Goal: Task Accomplishment & Management: Use online tool/utility

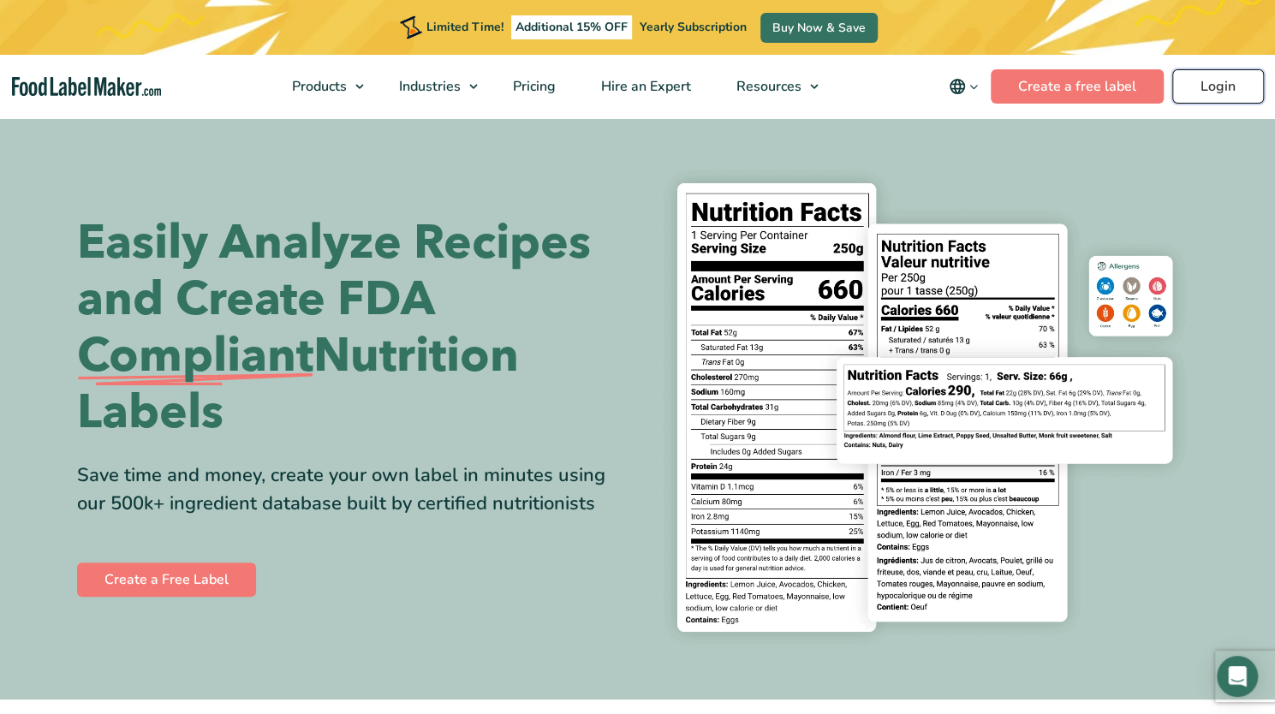
click at [1238, 79] on link "Login" at bounding box center [1218, 86] width 92 height 34
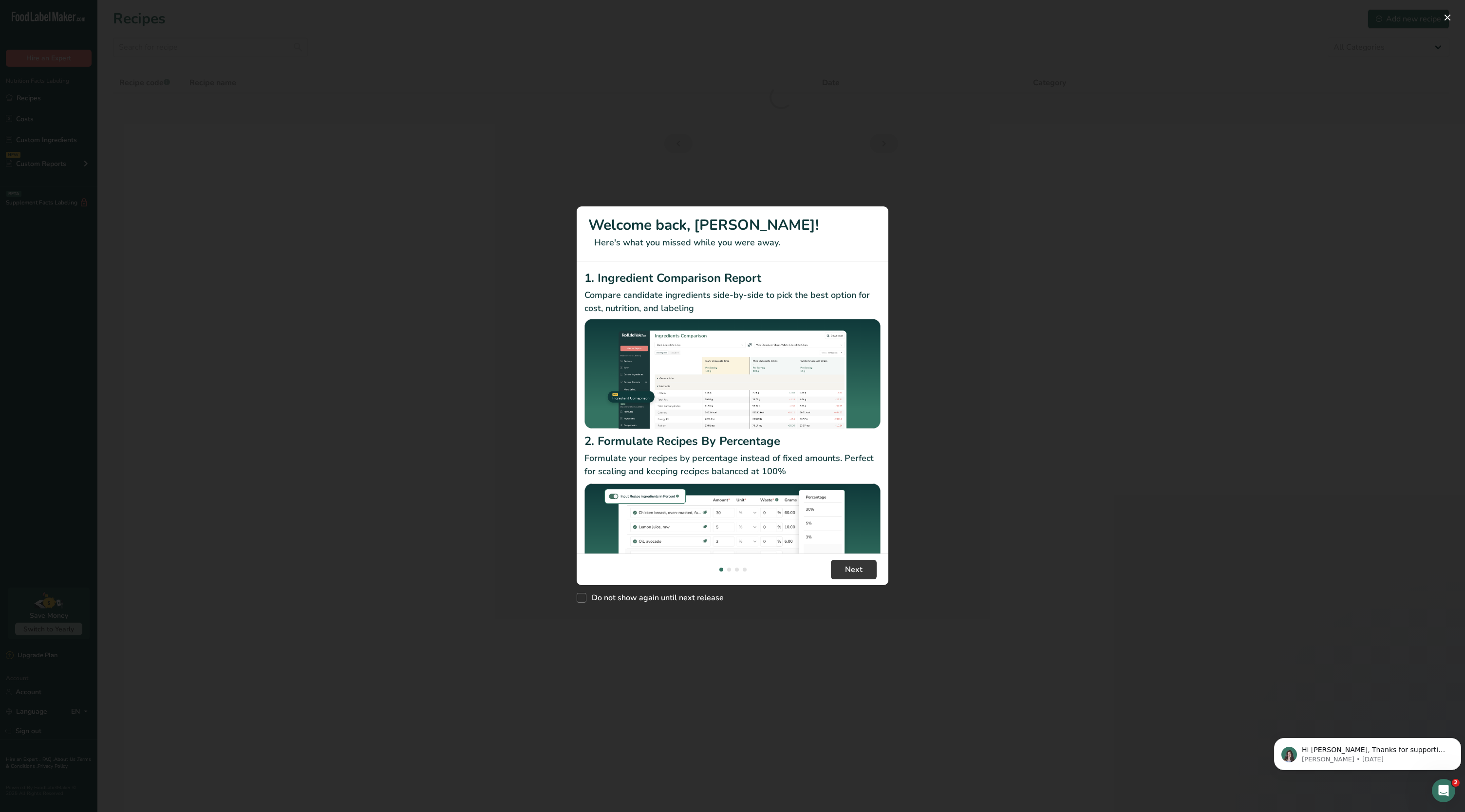
click at [1450, 25] on div "New Features" at bounding box center [732, 406] width 1465 height 812
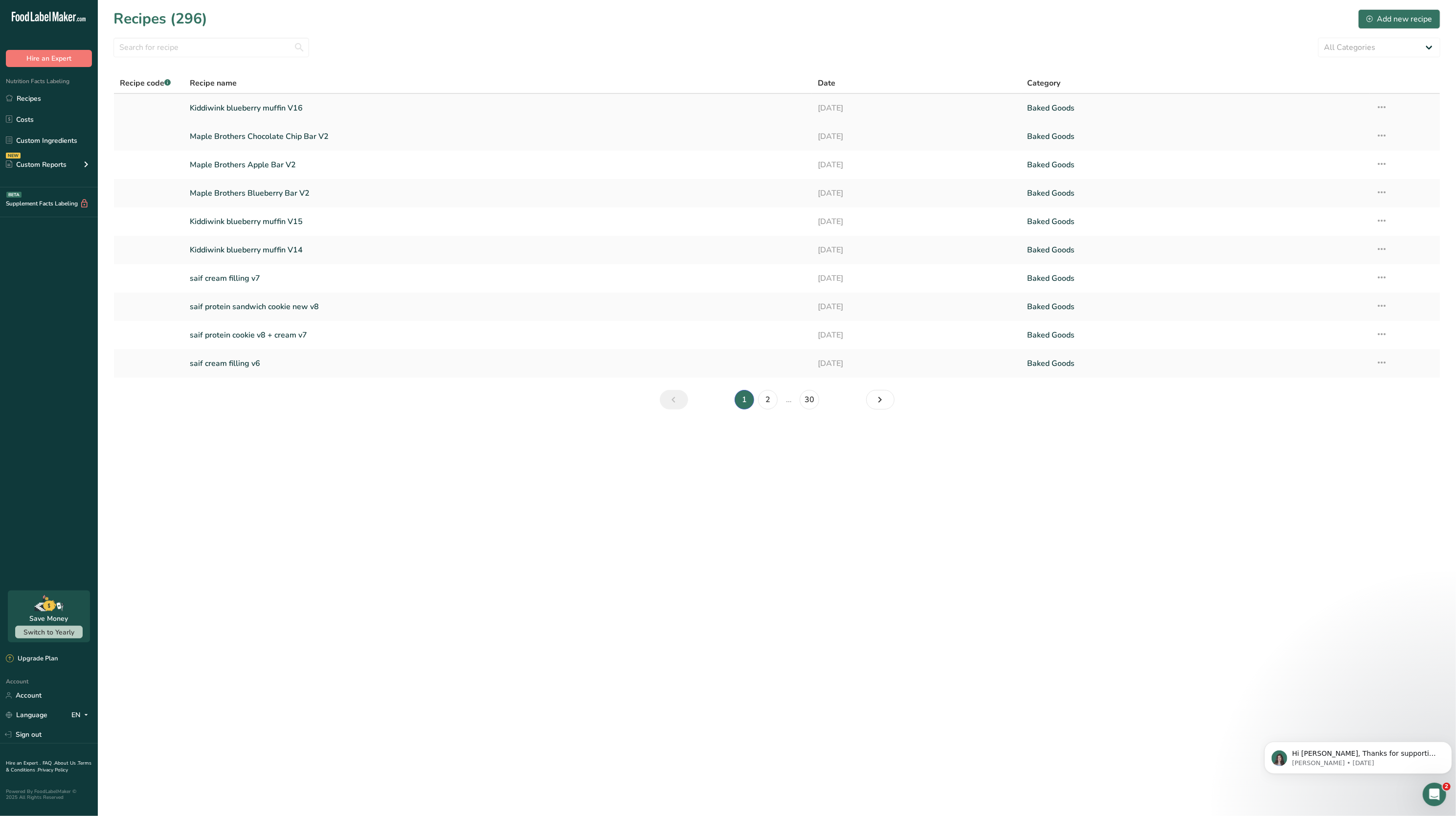
click at [278, 107] on link "Kiddiwink blueberry muffin V16" at bounding box center [498, 108] width 616 height 21
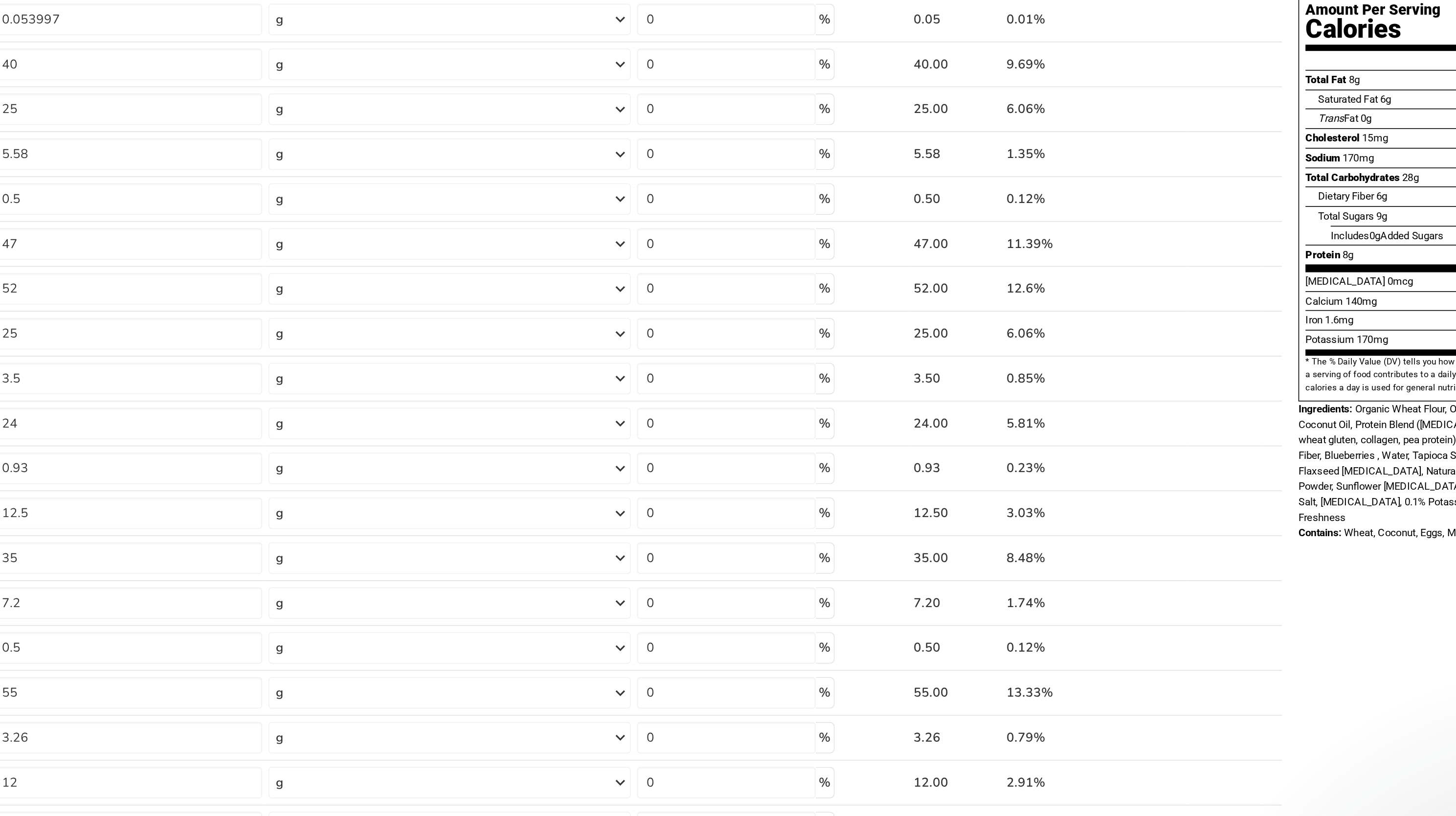
scroll to position [1, 0]
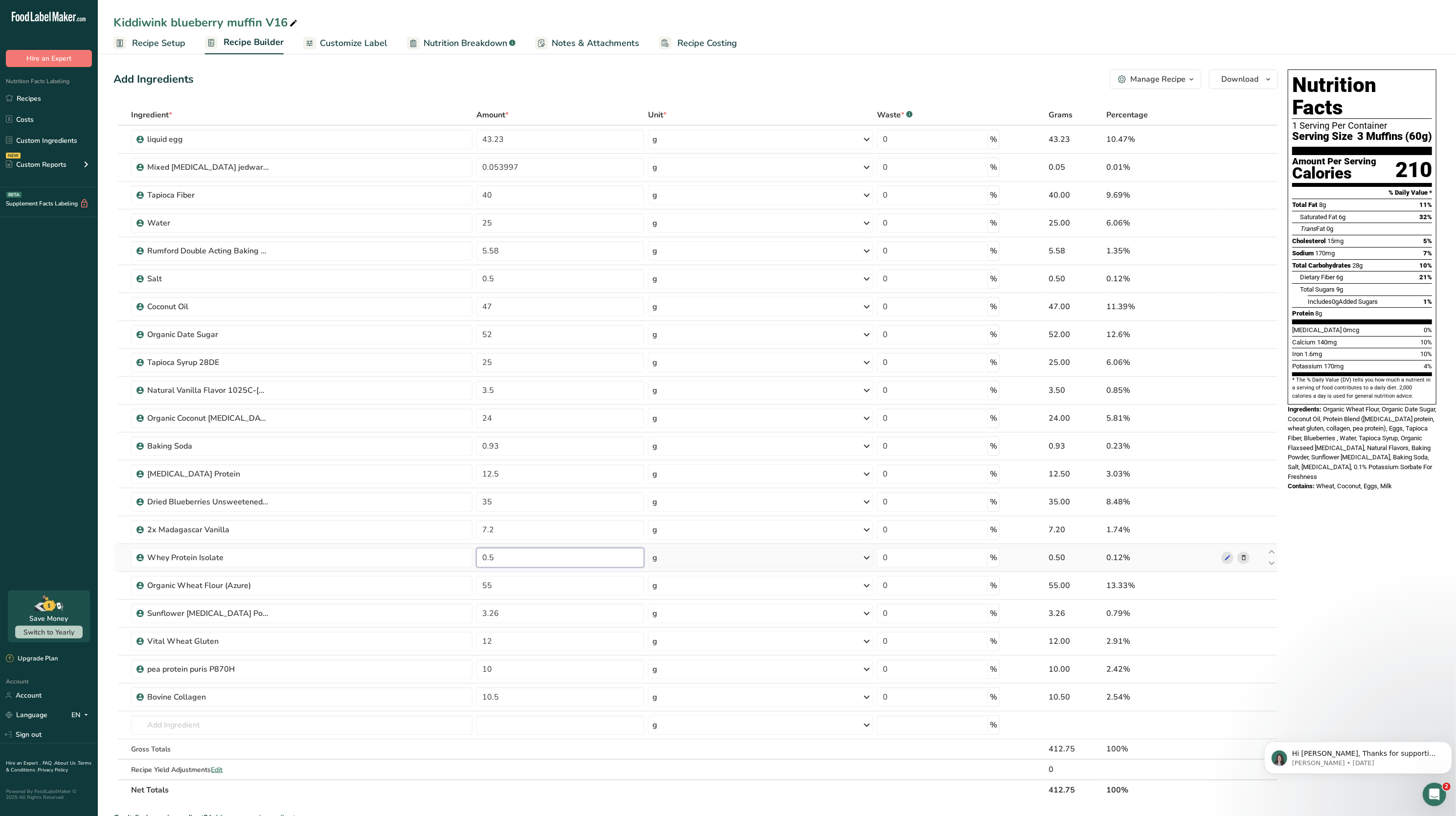
click at [531, 567] on input "0.5" at bounding box center [560, 558] width 168 height 19
type input "0"
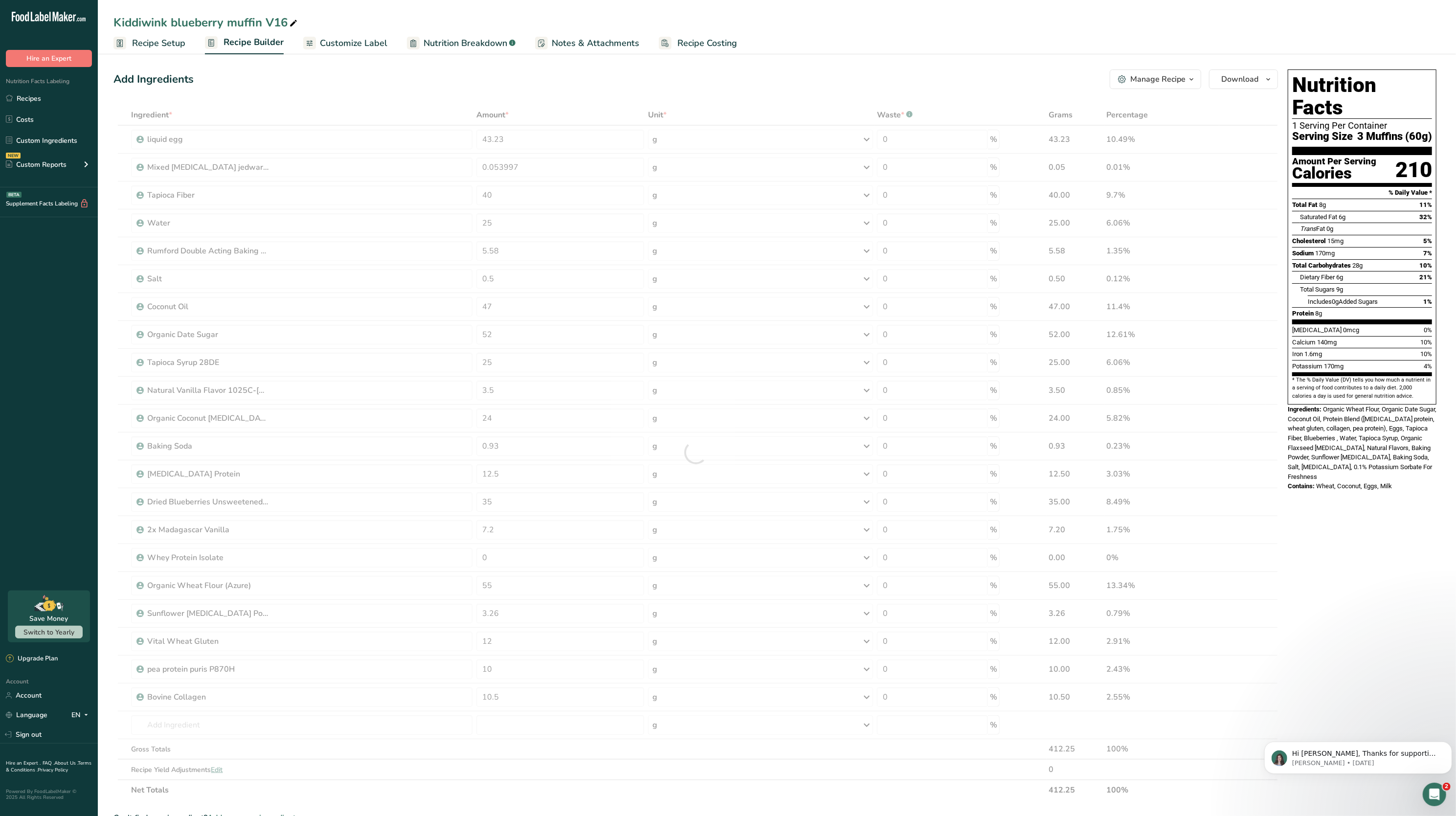
click at [1340, 546] on div "Nutrition Facts 1 Serving Per Container Serving Size 3 Muffins (60g) Amount Per…" at bounding box center [1362, 593] width 157 height 1055
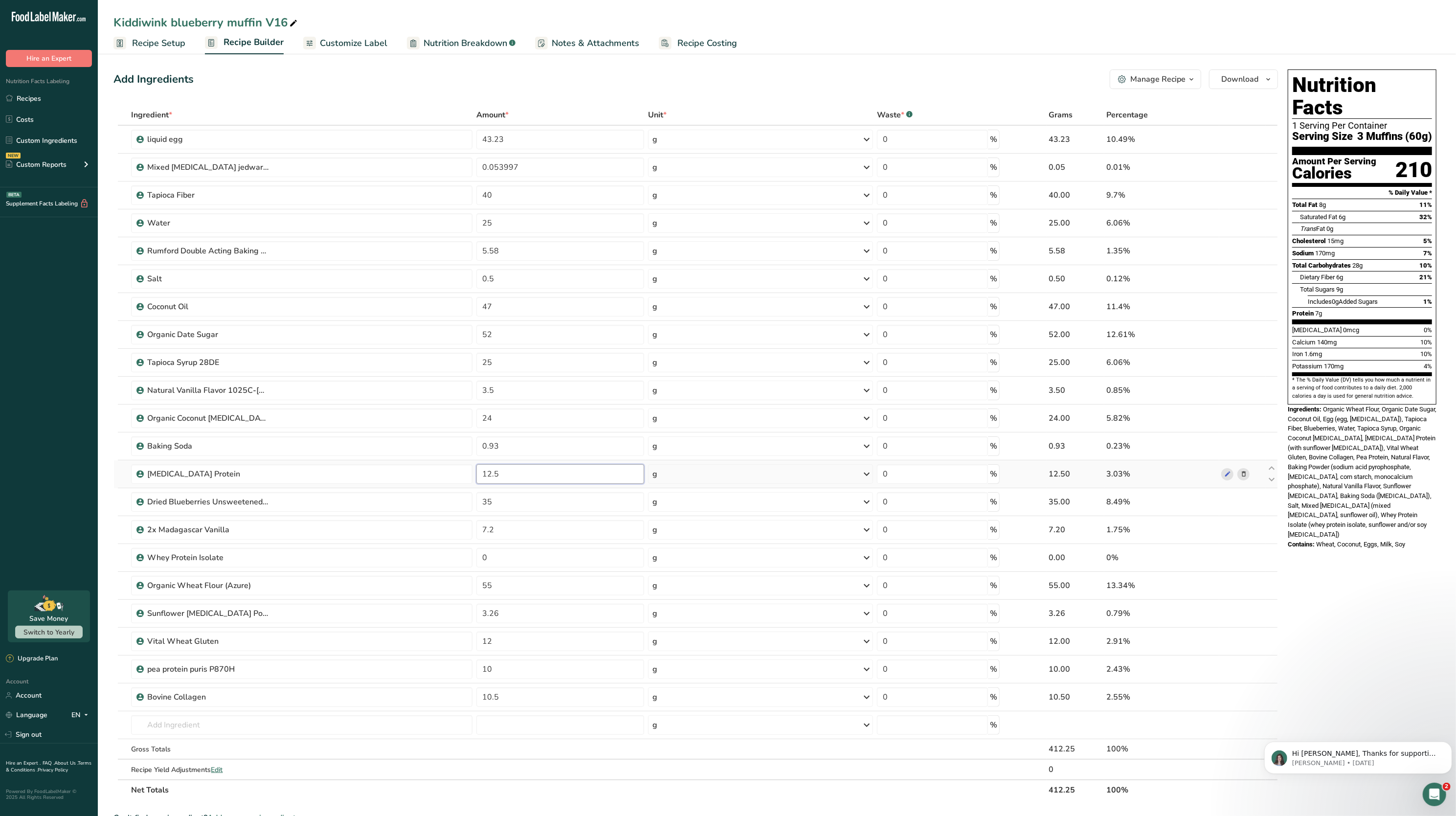
click at [519, 475] on input "12.5" at bounding box center [560, 474] width 168 height 19
type input "13"
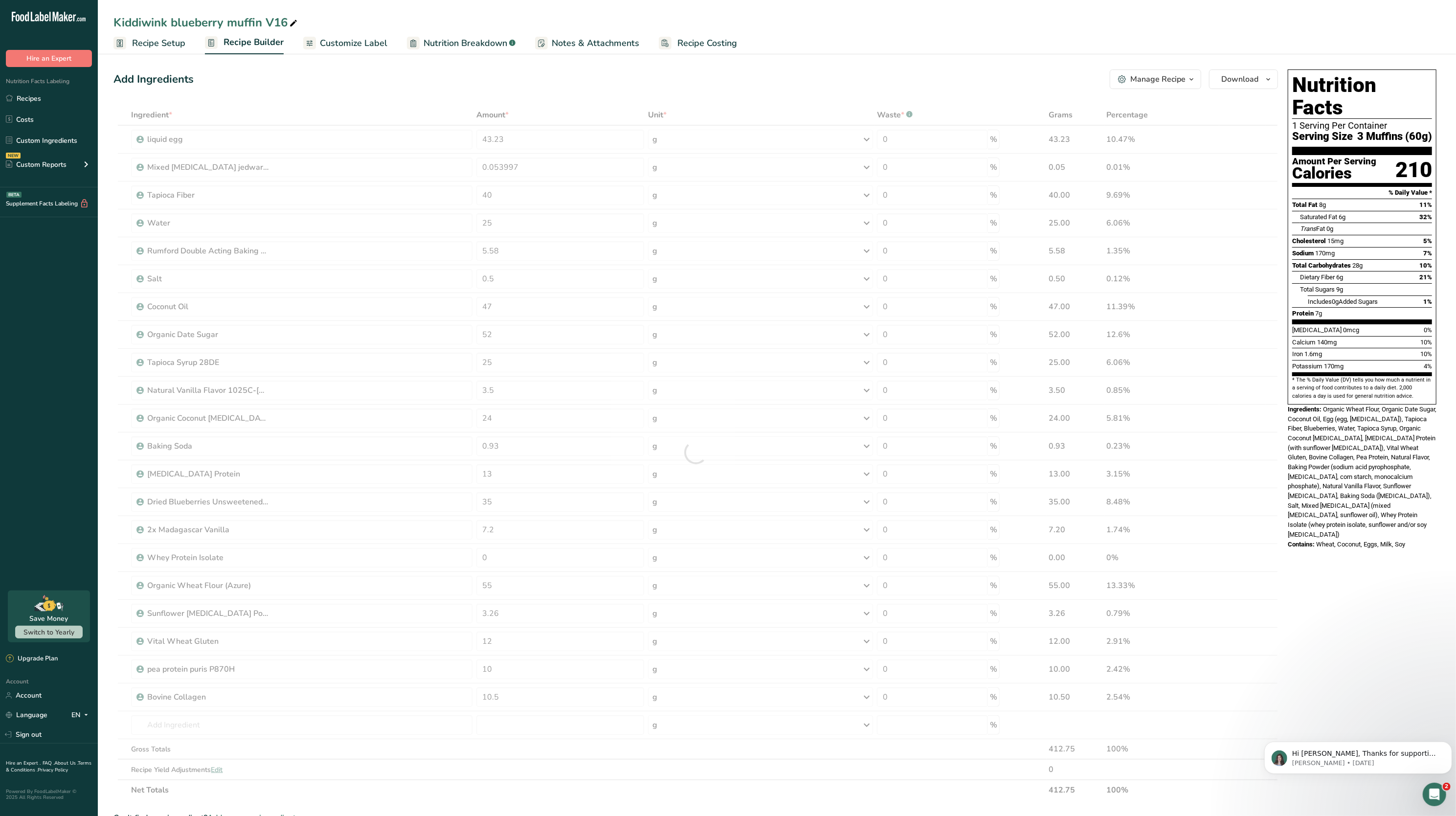
click at [1361, 450] on span "Organic Wheat Flour, Organic Date Sugar, Coconut Oil, Egg (egg, citric acid), T…" at bounding box center [1362, 472] width 149 height 133
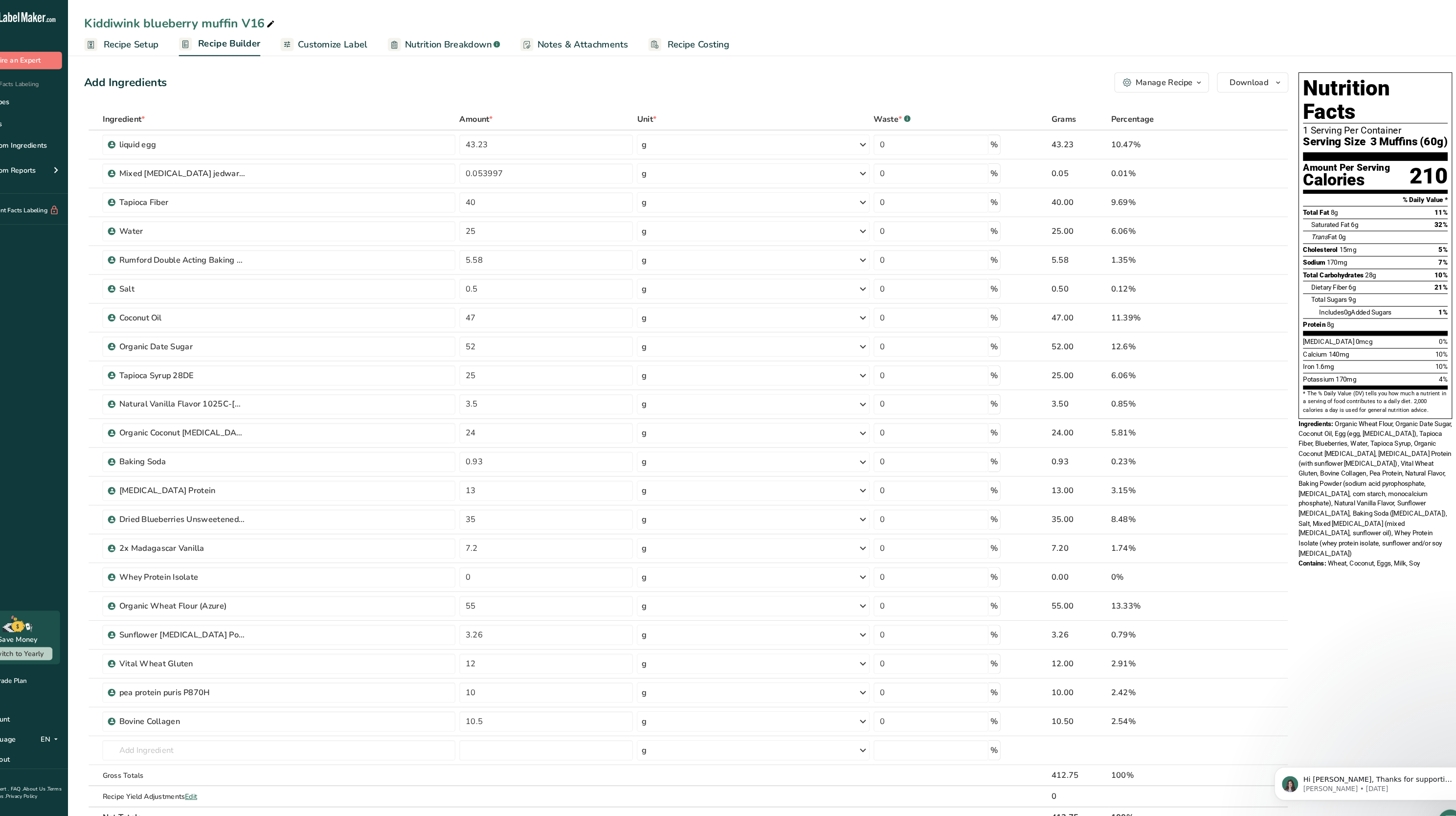
scroll to position [0, 0]
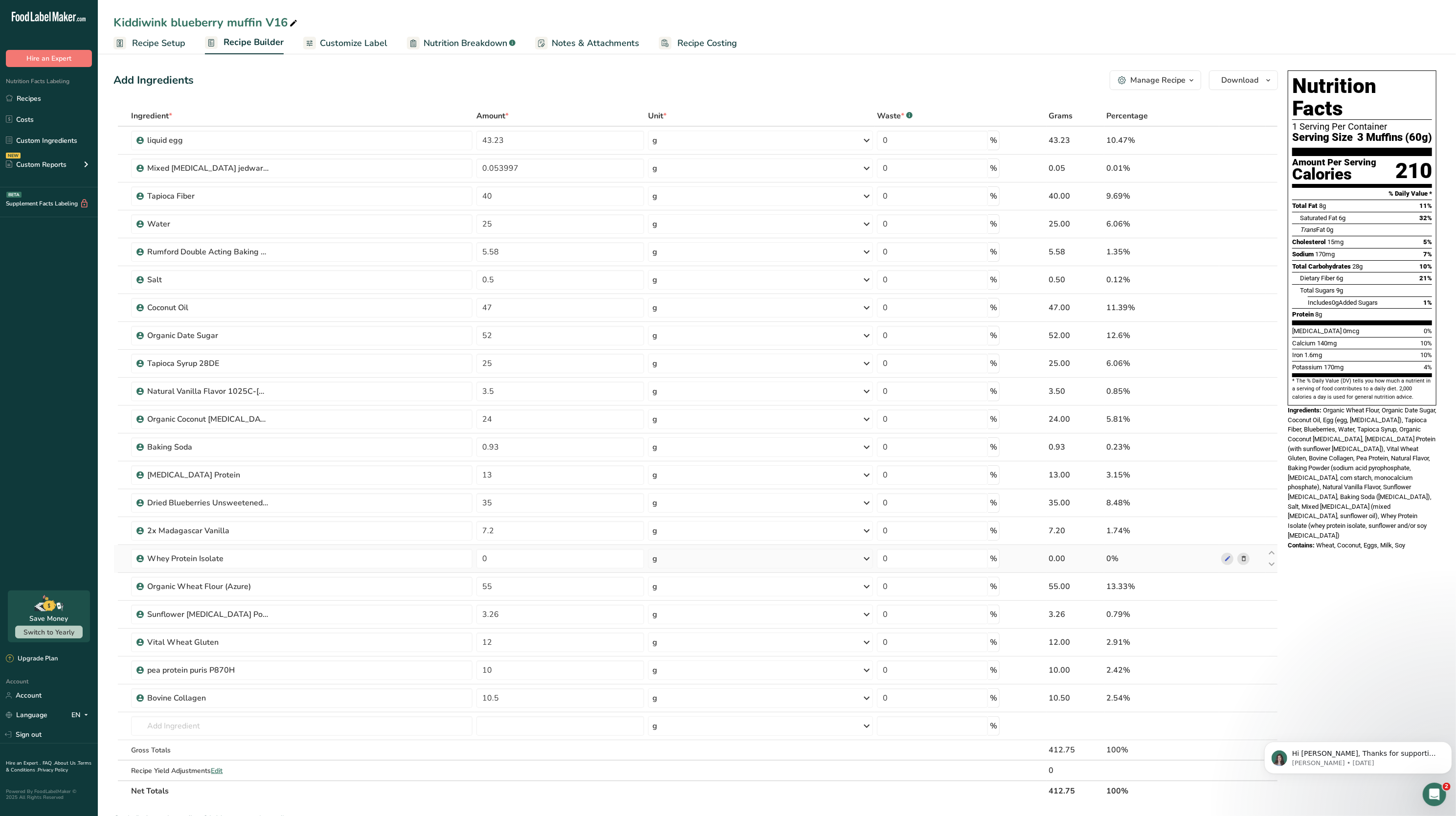
click at [1241, 564] on icon at bounding box center [1244, 559] width 7 height 10
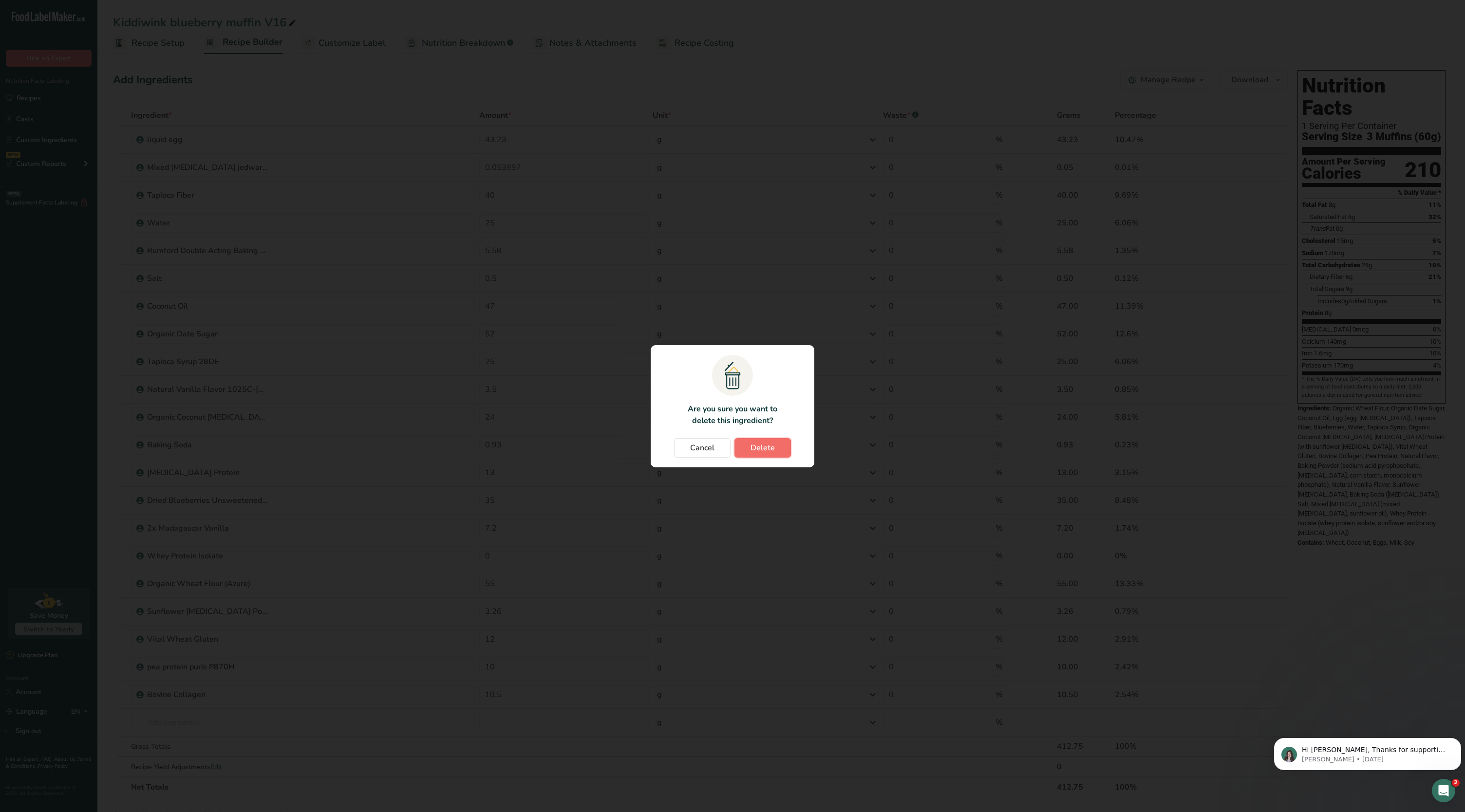
click at [754, 454] on button "Delete" at bounding box center [762, 448] width 56 height 19
type input "55"
type input "3.26"
type input "12"
type input "10"
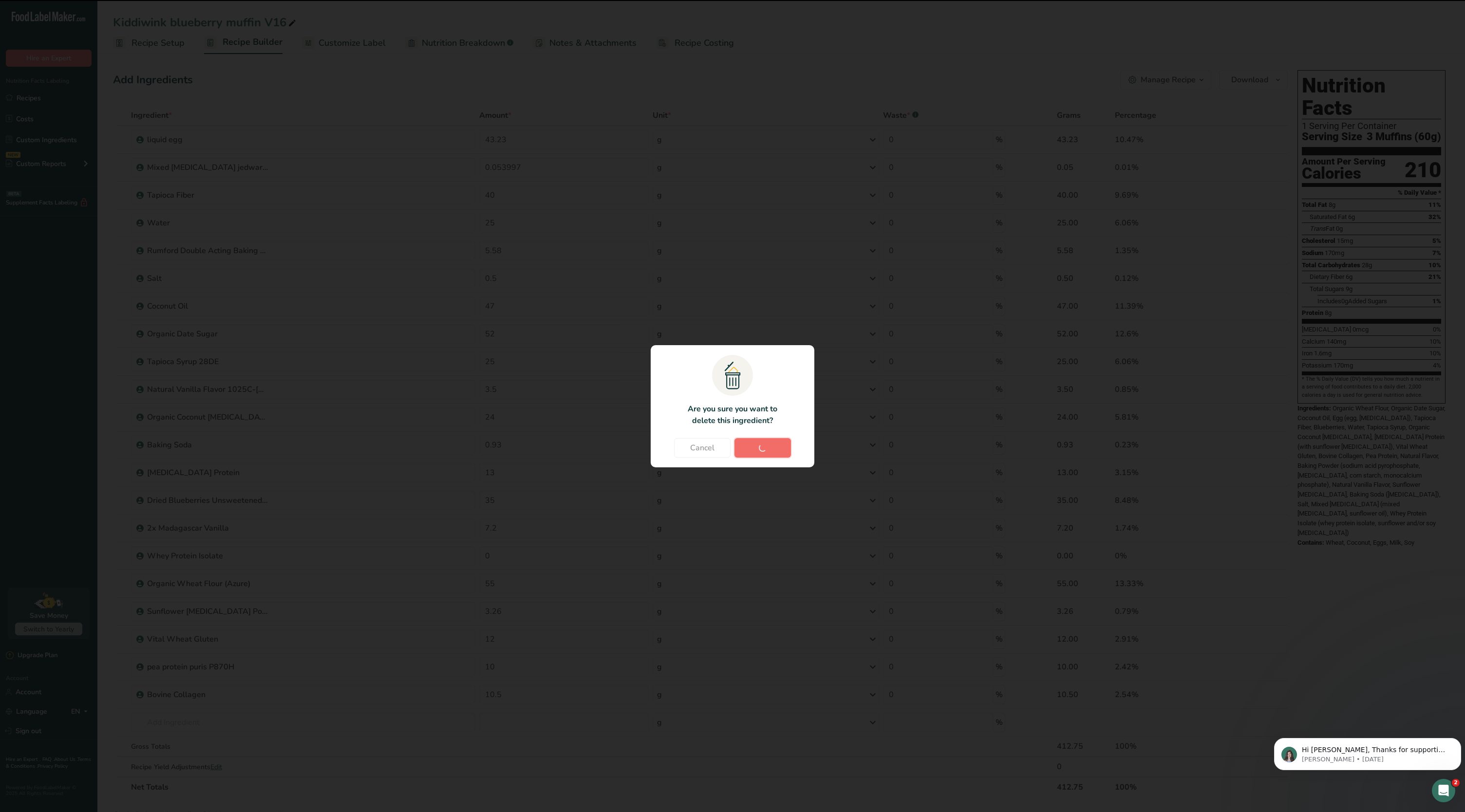
type input "10.5"
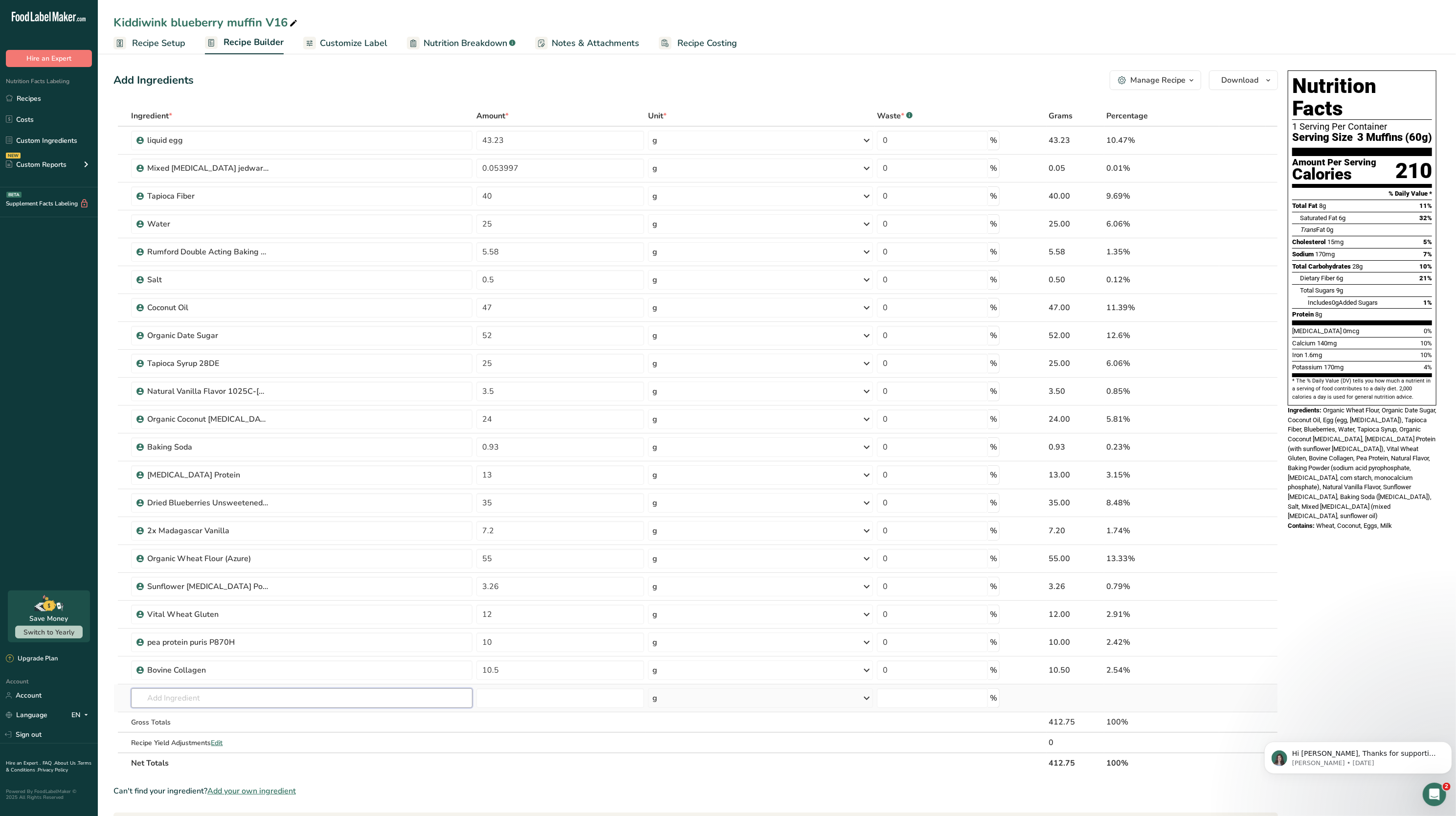
click at [240, 693] on input "text" at bounding box center [302, 698] width 342 height 19
type input "uhkhjnulj"
click at [190, 739] on div "Add your own ingredient" at bounding box center [302, 734] width 326 height 10
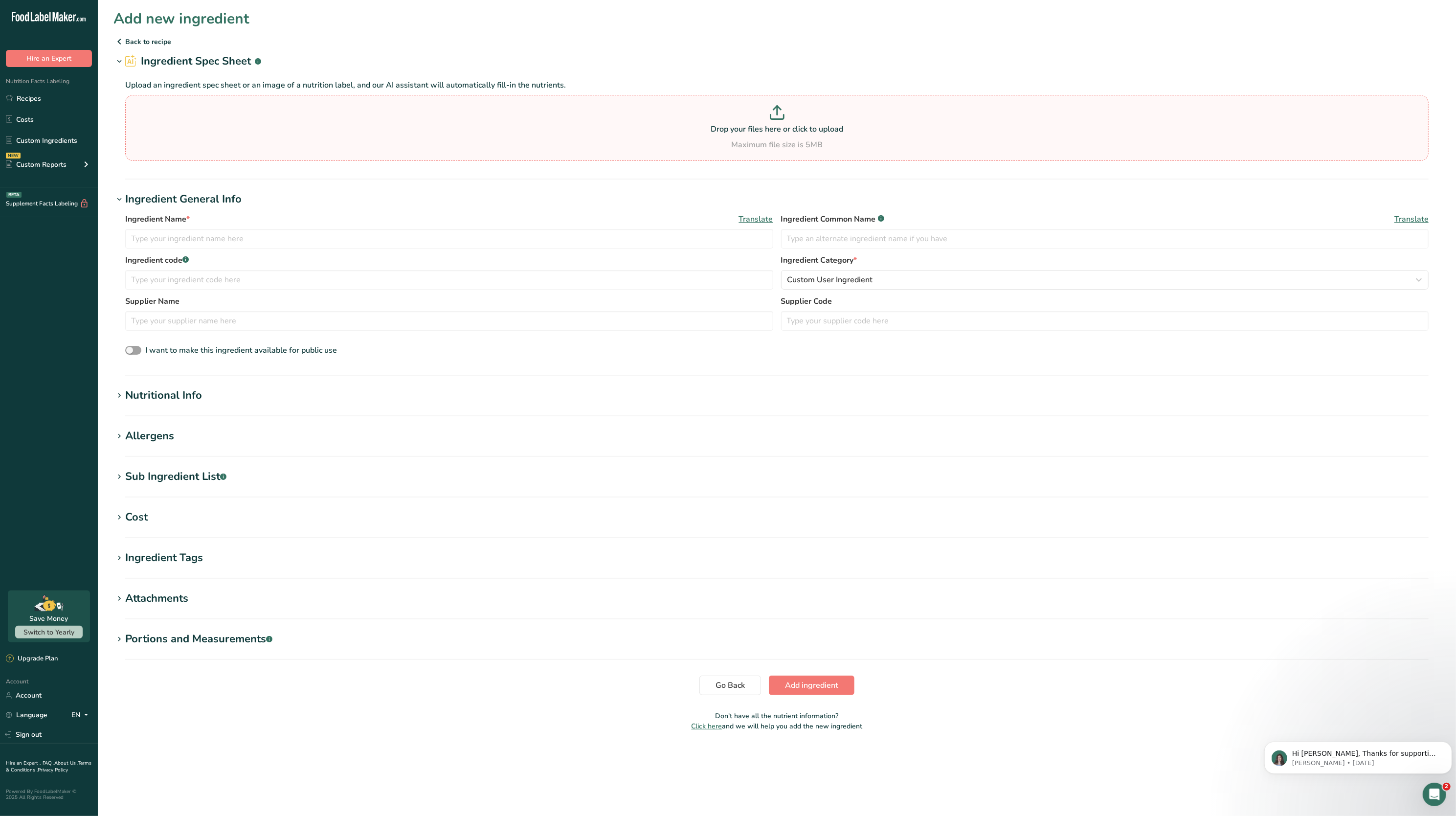
click at [822, 119] on p at bounding box center [777, 114] width 1299 height 18
click at [822, 119] on input "Drop your files here or click to upload Maximum file size is 5MB" at bounding box center [777, 128] width 1303 height 66
click at [541, 109] on p at bounding box center [777, 114] width 1299 height 18
click at [541, 109] on input "Drop your files here or click to upload Maximum file size is 5MB" at bounding box center [777, 128] width 1303 height 66
type input "C:\fakepath\BL-32489 Nutritional 7-15-24.pdf"
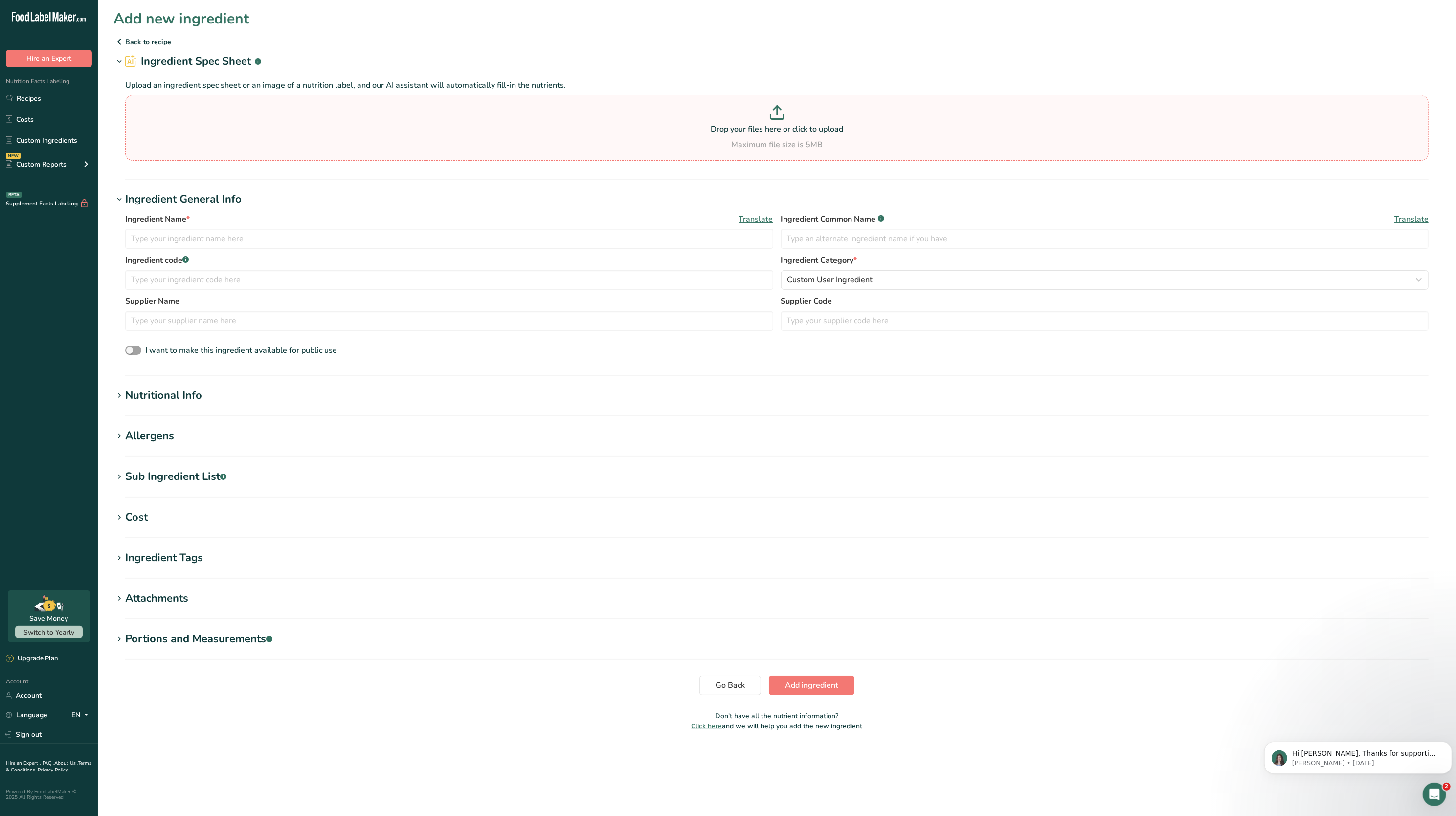
click at [435, 151] on section "Drop your files here or click to upload Maximum file size is 5MB" at bounding box center [777, 127] width 1299 height 61
click at [435, 151] on input "Drop your files here or click to upload Maximum file size is 5MB" at bounding box center [777, 128] width 1303 height 66
type input "C:\fakepath\BL-32489 Nutritional 7-15-24.pdf"
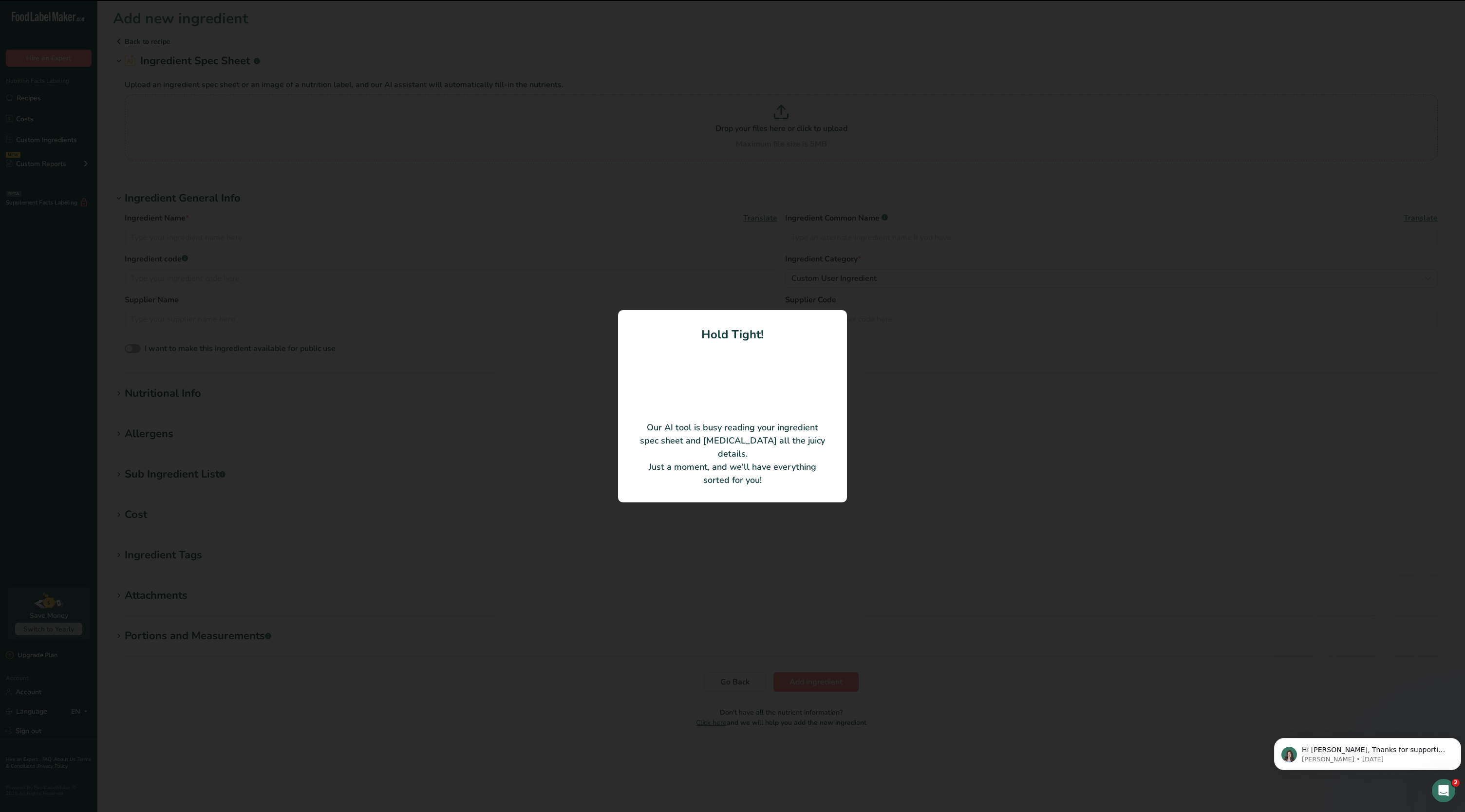
type input "Natural Blueberry Flavor"
type input "Custom Flavors"
type input "BL-32489"
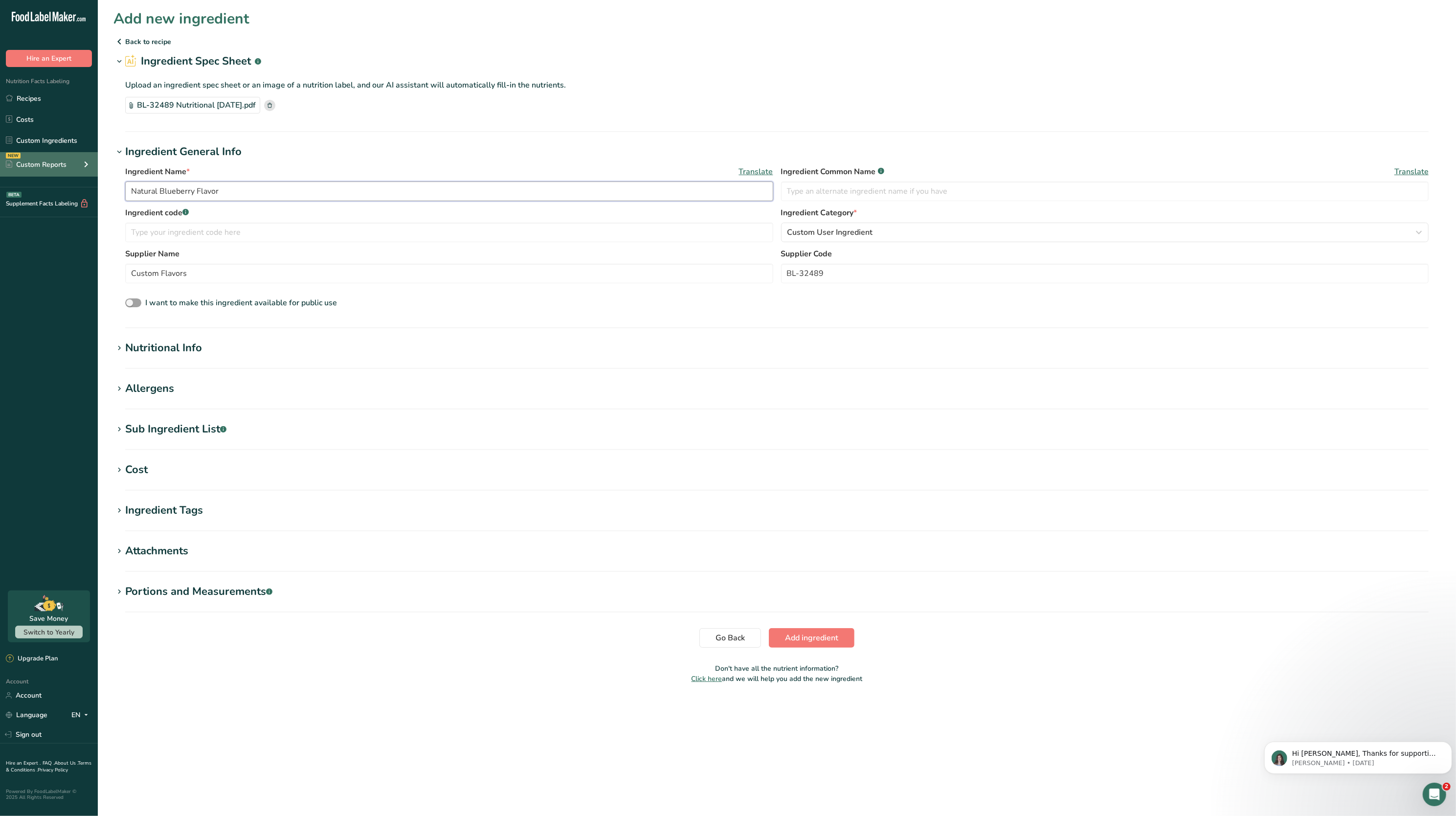
drag, startPoint x: 251, startPoint y: 188, endPoint x: 70, endPoint y: 175, distance: 181.5
click at [70, 175] on div ".a-20{fill:#fff;} Hire an Expert Nutrition Facts Labeling Recipes Costs Custom …" at bounding box center [728, 408] width 1456 height 816
paste input "custom flavors natural blueberry BL-32489"
type input "custom flavors natural blueberry BL-32489"
click at [803, 184] on input "text" at bounding box center [1105, 191] width 648 height 19
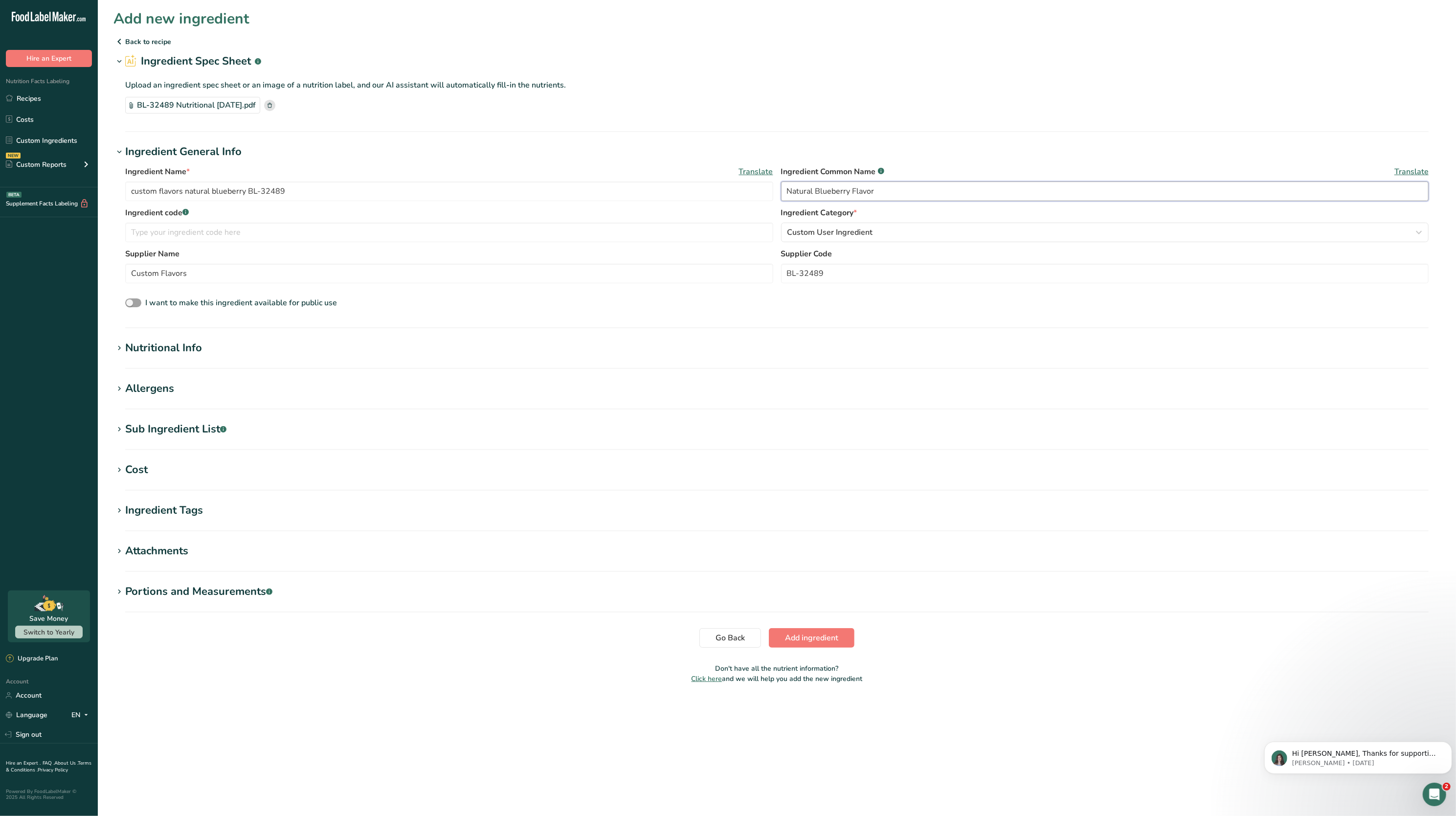
type input "Natural Blueberry Flavor"
click at [182, 351] on div "Nutritional Info" at bounding box center [163, 348] width 77 height 16
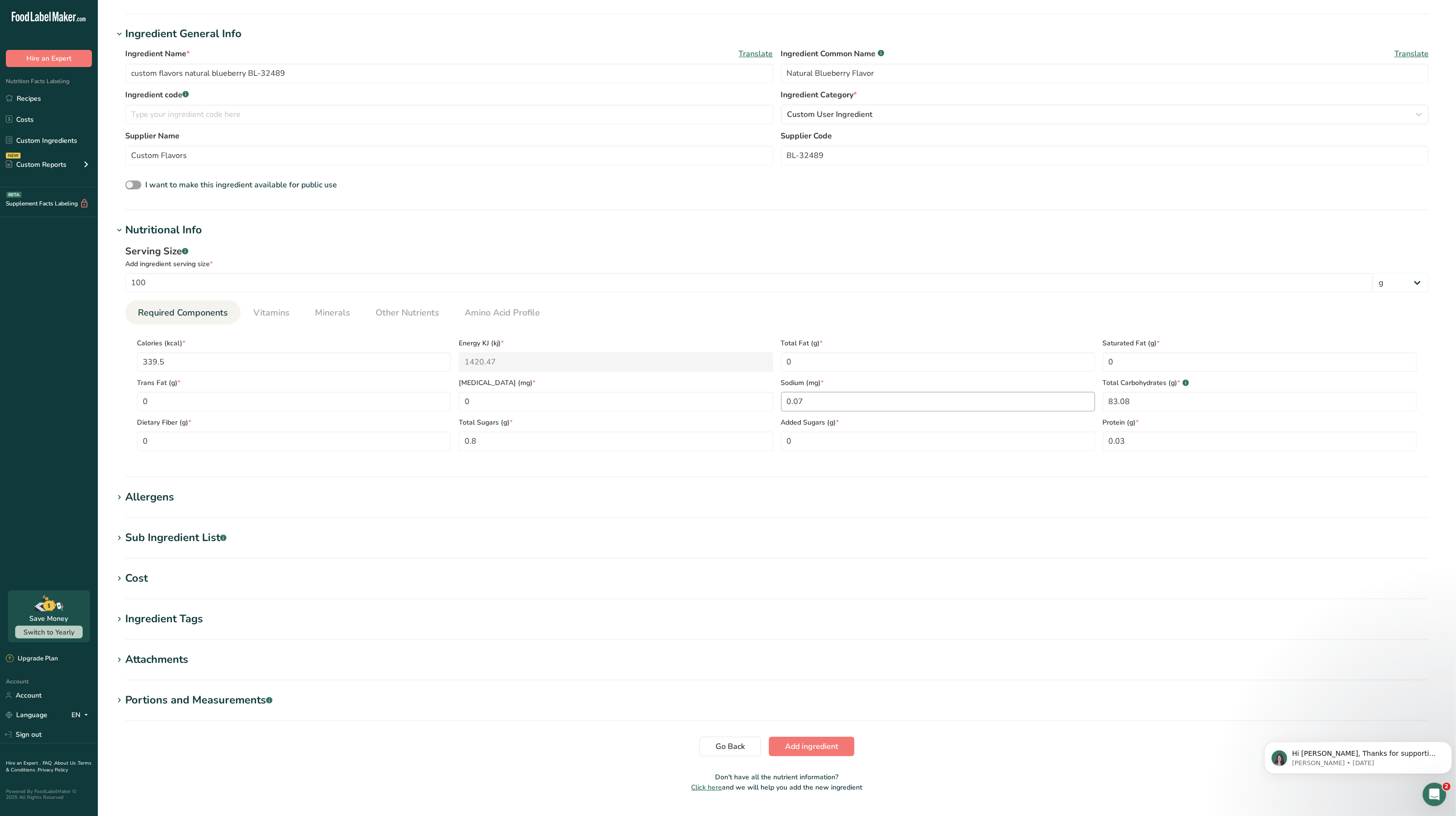
scroll to position [141, 0]
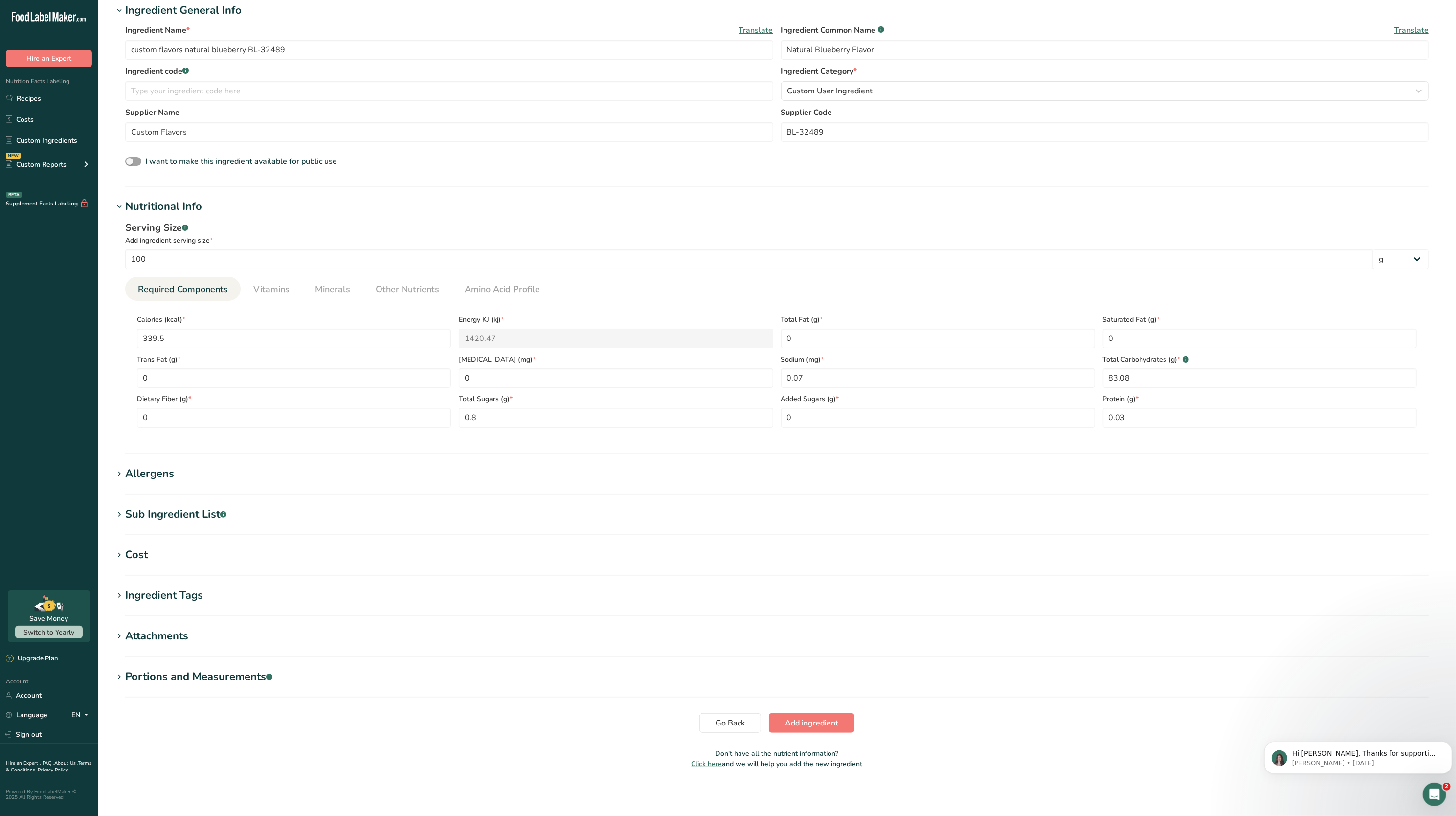
click at [151, 477] on div "Allergens" at bounding box center [150, 474] width 49 height 16
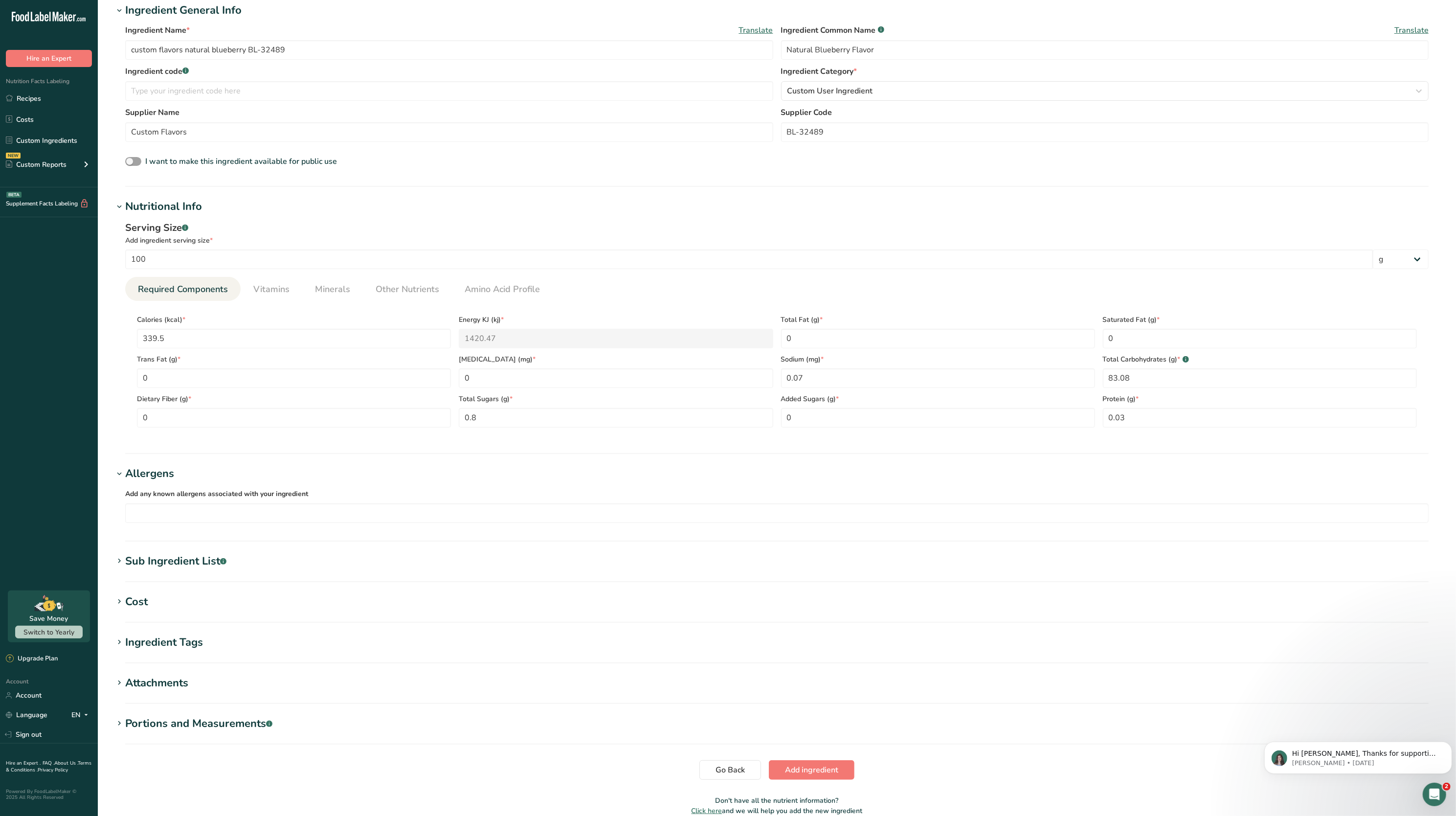
scroll to position [189, 0]
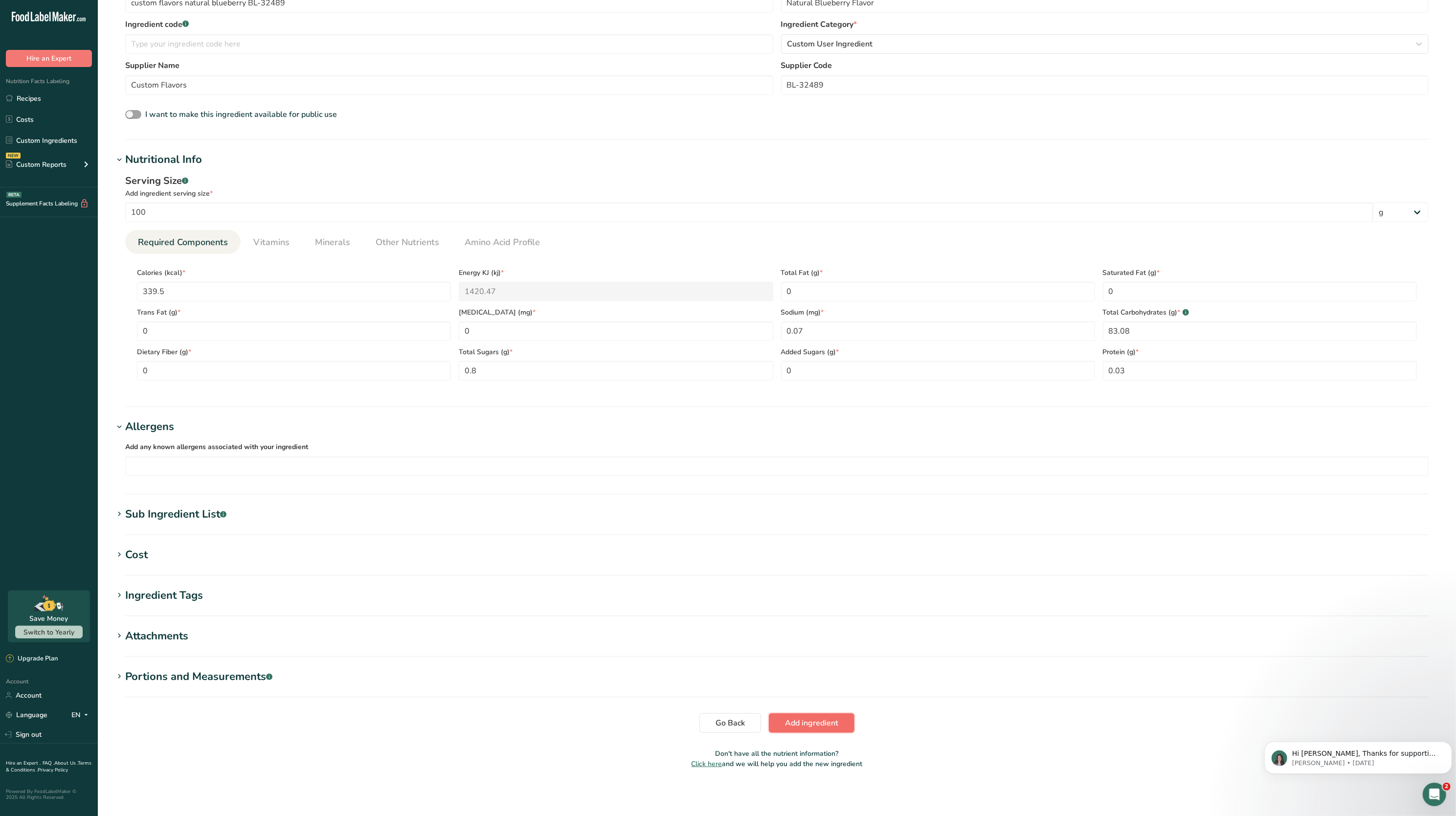
click at [807, 732] on button "Add ingredient" at bounding box center [812, 723] width 86 height 19
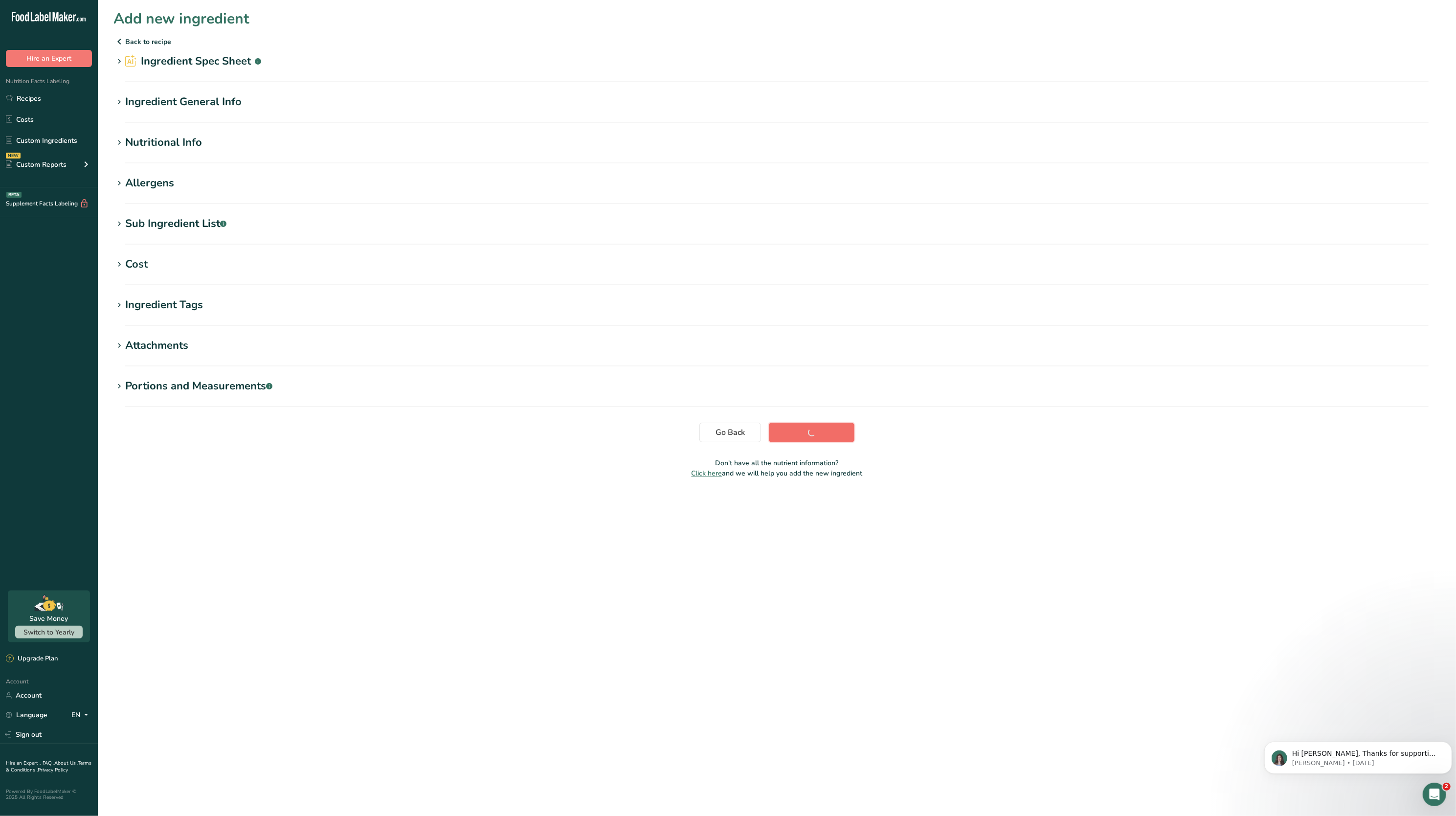
scroll to position [0, 0]
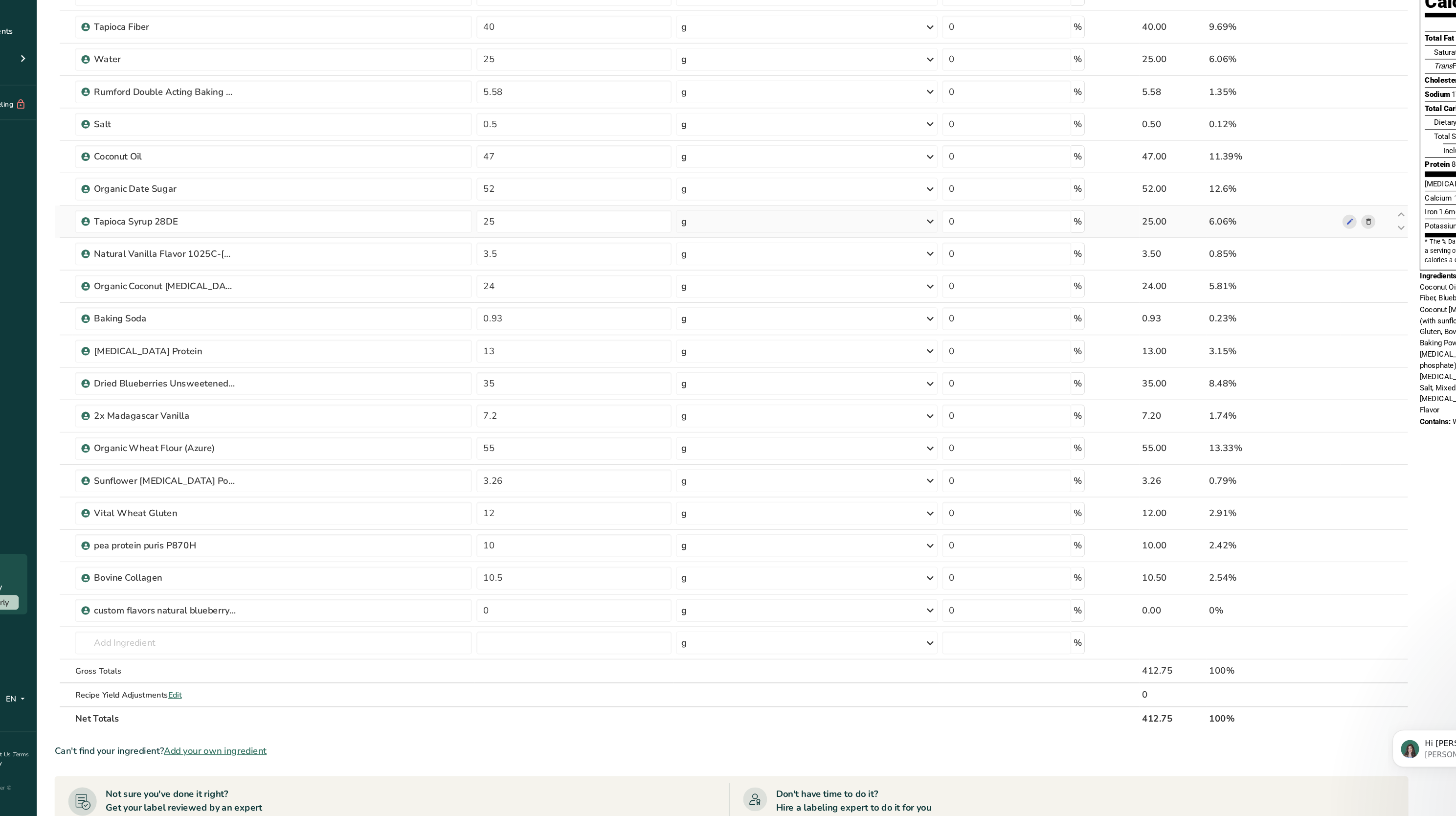
scroll to position [61, 0]
click at [507, 636] on input "0" at bounding box center [560, 638] width 168 height 19
type input "0.85"
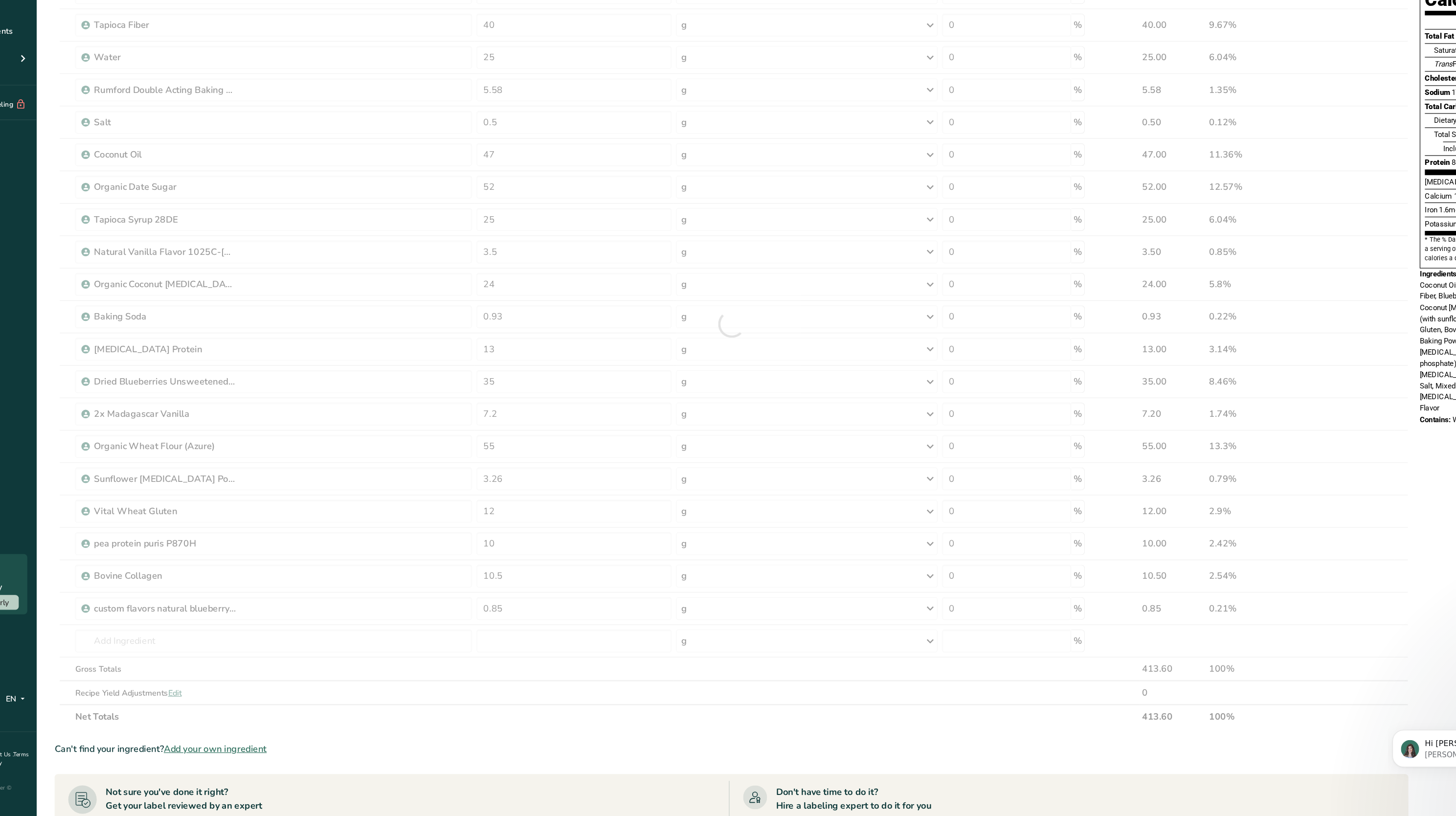
click at [1293, 573] on div "Nutrition Facts 1 Serving Per Container Serving Size 3 Muffins (60g) Amount Per…" at bounding box center [1362, 533] width 157 height 1055
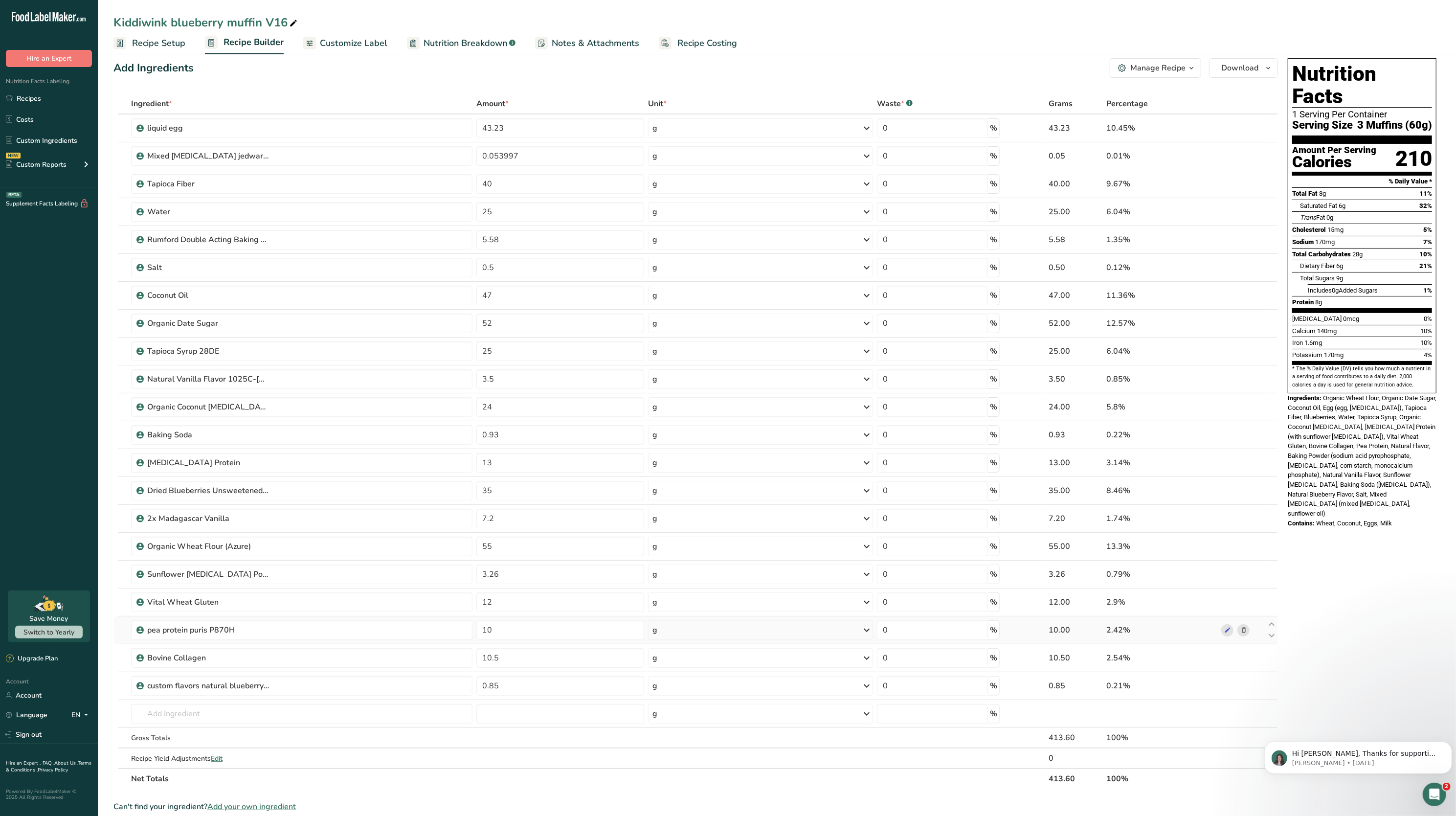
scroll to position [0, 0]
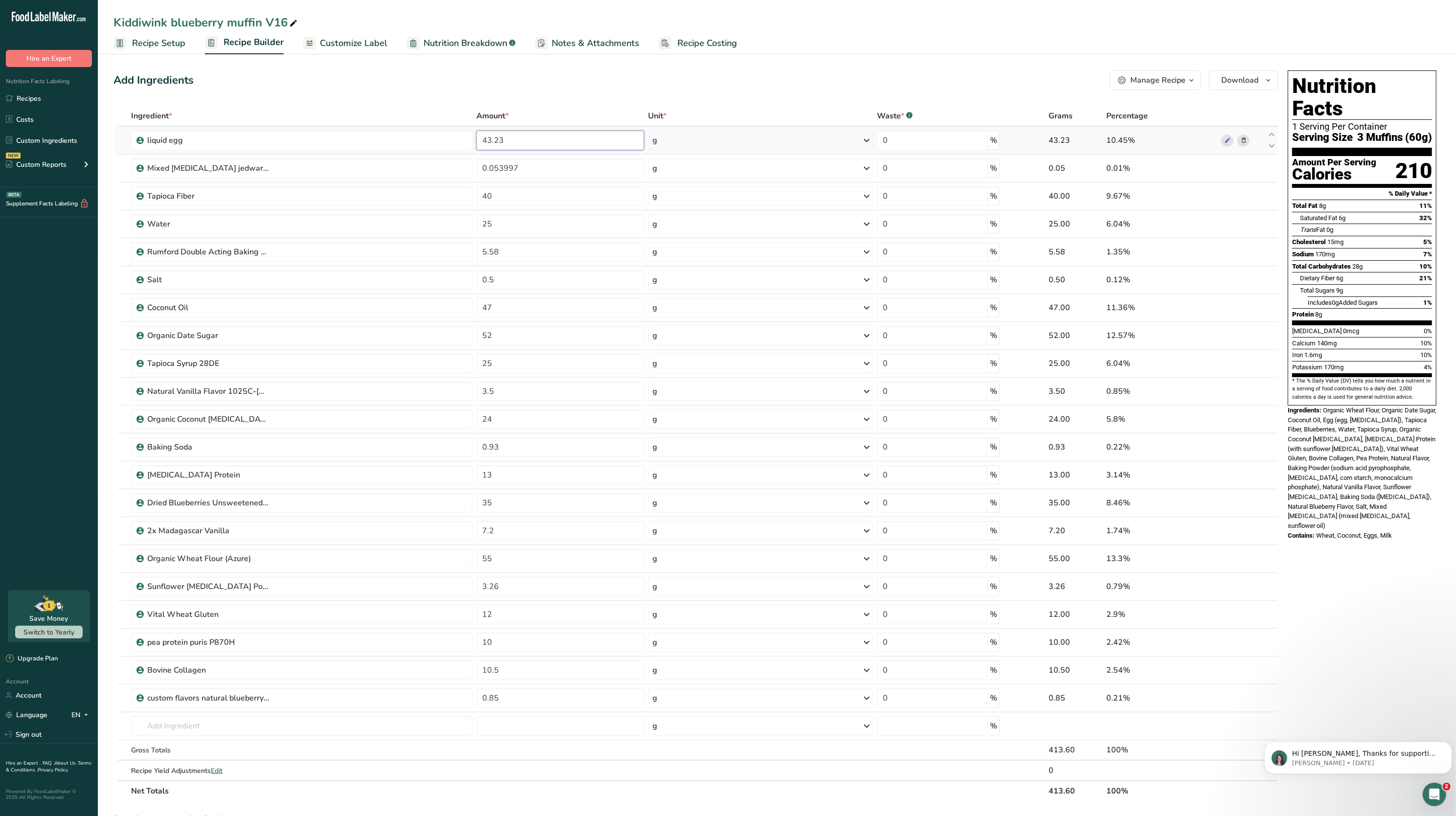
click at [547, 142] on input "43.23" at bounding box center [560, 141] width 168 height 19
type input "43.7"
click at [531, 90] on div "Add Ingredients Manage Recipe Delete Recipe Duplicate Recipe Scale Recipe Save …" at bounding box center [696, 80] width 1165 height 19
click at [519, 585] on input "3.26" at bounding box center [560, 587] width 168 height 19
click at [528, 259] on input "5.58" at bounding box center [560, 252] width 168 height 19
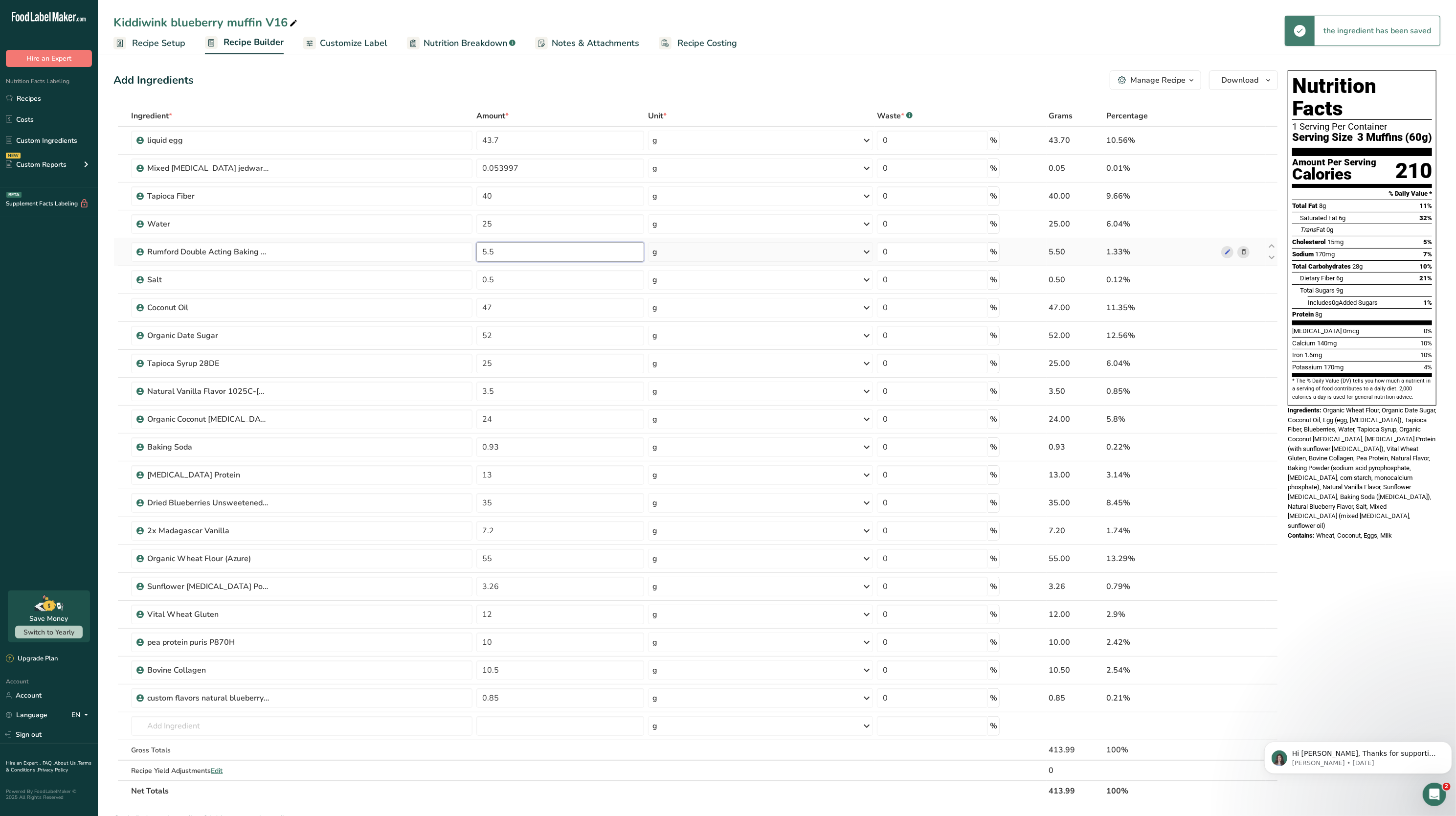
type input "5"
paste input "5"
type input "5.64"
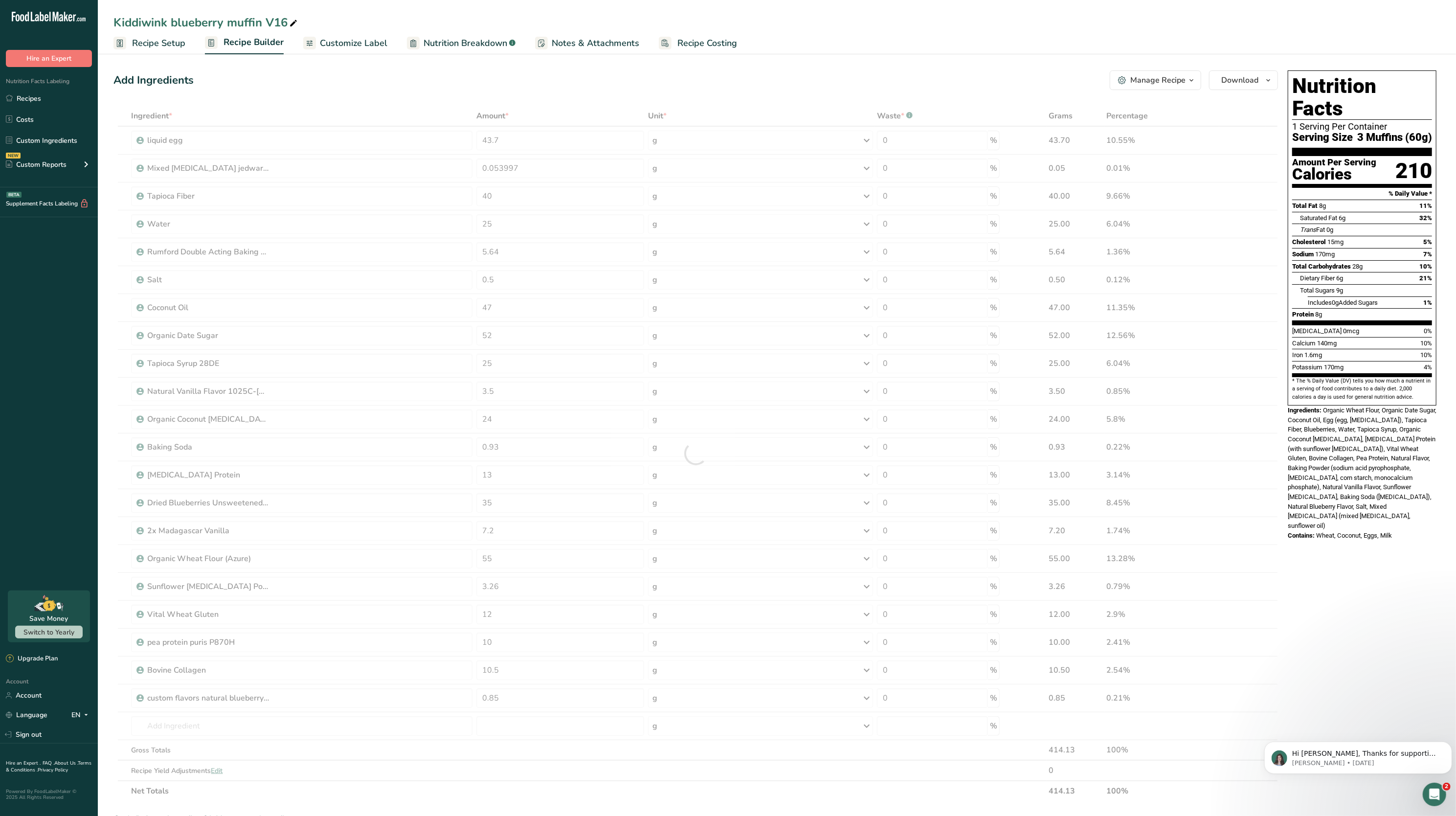
click at [1374, 337] on div "Calcium 140mg 10%" at bounding box center [1362, 343] width 140 height 12
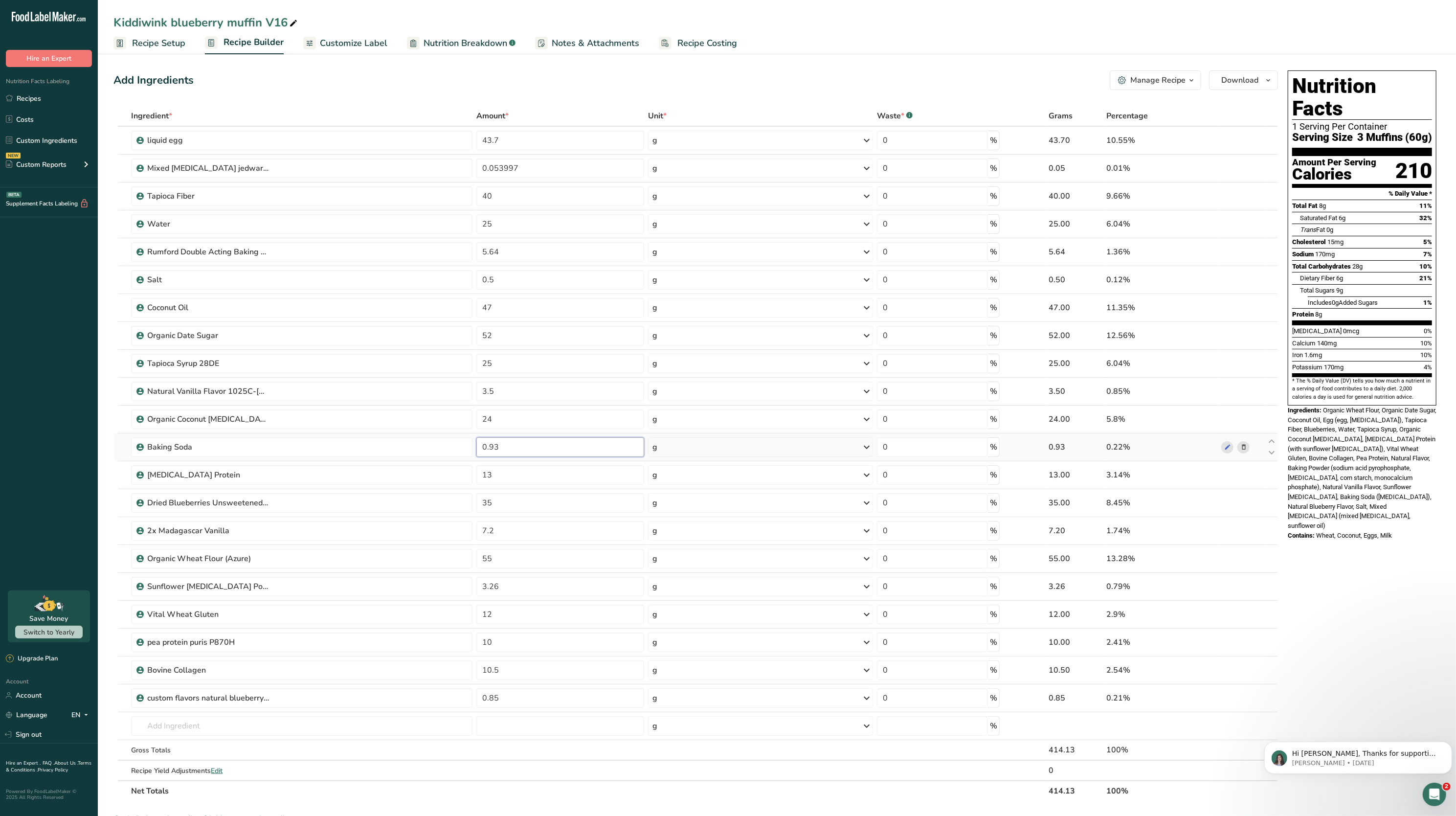
click at [550, 452] on input "0.93" at bounding box center [560, 447] width 168 height 19
type input "0.94"
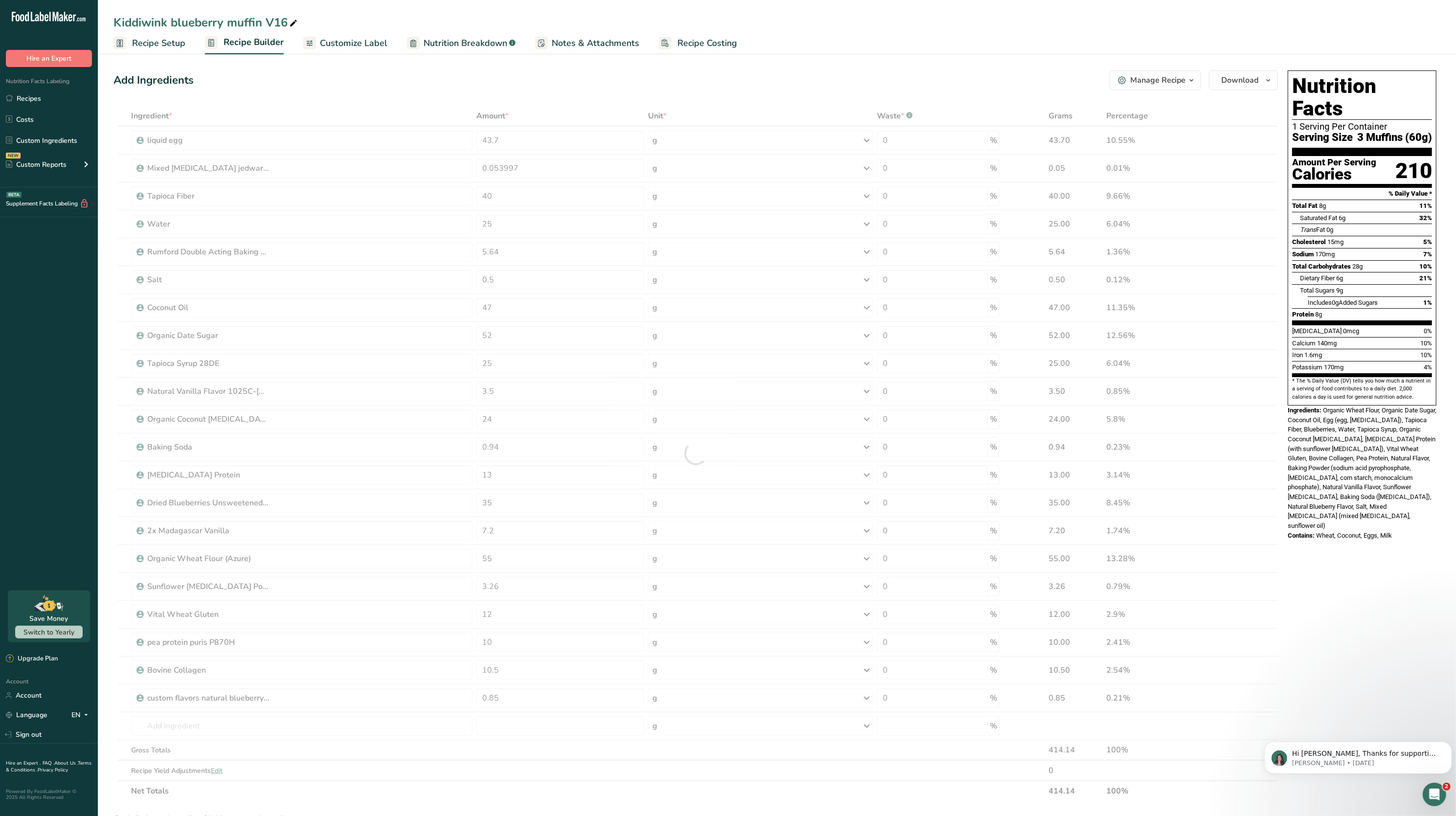
click at [1377, 442] on div "Ingredients: Organic Wheat Flour, Organic Date Sugar, Coconut Oil, Egg (egg, ci…" at bounding box center [1362, 468] width 149 height 125
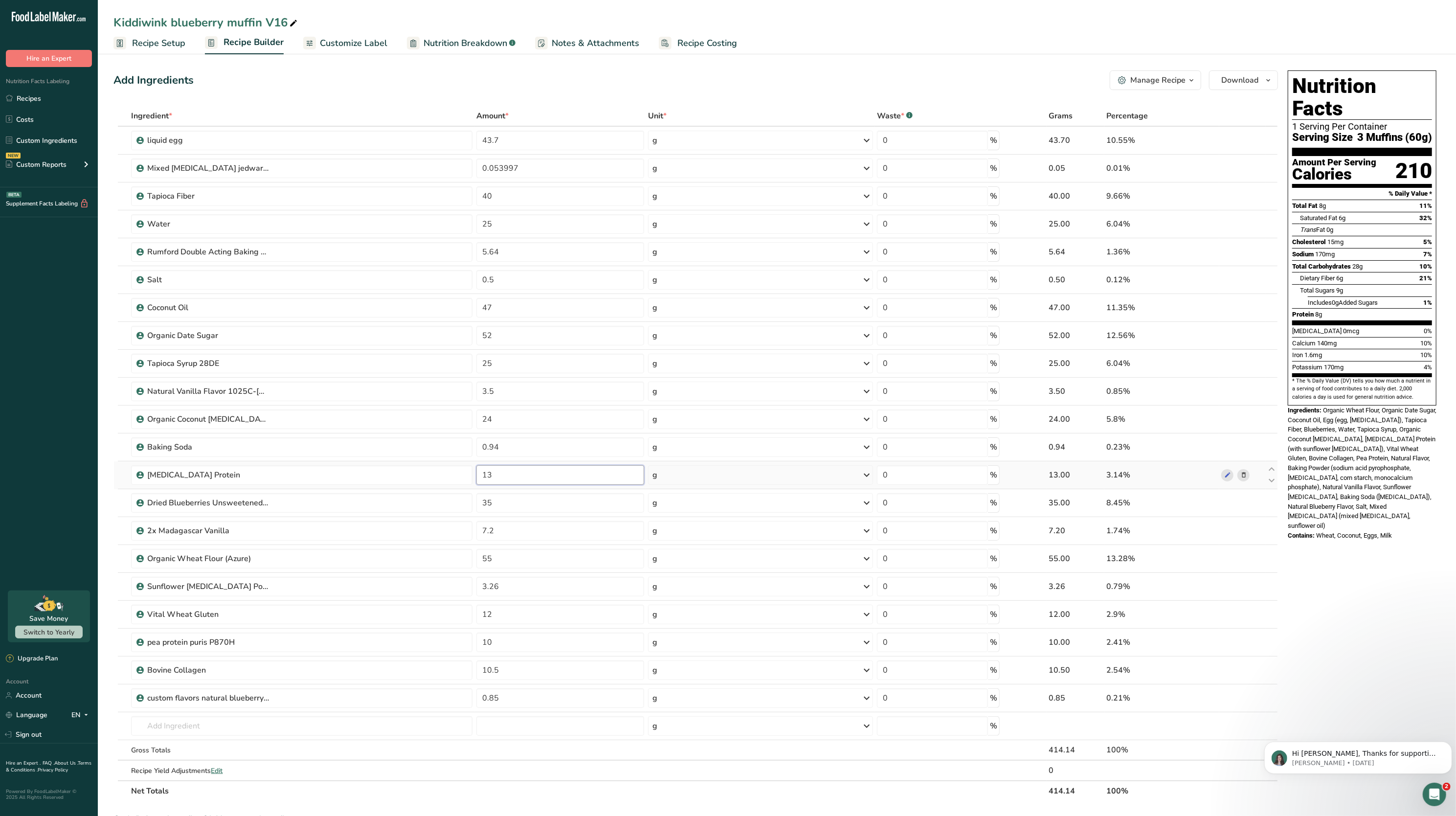
click at [523, 485] on input "13" at bounding box center [560, 475] width 168 height 19
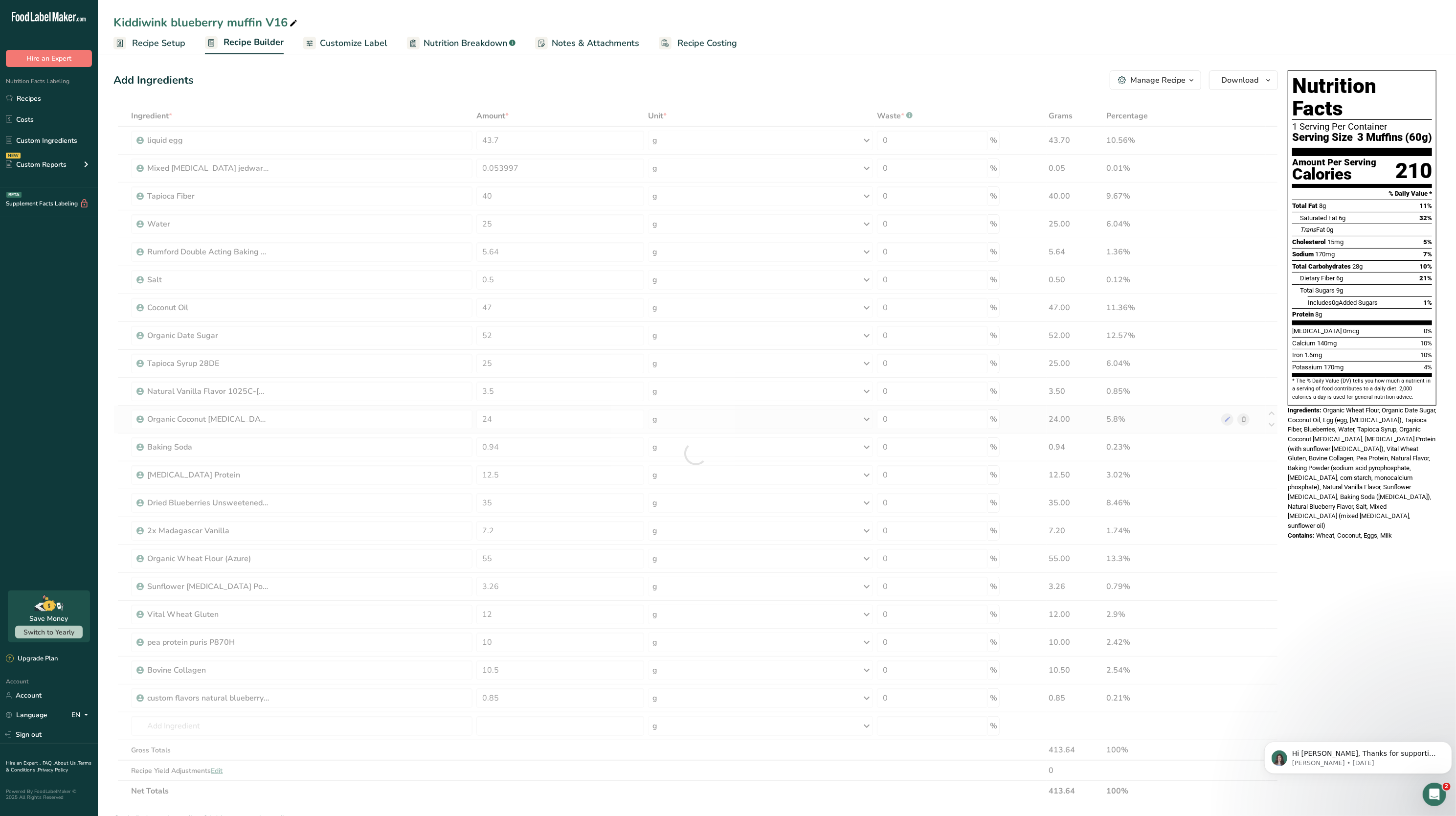
click at [1262, 413] on div "Ingredient * Amount * Unit * Waste * .a-a{fill:#347362;}.b-a{fill:#fff;} Grams …" at bounding box center [696, 454] width 1165 height 696
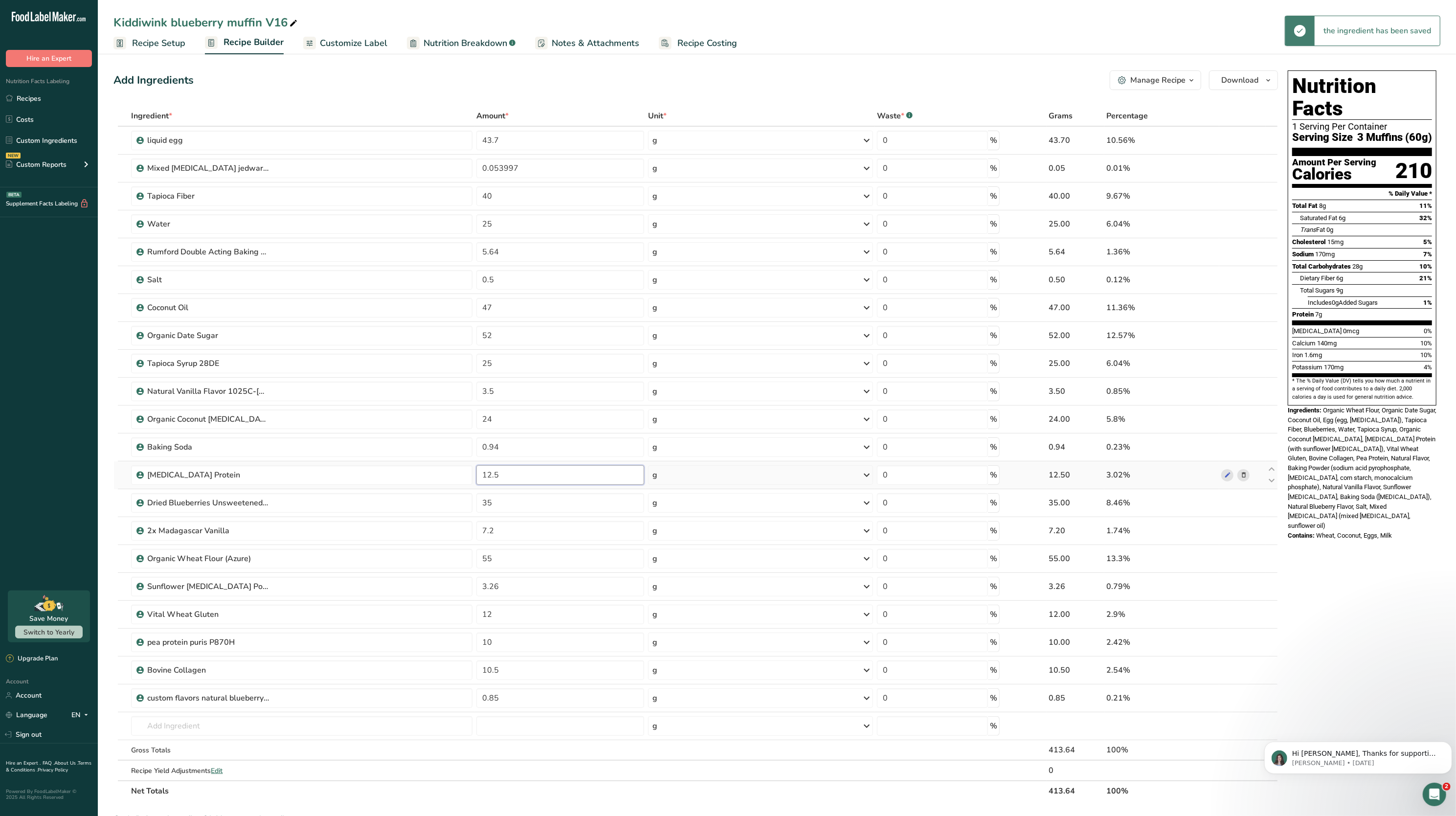
click at [570, 475] on input "12.5" at bounding box center [560, 475] width 168 height 19
type input "13"
click at [1244, 389] on div "Ingredient * Amount * Unit * Waste * .a-a{fill:#347362;}.b-a{fill:#fff;} Grams …" at bounding box center [696, 454] width 1165 height 696
click at [63, 89] on link "Recipes" at bounding box center [49, 98] width 98 height 19
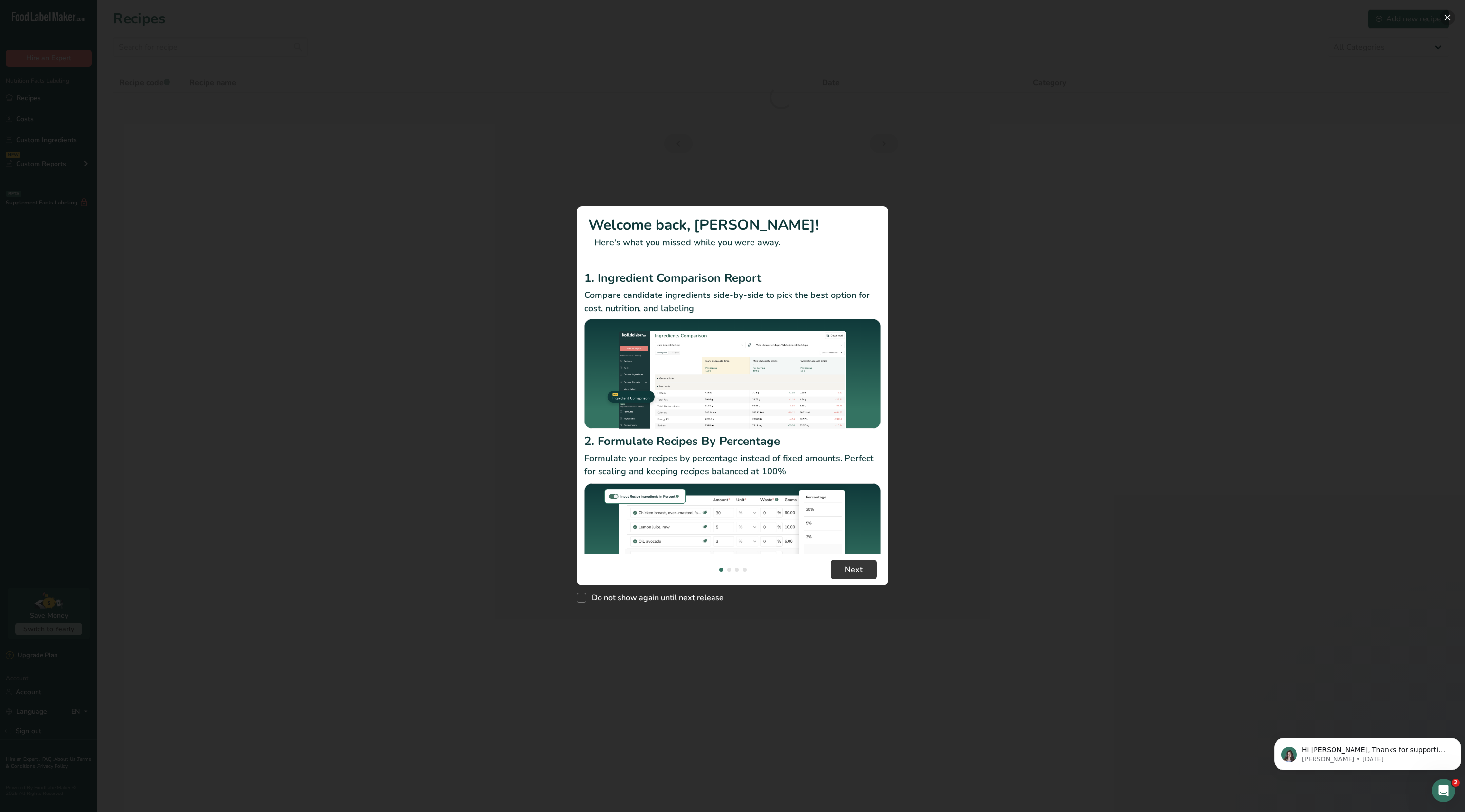
click at [1450, 12] on button "New Features" at bounding box center [1447, 17] width 15 height 15
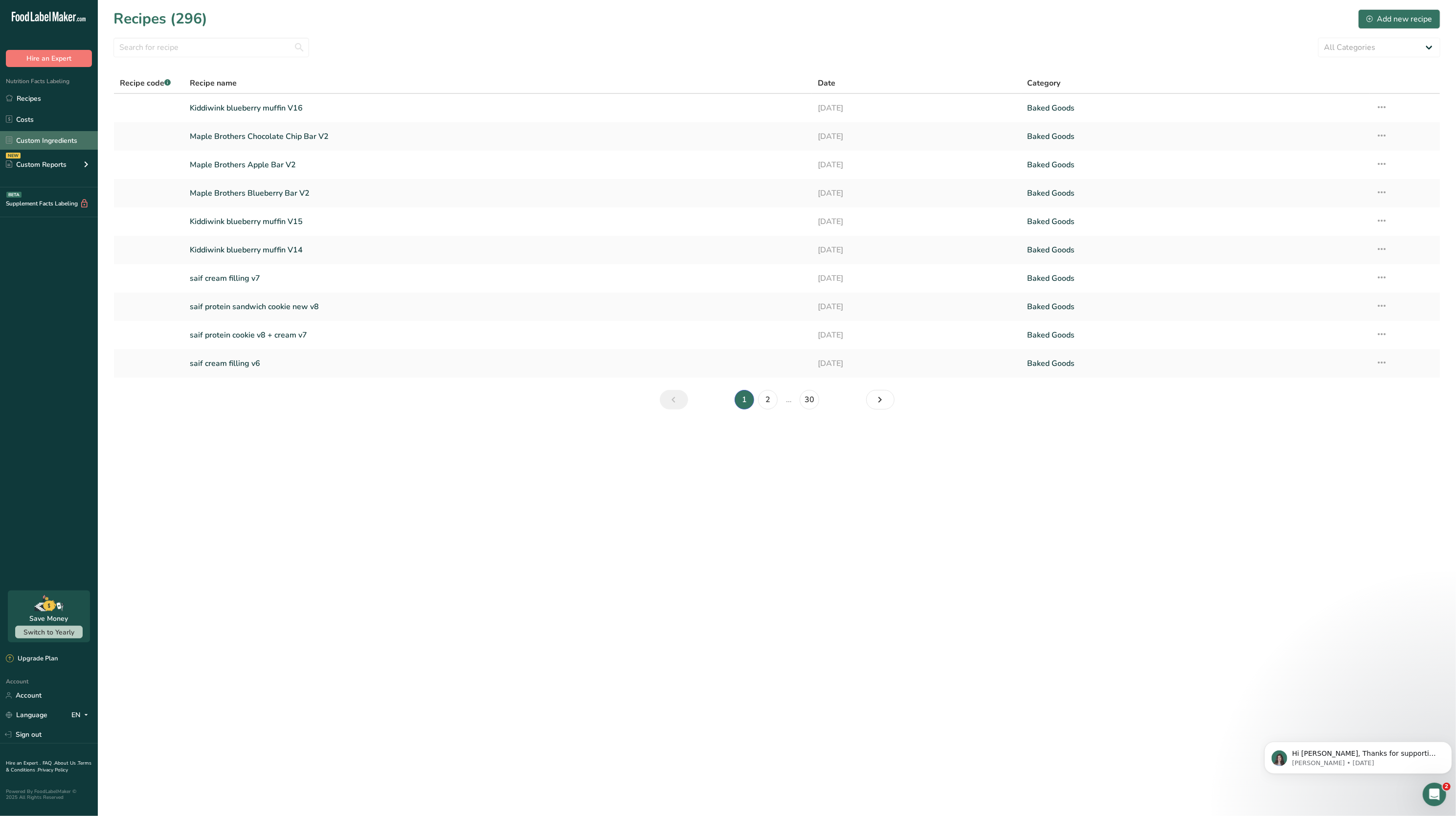
click at [36, 132] on link "Custom Ingredients" at bounding box center [49, 141] width 98 height 19
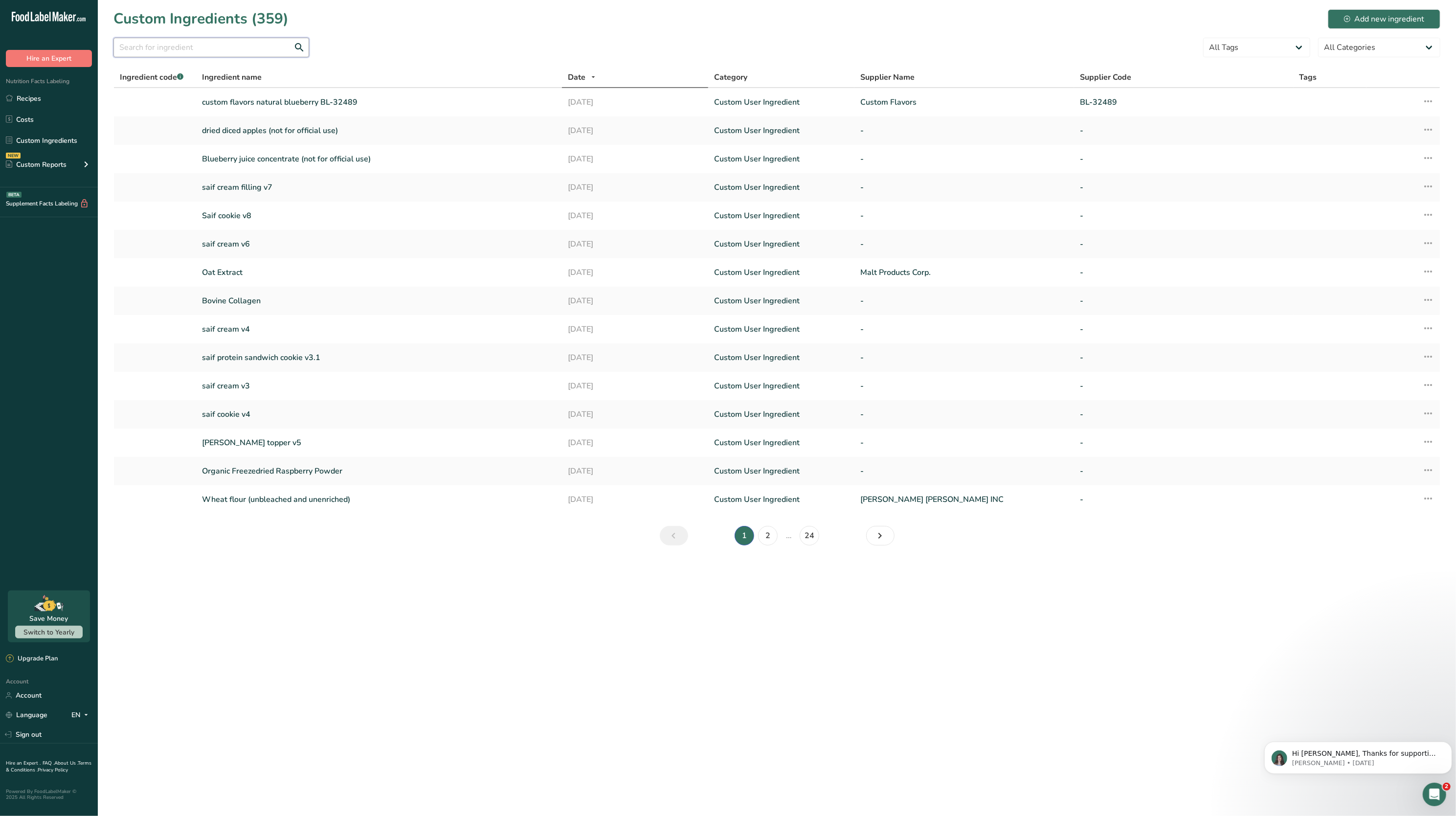
click at [199, 40] on input "text" at bounding box center [211, 47] width 196 height 19
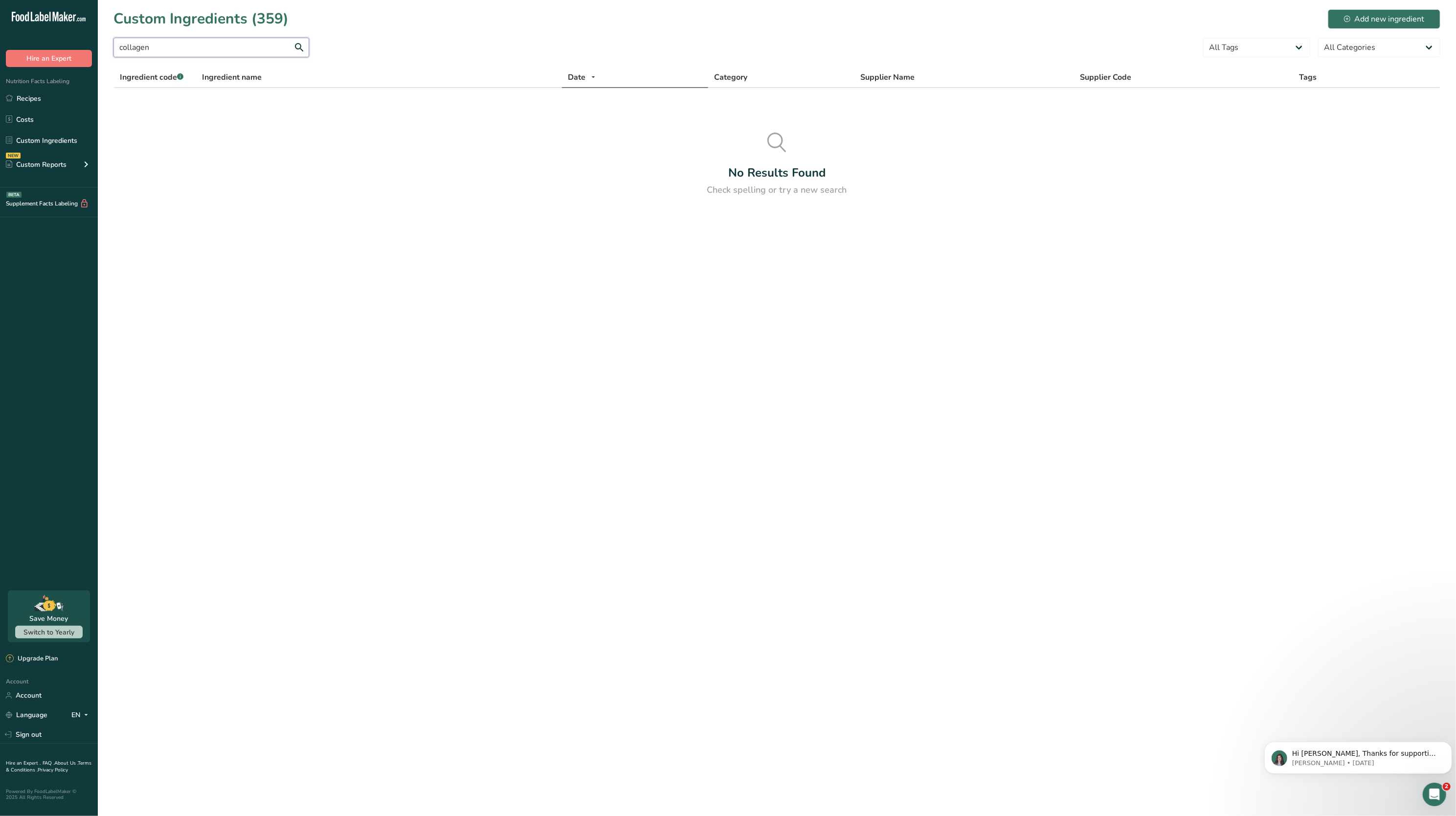
type input "collagen"
click at [445, 105] on link "Bovine Collagen" at bounding box center [379, 102] width 354 height 12
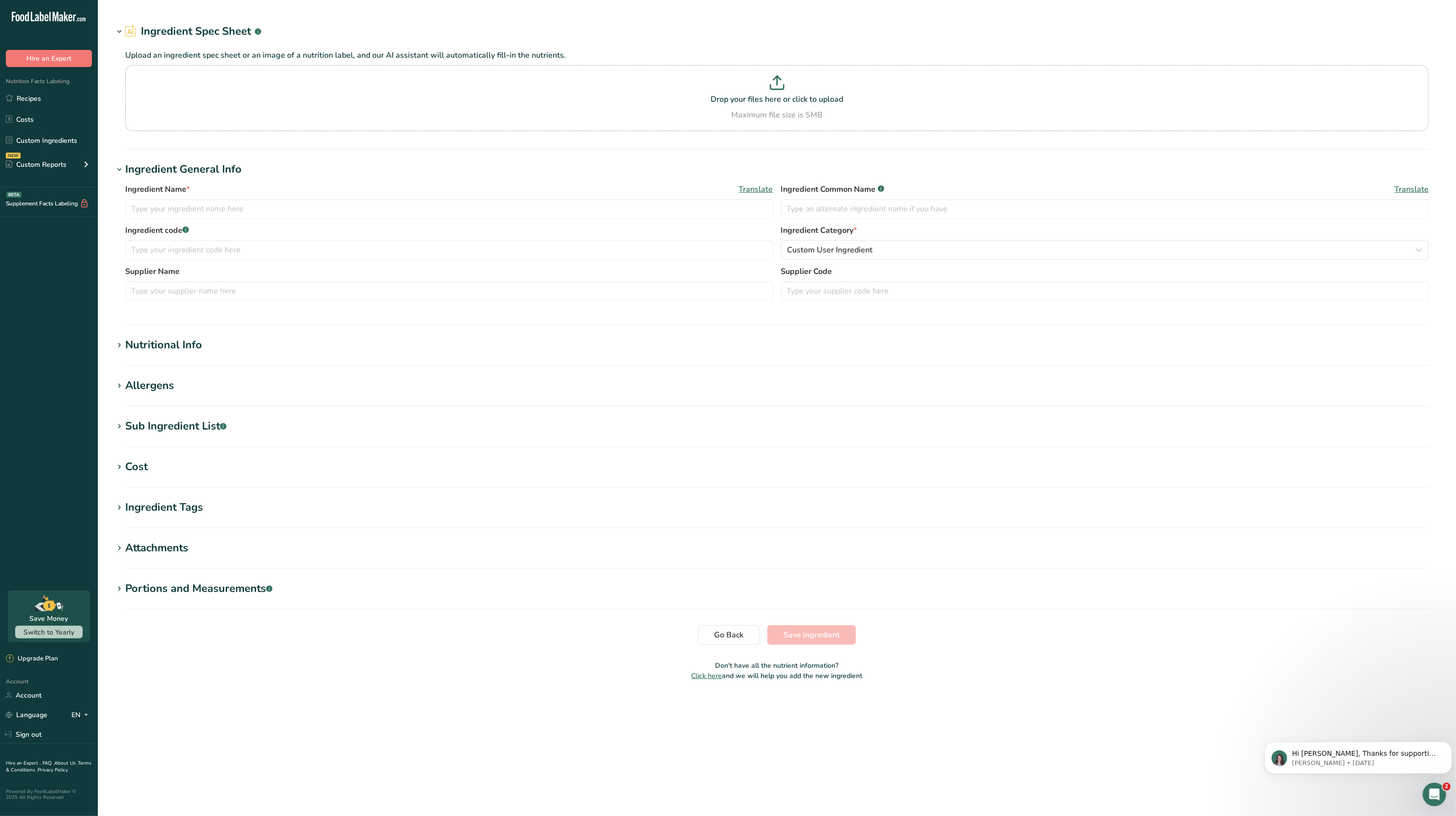
type input "Bovine Collagen"
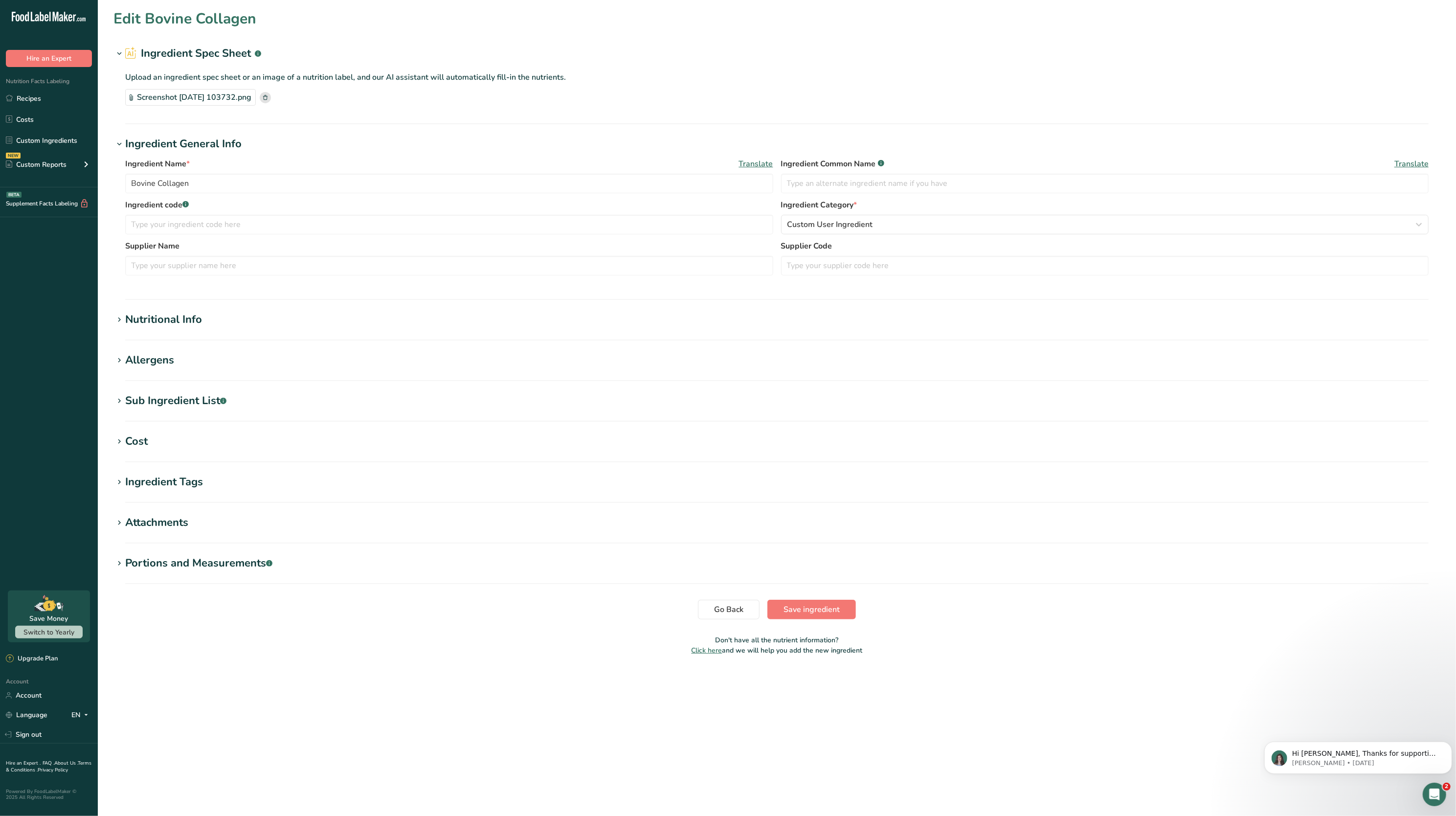
click at [159, 325] on div "Nutritional Info" at bounding box center [163, 320] width 77 height 16
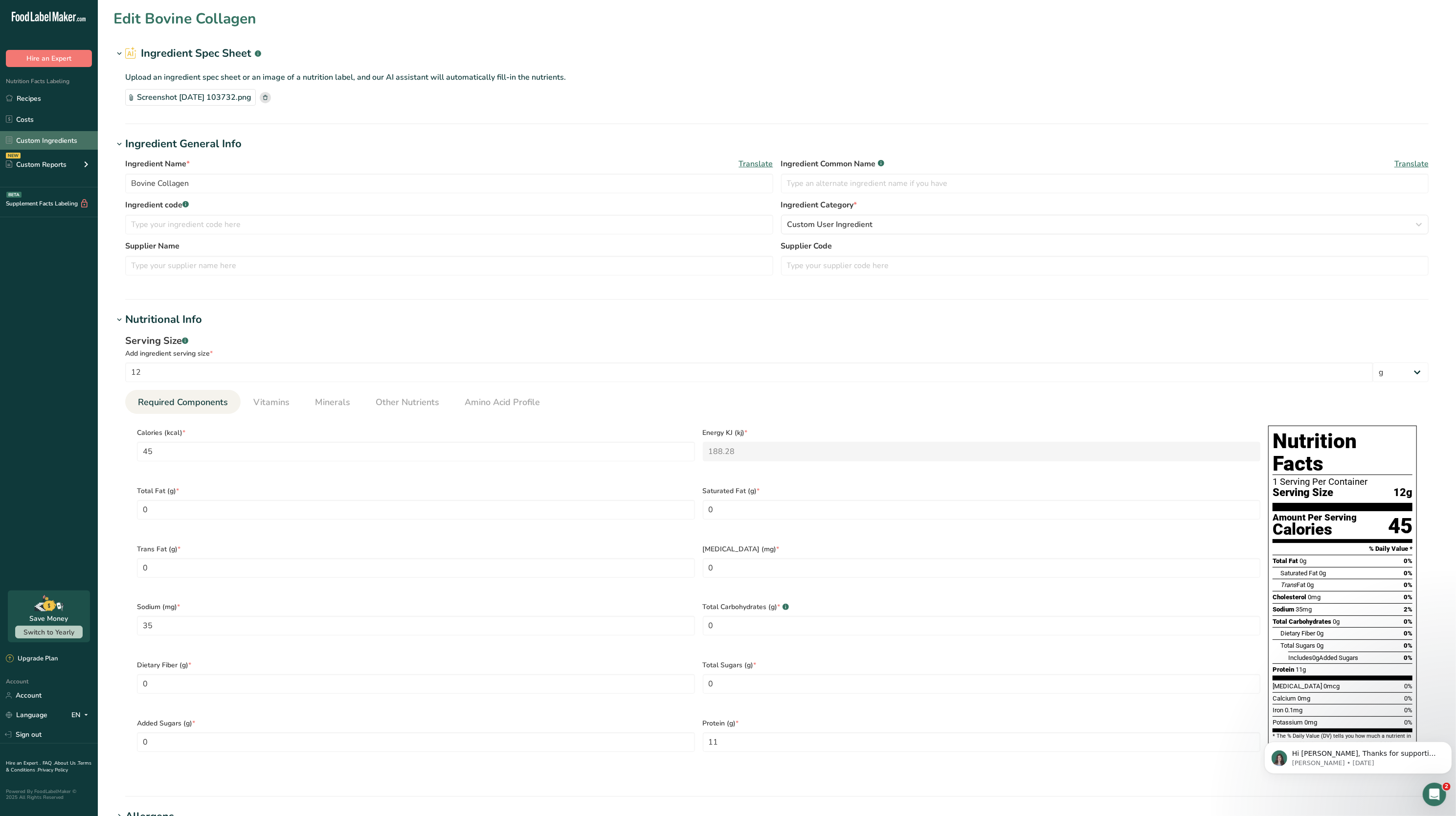
click at [51, 140] on link "Custom Ingredients" at bounding box center [49, 141] width 98 height 19
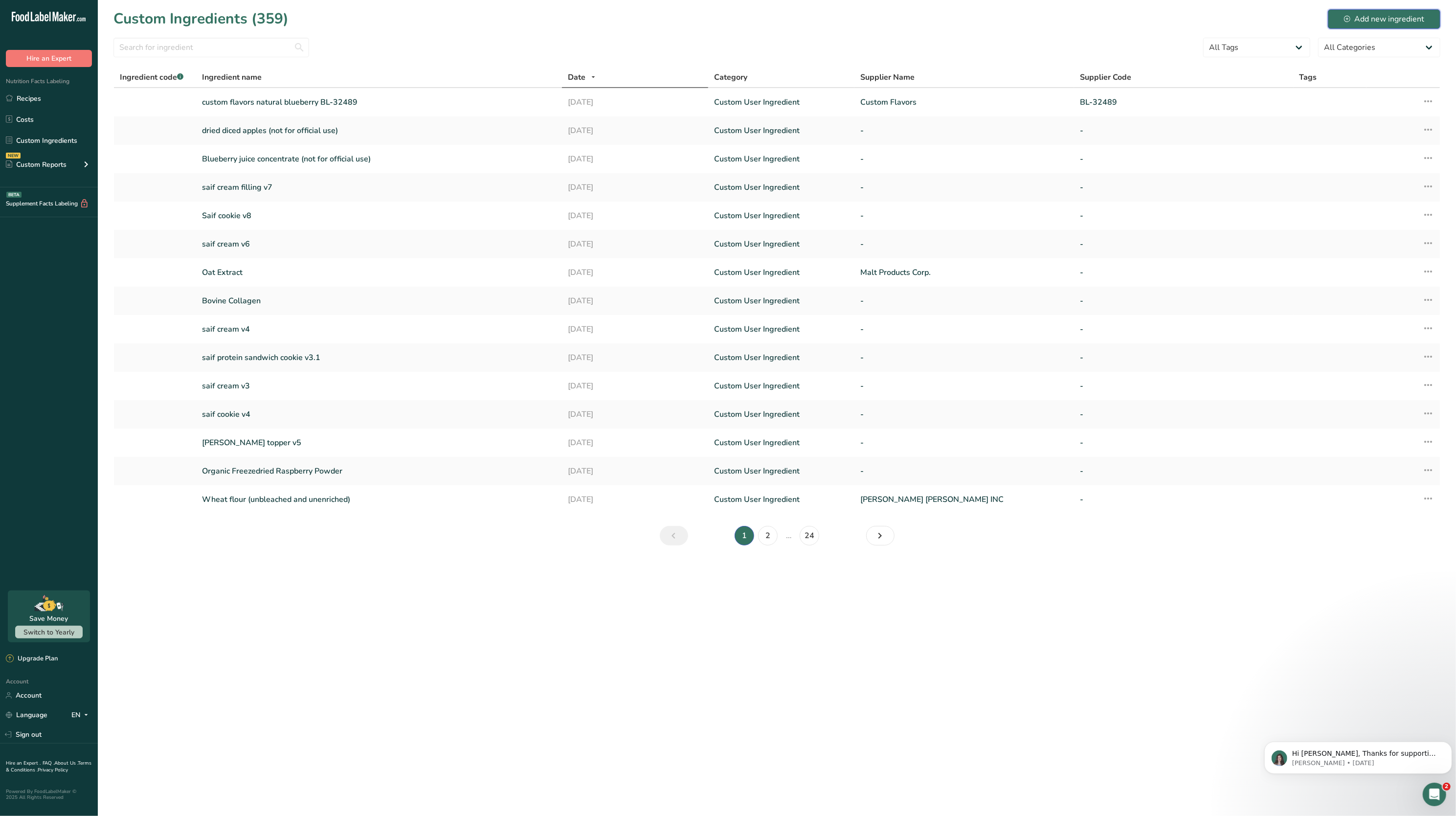
drag, startPoint x: 1381, startPoint y: 13, endPoint x: 1470, endPoint y: 54, distance: 98.0
click at [1456, 54] on html ".a-20{fill:#fff;} Hire an Expert Nutrition Facts Labeling Recipes Costs Custom …" at bounding box center [728, 408] width 1456 height 816
click at [230, 38] on input "text" at bounding box center [211, 47] width 196 height 19
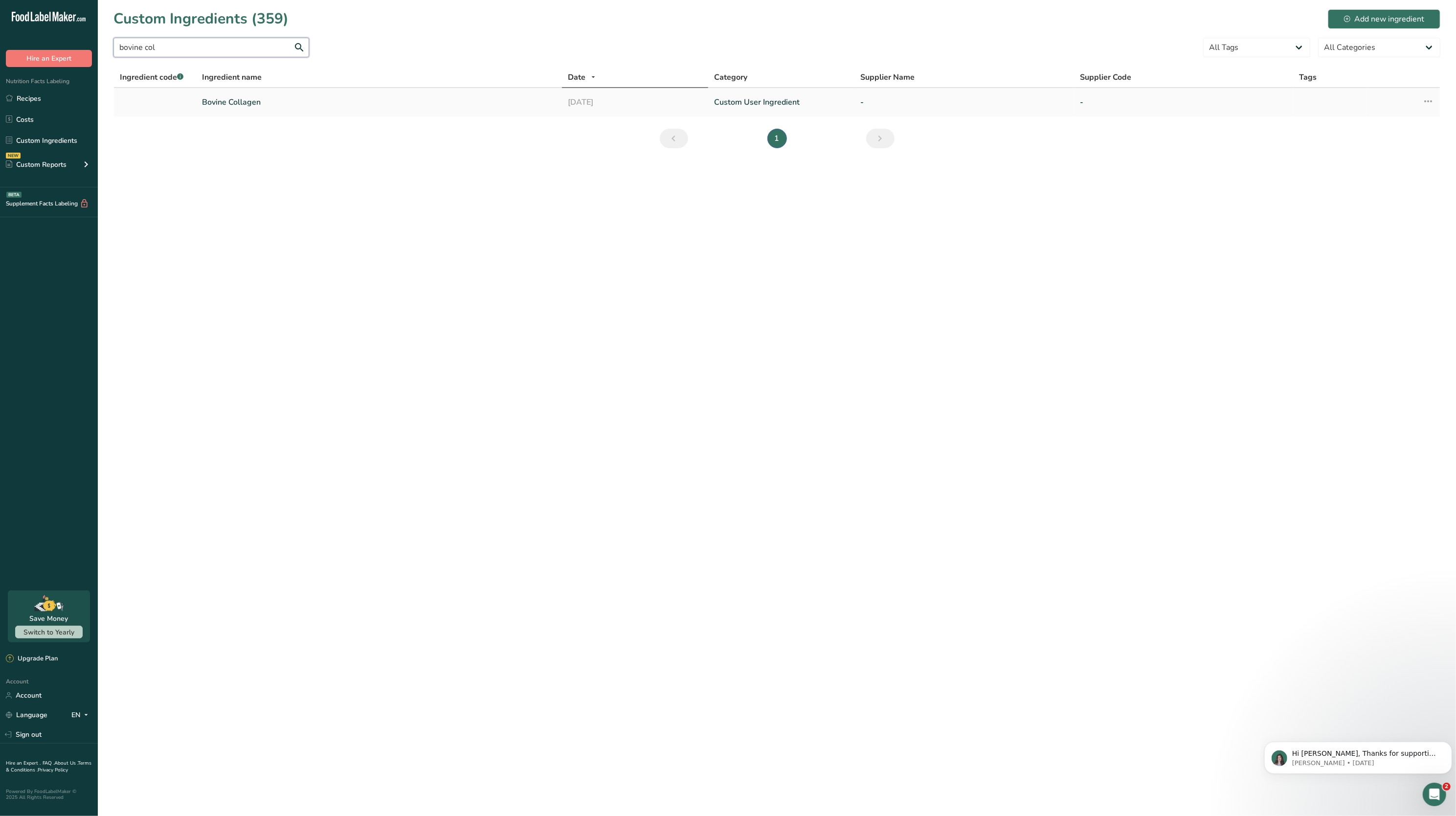
type input "bovine col"
click at [253, 101] on link "Bovine Collagen" at bounding box center [379, 102] width 354 height 12
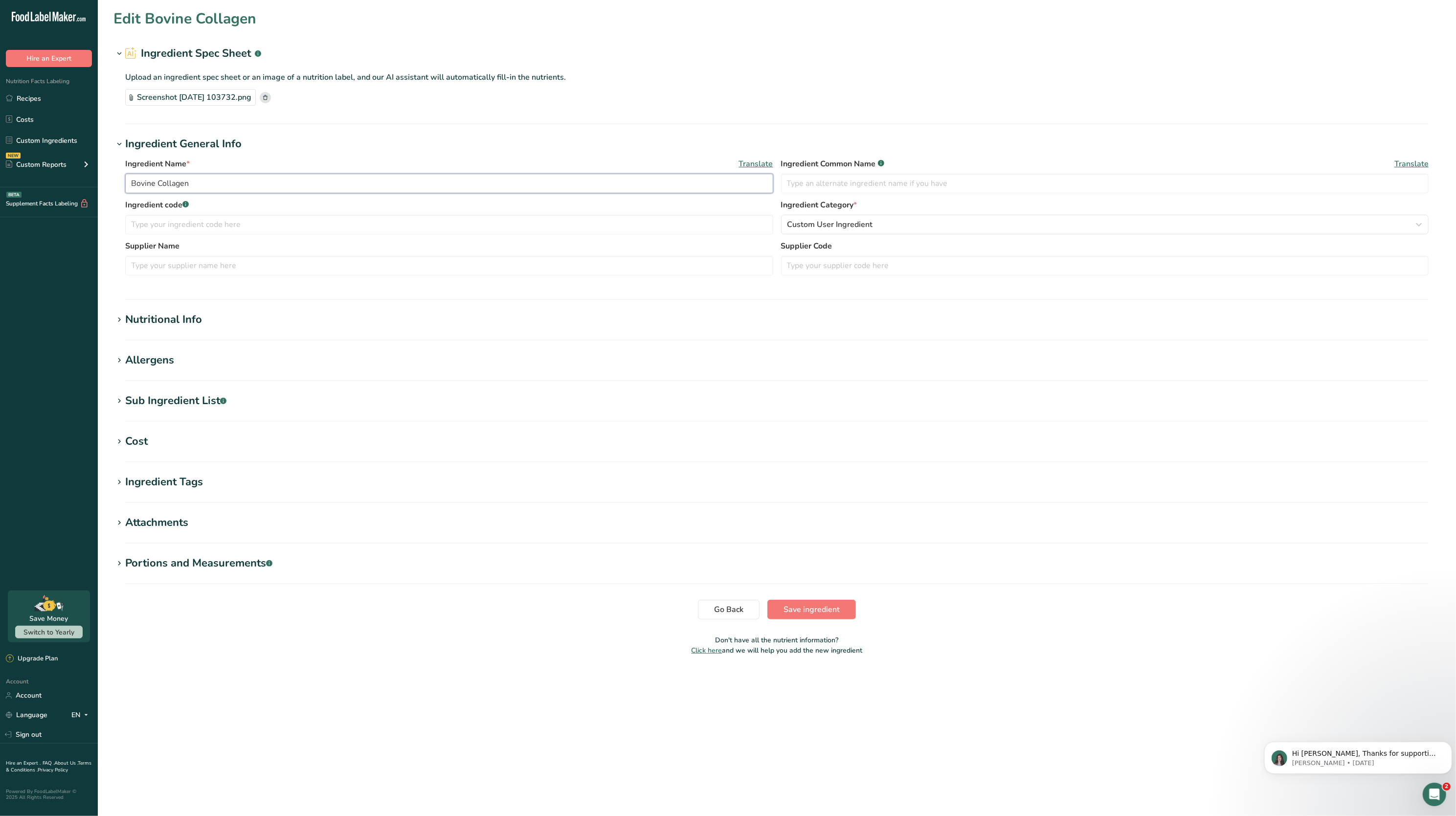
click at [258, 189] on input "Bovine Collagen" at bounding box center [449, 183] width 648 height 19
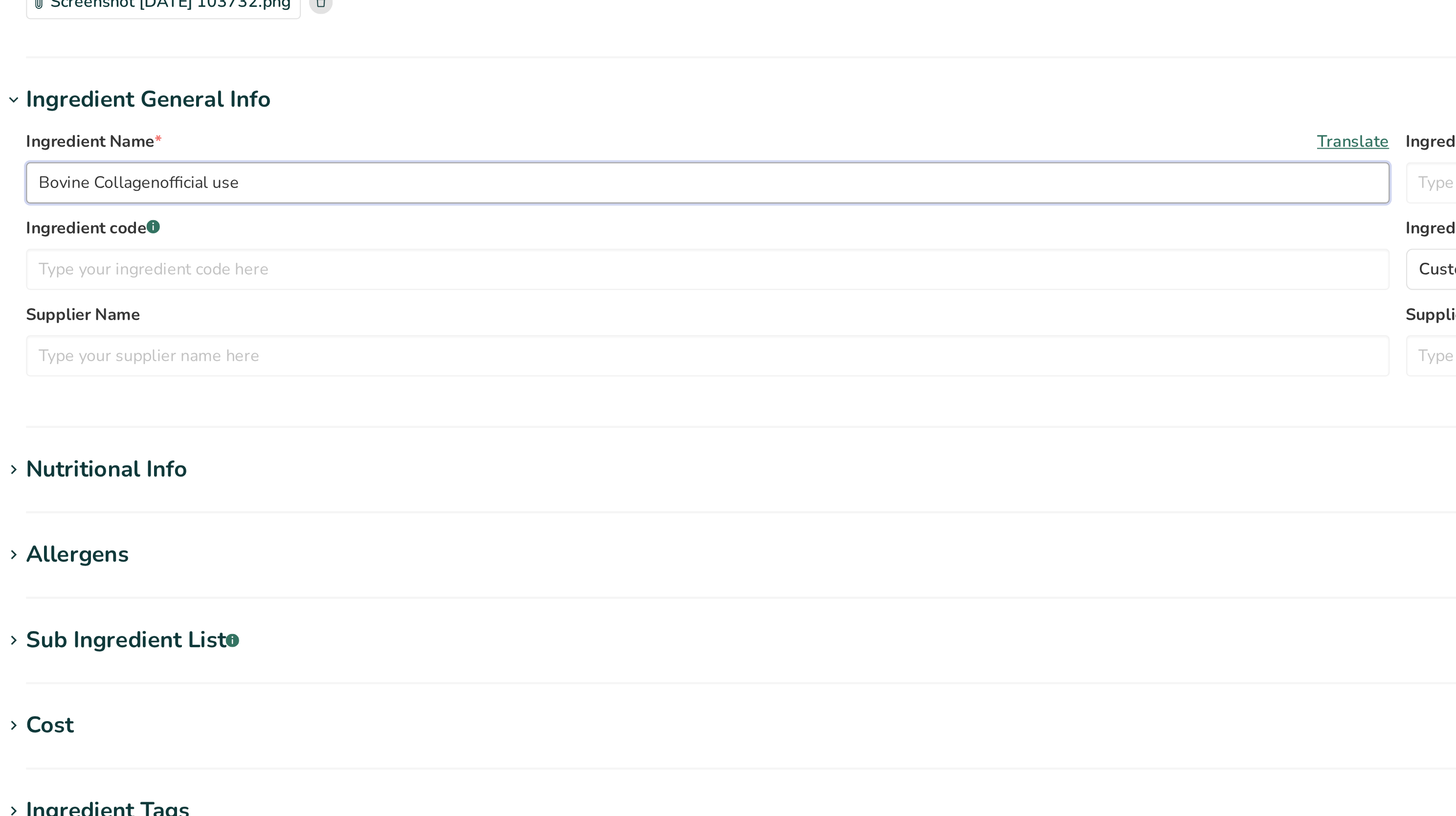
click at [190, 184] on input "Bovine Collagenofficial use" at bounding box center [449, 183] width 648 height 19
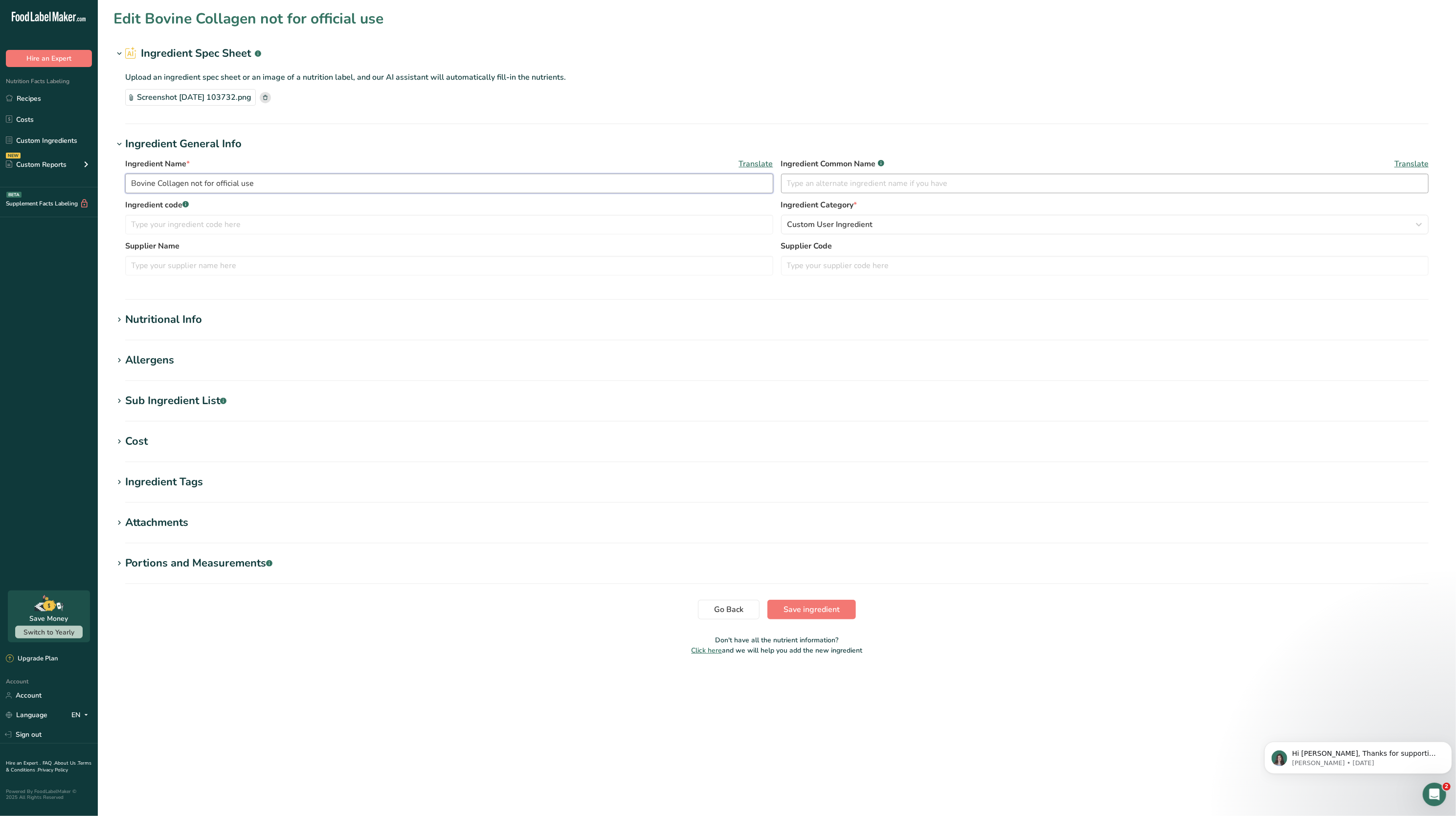
type input "Bovine Collagen not for official use"
click at [789, 179] on input "text" at bounding box center [1105, 183] width 648 height 19
type input "Collagen"
click at [837, 610] on span "Save ingredient" at bounding box center [812, 610] width 56 height 12
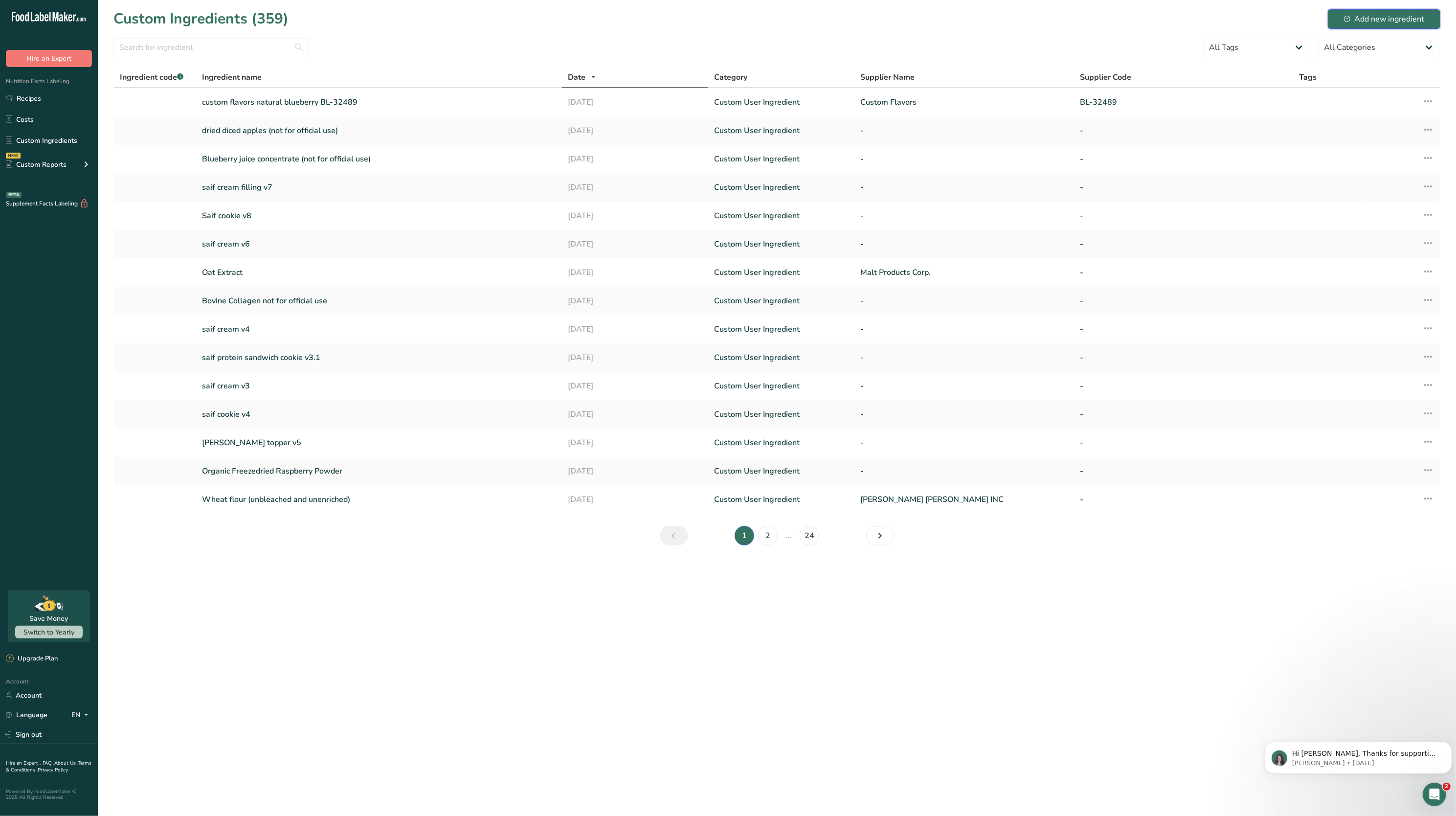
click at [1376, 17] on div "Add new ingredient" at bounding box center [1384, 19] width 80 height 12
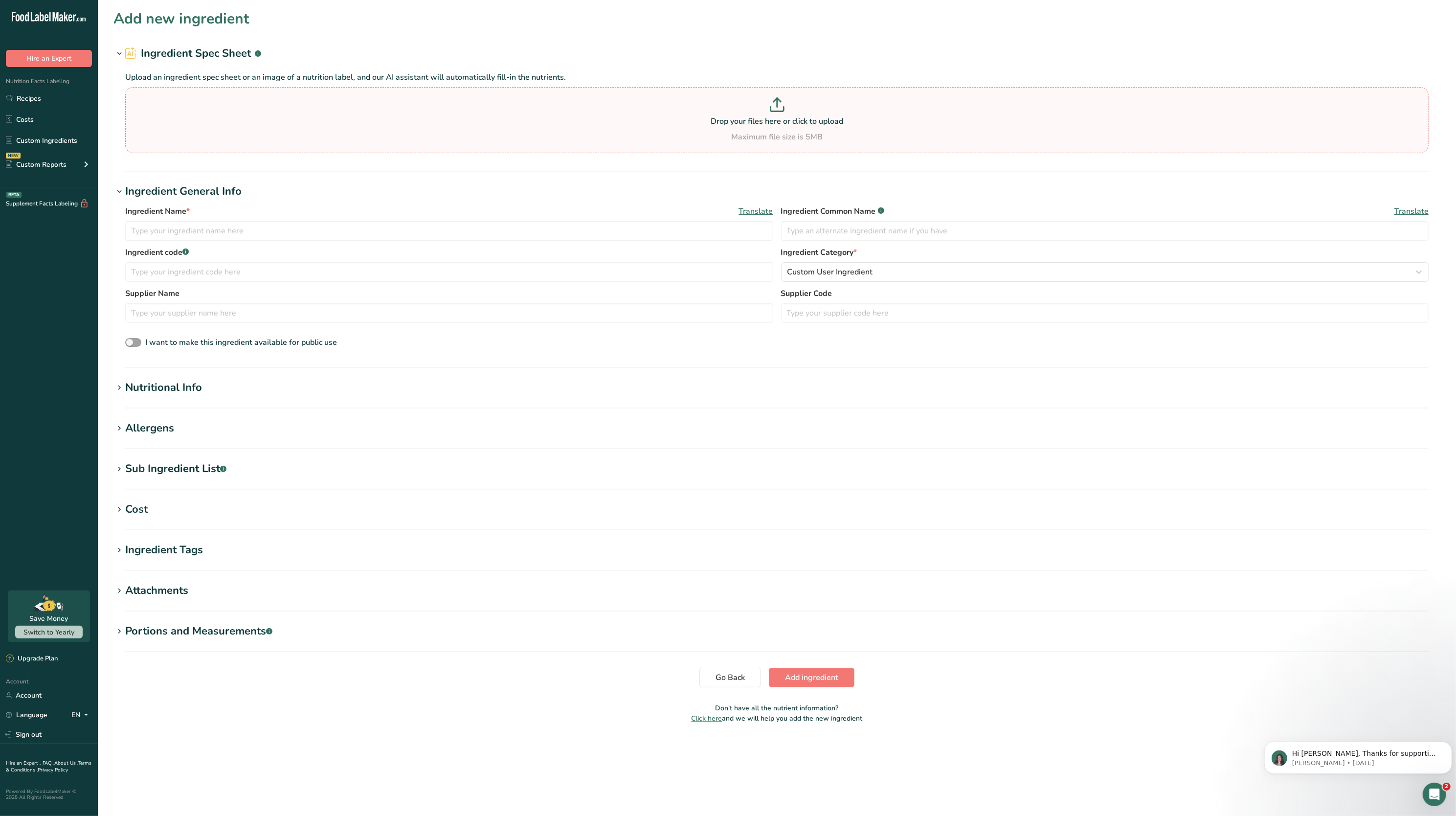
click at [243, 145] on section "Drop your files here or click to upload Maximum file size is 5MB" at bounding box center [777, 120] width 1299 height 61
click at [243, 145] on input "Drop your files here or click to upload Maximum file size is 5MB" at bounding box center [777, 120] width 1303 height 66
type input "C:\fakepath\Bovine collagen nutrition data.pdf"
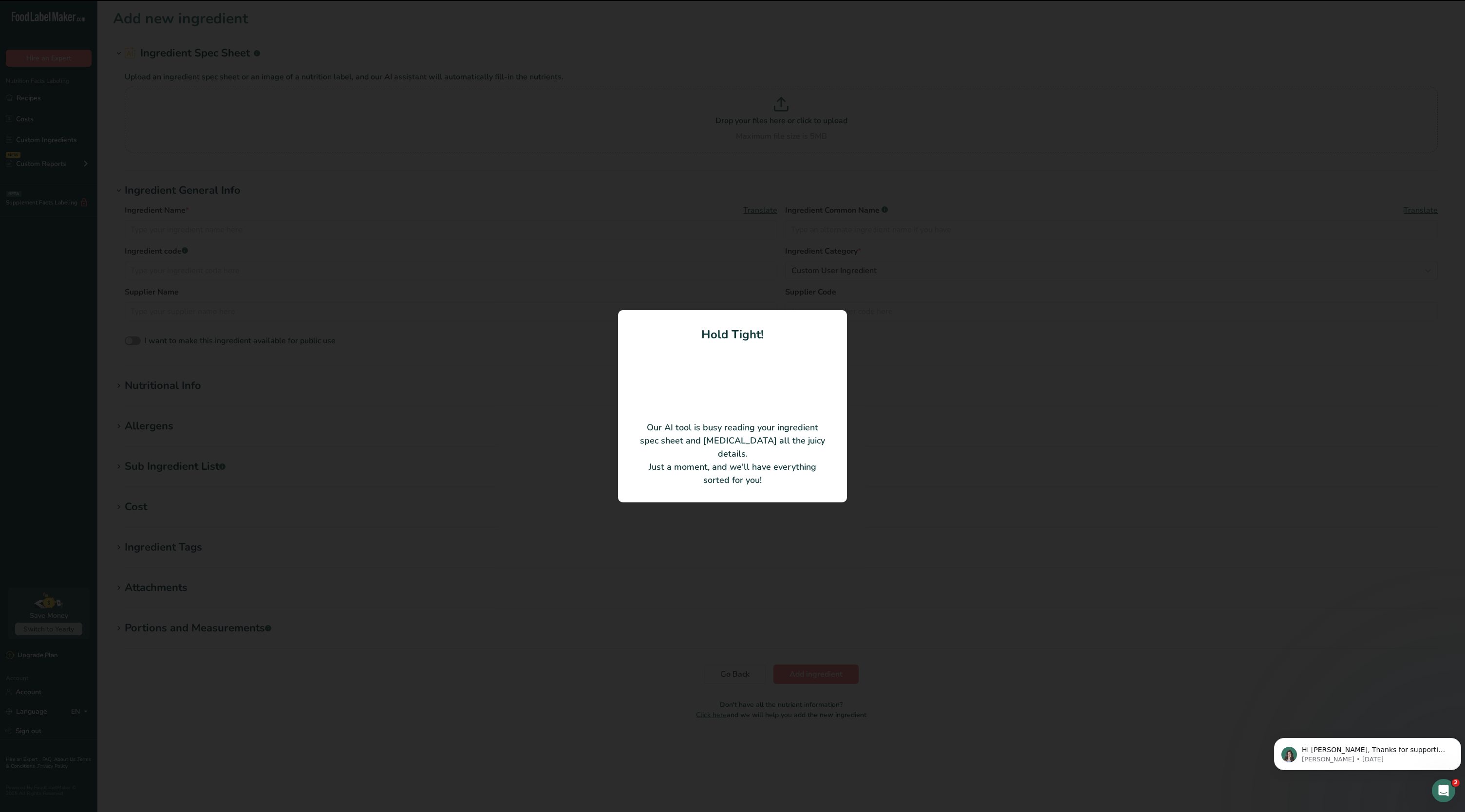
type input "Bovine Collagen"
type input "Gensei Global Industries Co., Ltd"
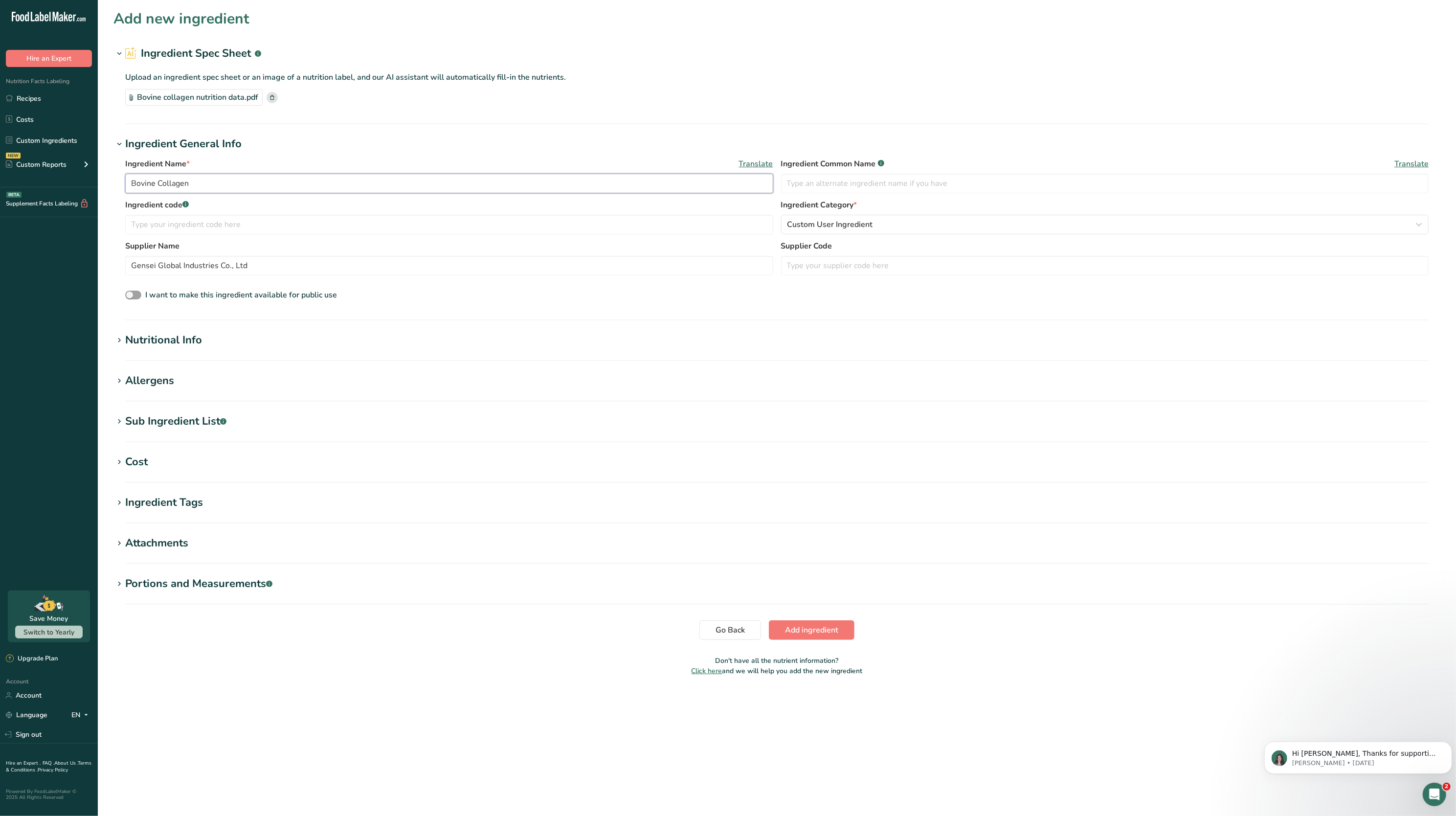
click at [196, 187] on input "Bovine Collagen" at bounding box center [449, 183] width 648 height 19
type input "Bovine Collagen Gensei CCPRO"
click at [807, 182] on input "text" at bounding box center [1105, 183] width 648 height 19
type input "Bovine Collagen"
click at [200, 339] on div "Nutritional Info" at bounding box center [163, 340] width 77 height 16
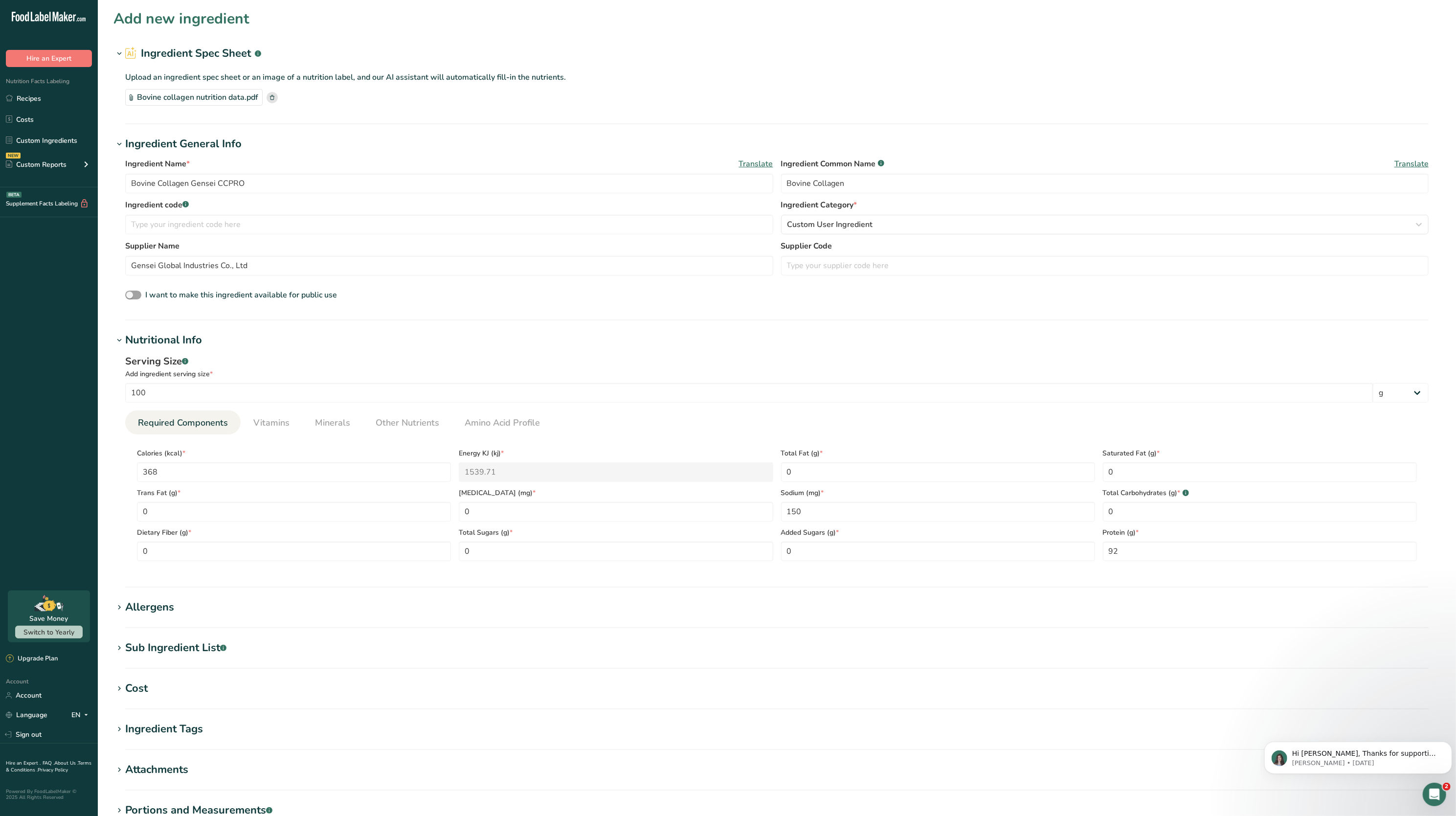
scroll to position [134, 0]
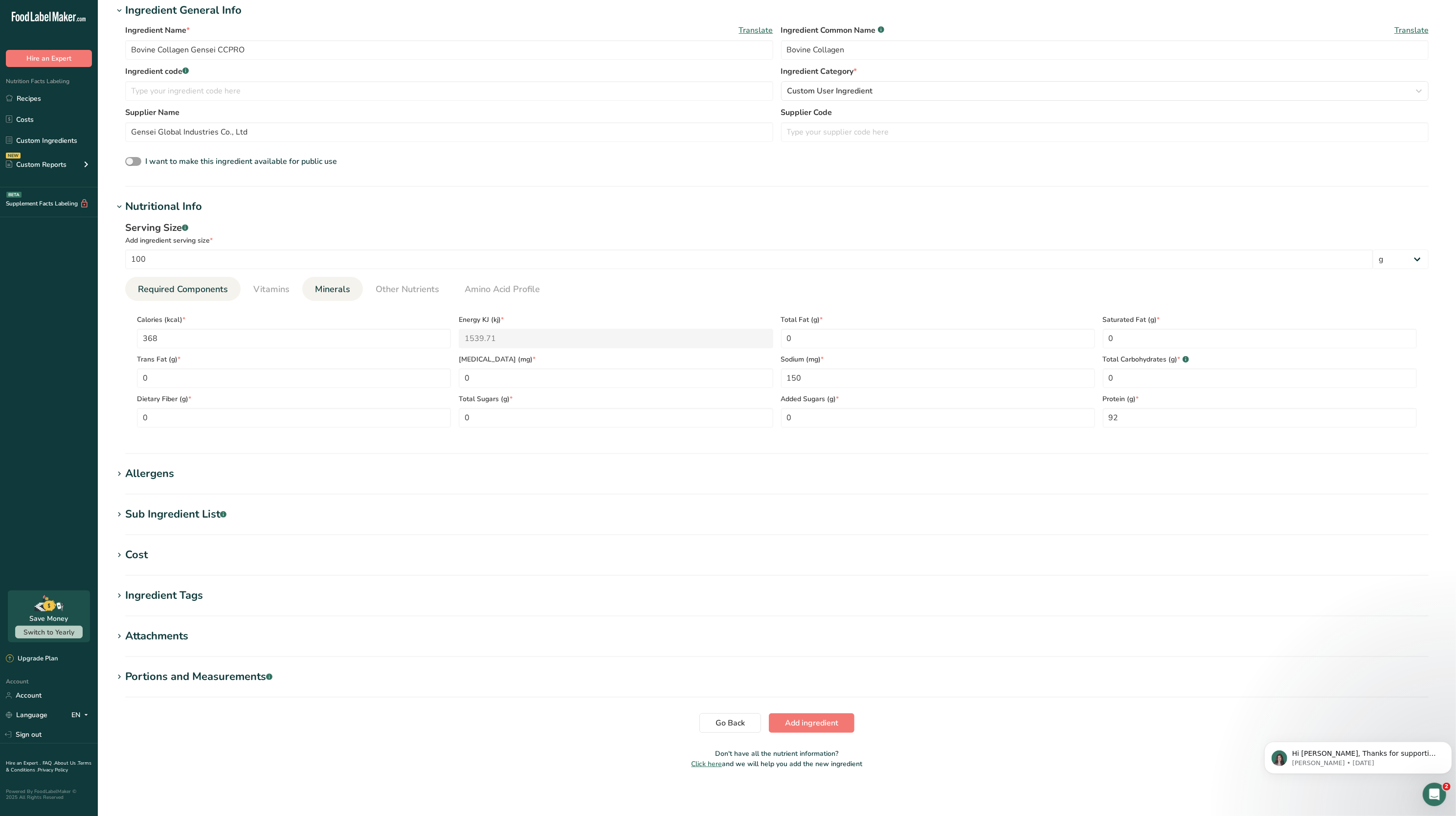
click at [331, 295] on span "Minerals" at bounding box center [333, 289] width 35 height 13
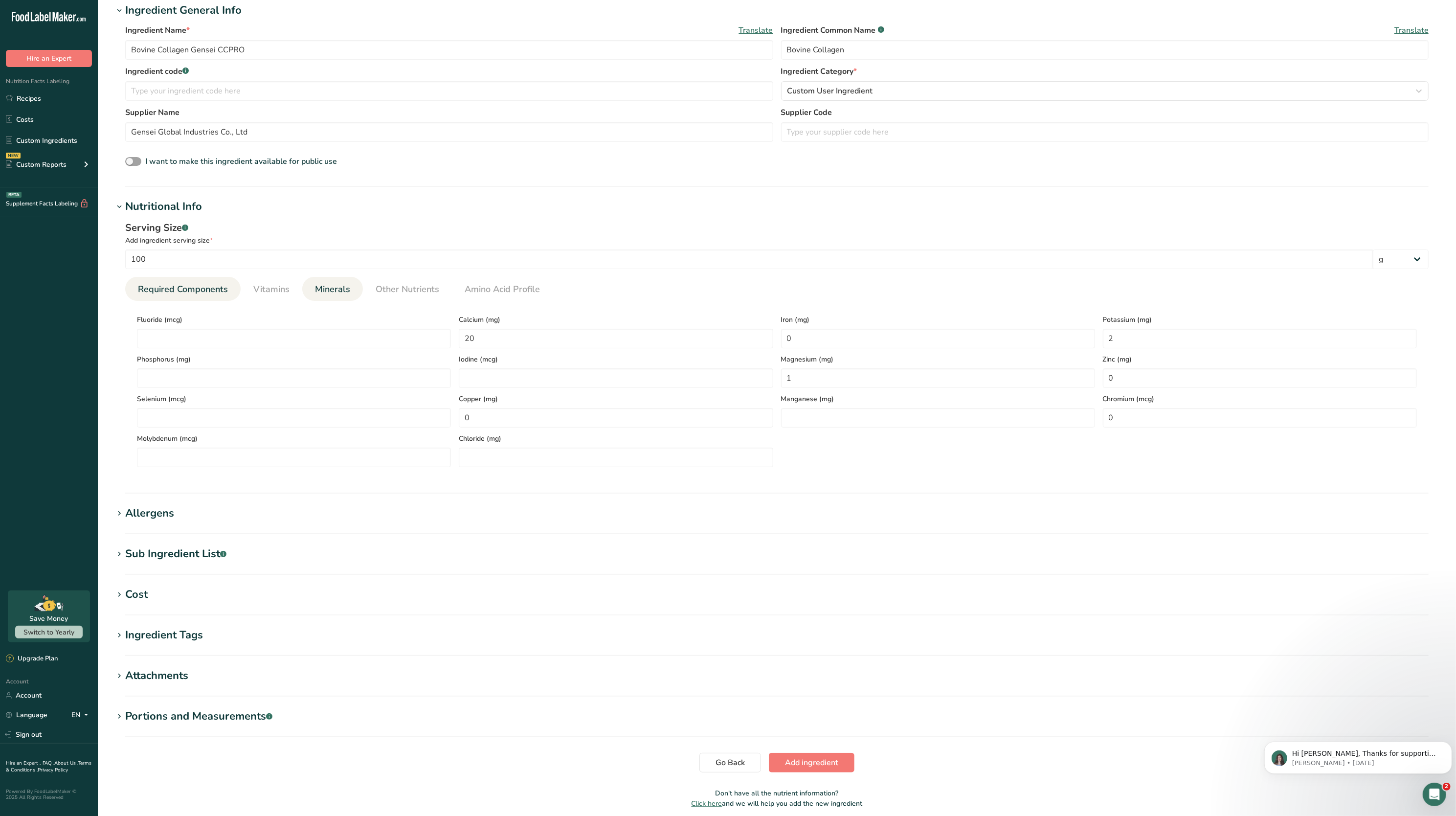
drag, startPoint x: 206, startPoint y: 275, endPoint x: 210, endPoint y: 295, distance: 20.4
click at [210, 295] on div "Serving Size .a-a{fill:#347362;}.b-a{fill:#fff;} Add ingredient serving size * …" at bounding box center [777, 348] width 1327 height 266
click at [210, 295] on span "Required Components" at bounding box center [183, 289] width 90 height 13
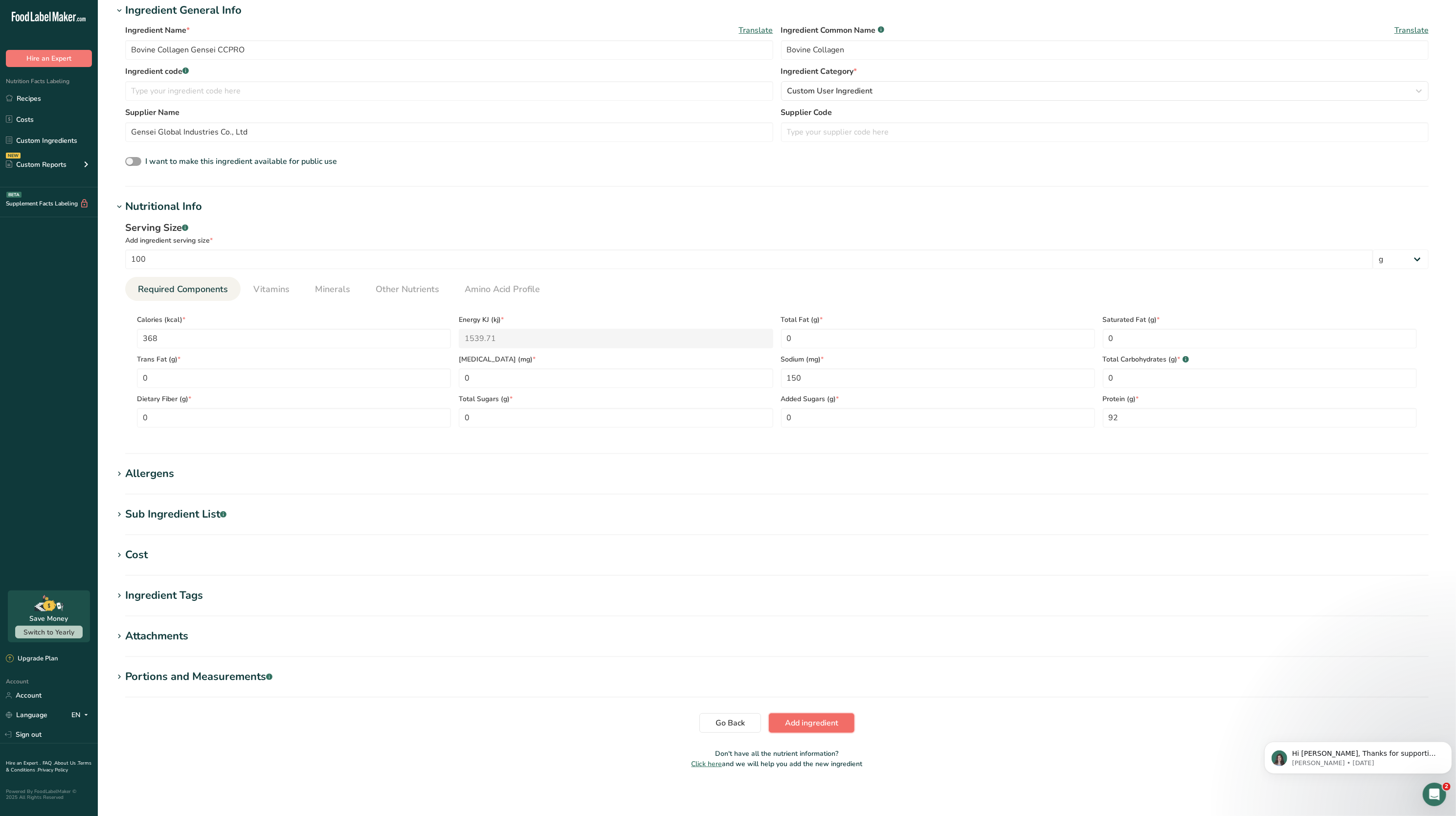
click at [833, 718] on span "Add ingredient" at bounding box center [811, 723] width 53 height 12
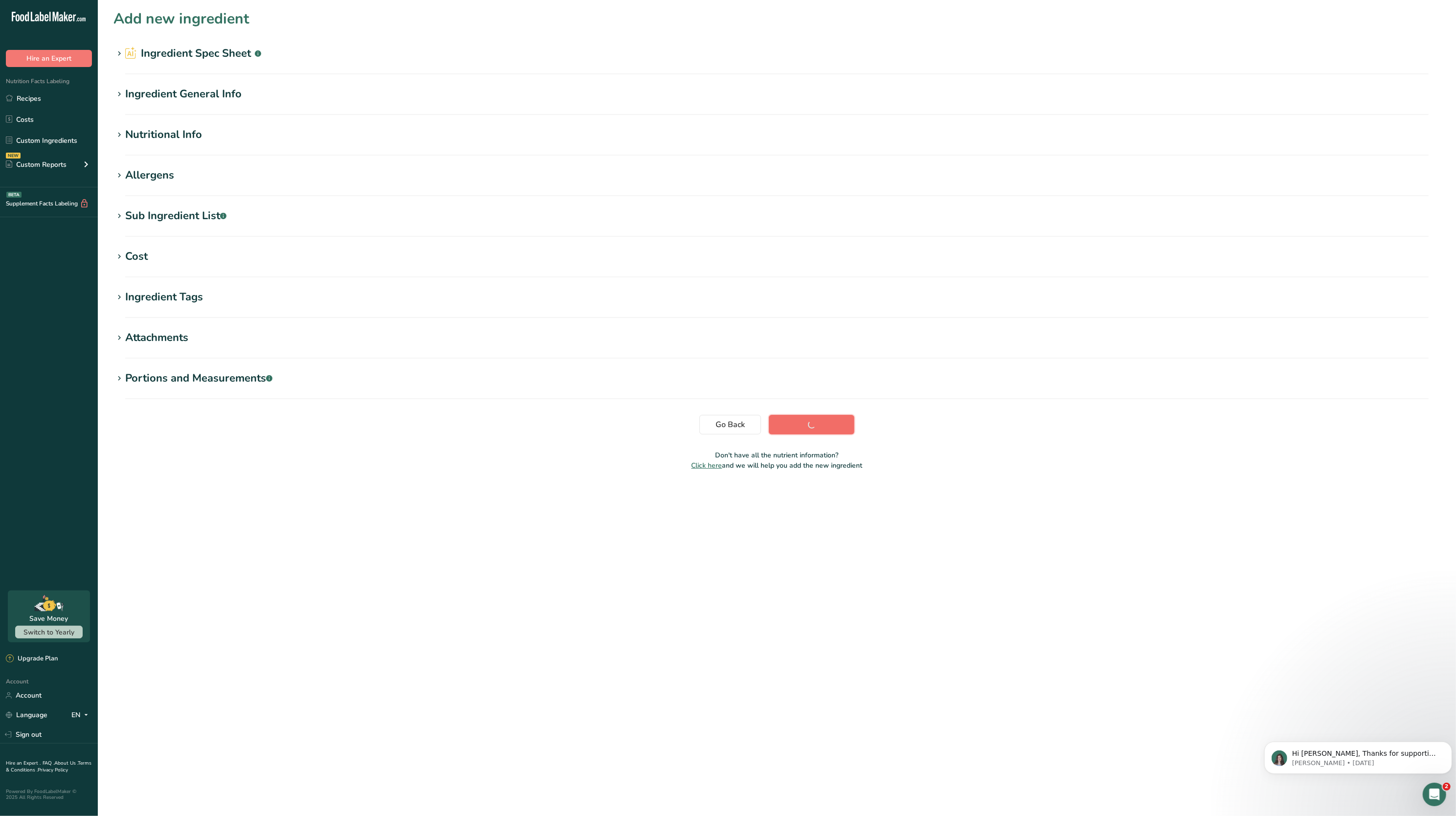
scroll to position [0, 0]
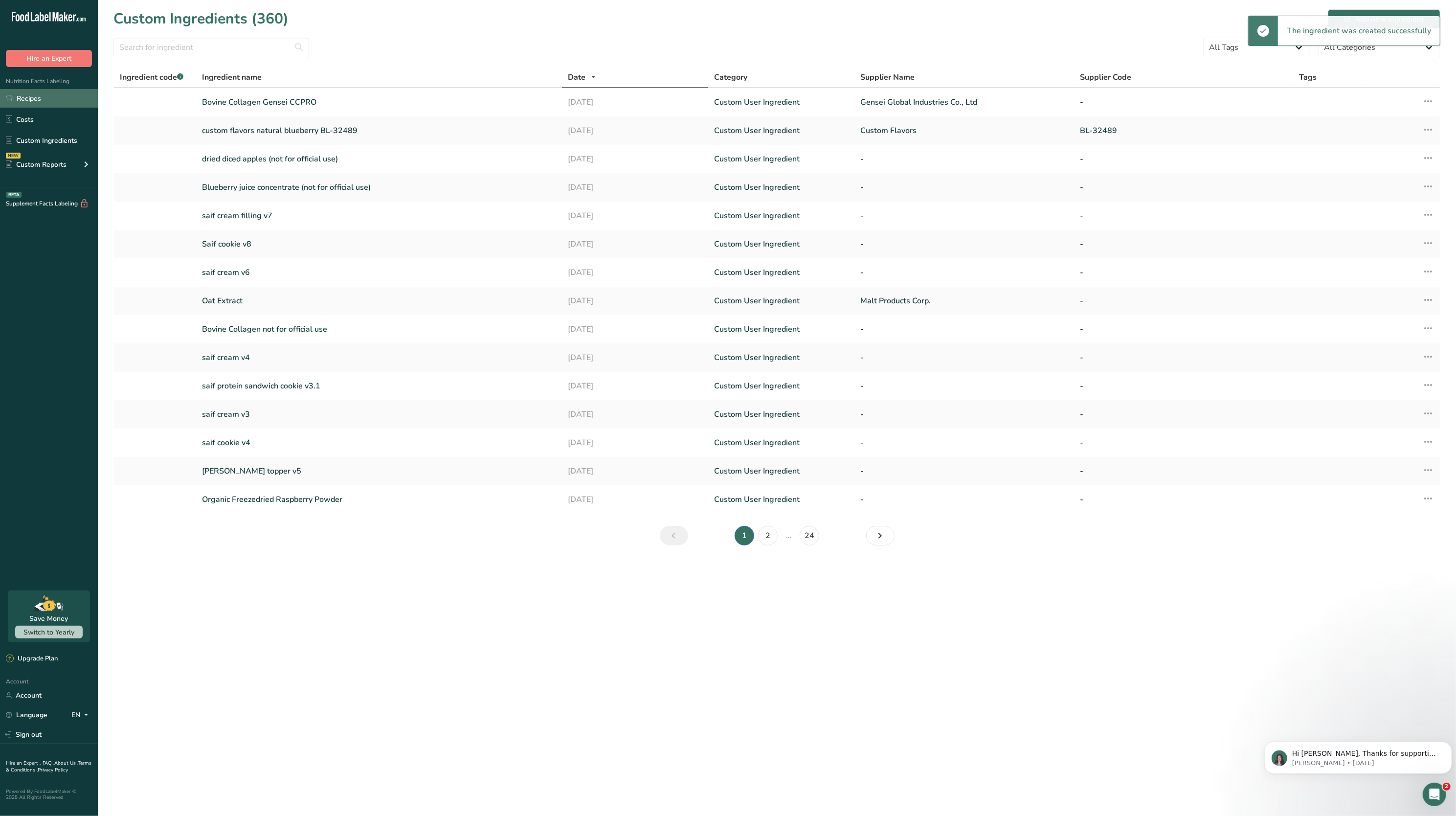
click at [33, 92] on link "Recipes" at bounding box center [49, 98] width 98 height 19
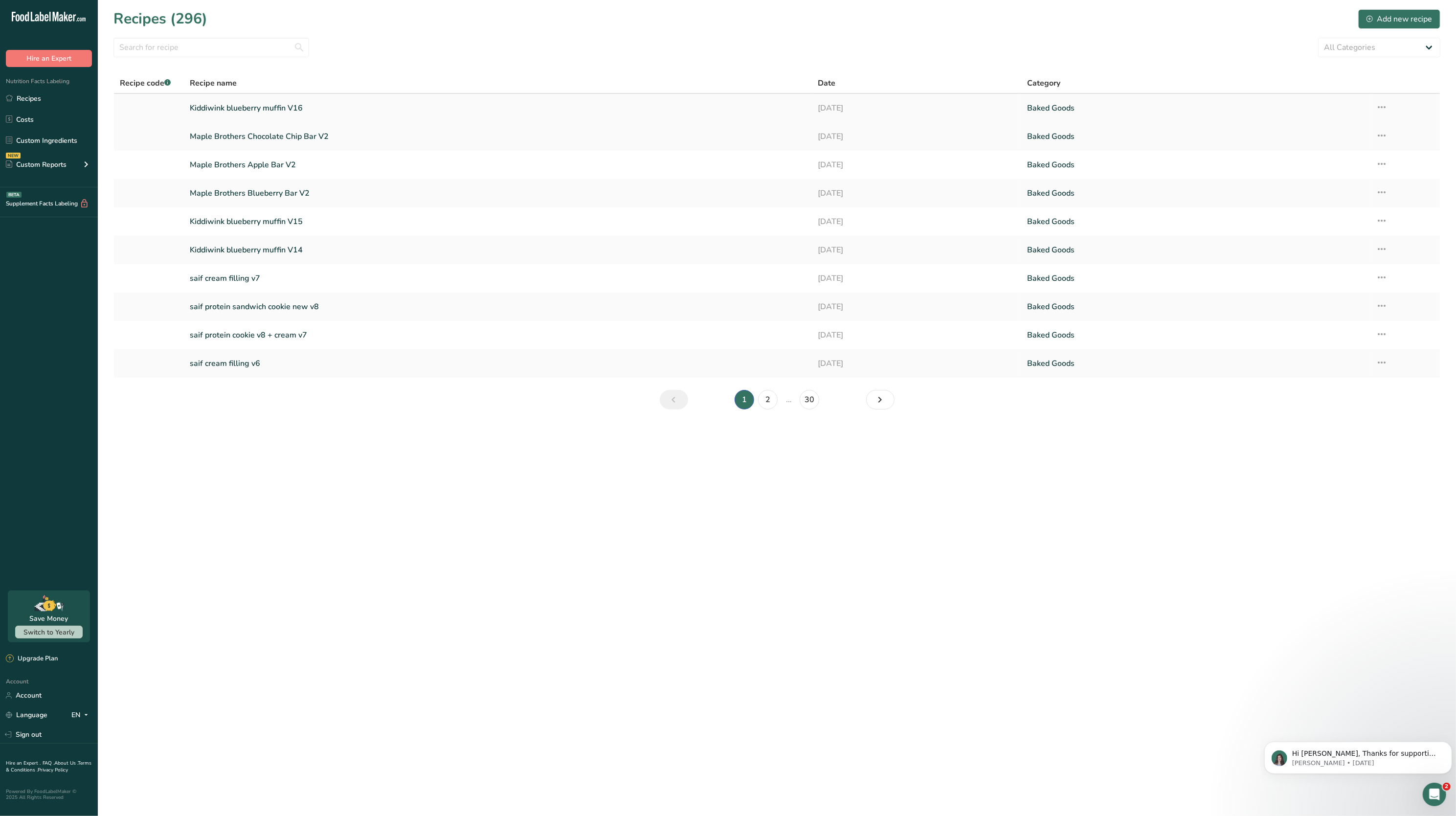
click at [1382, 105] on icon at bounding box center [1382, 107] width 12 height 18
click at [1318, 179] on span "Duplicate Recipe" at bounding box center [1291, 177] width 53 height 11
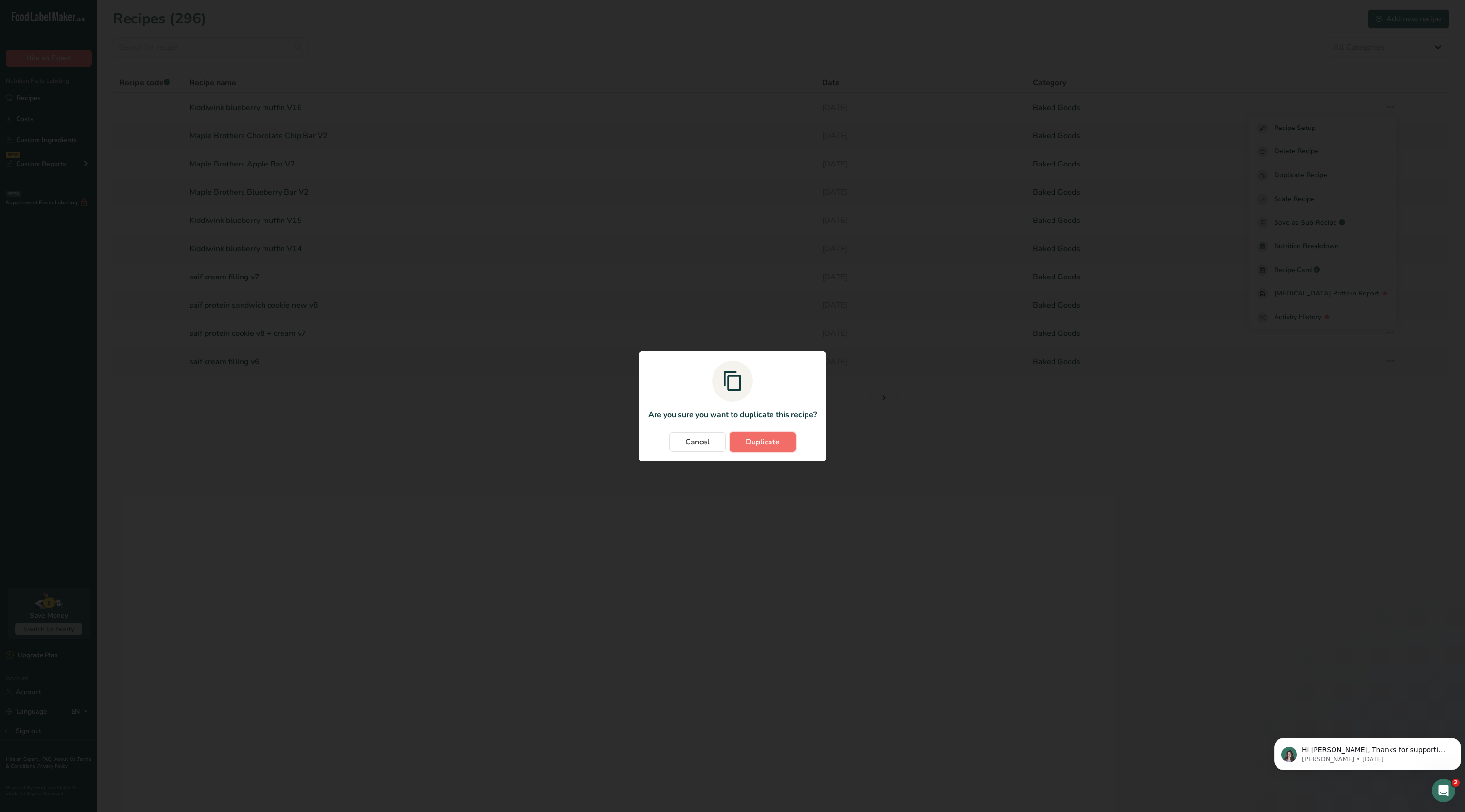
click at [758, 442] on span "Duplicate" at bounding box center [763, 442] width 34 height 12
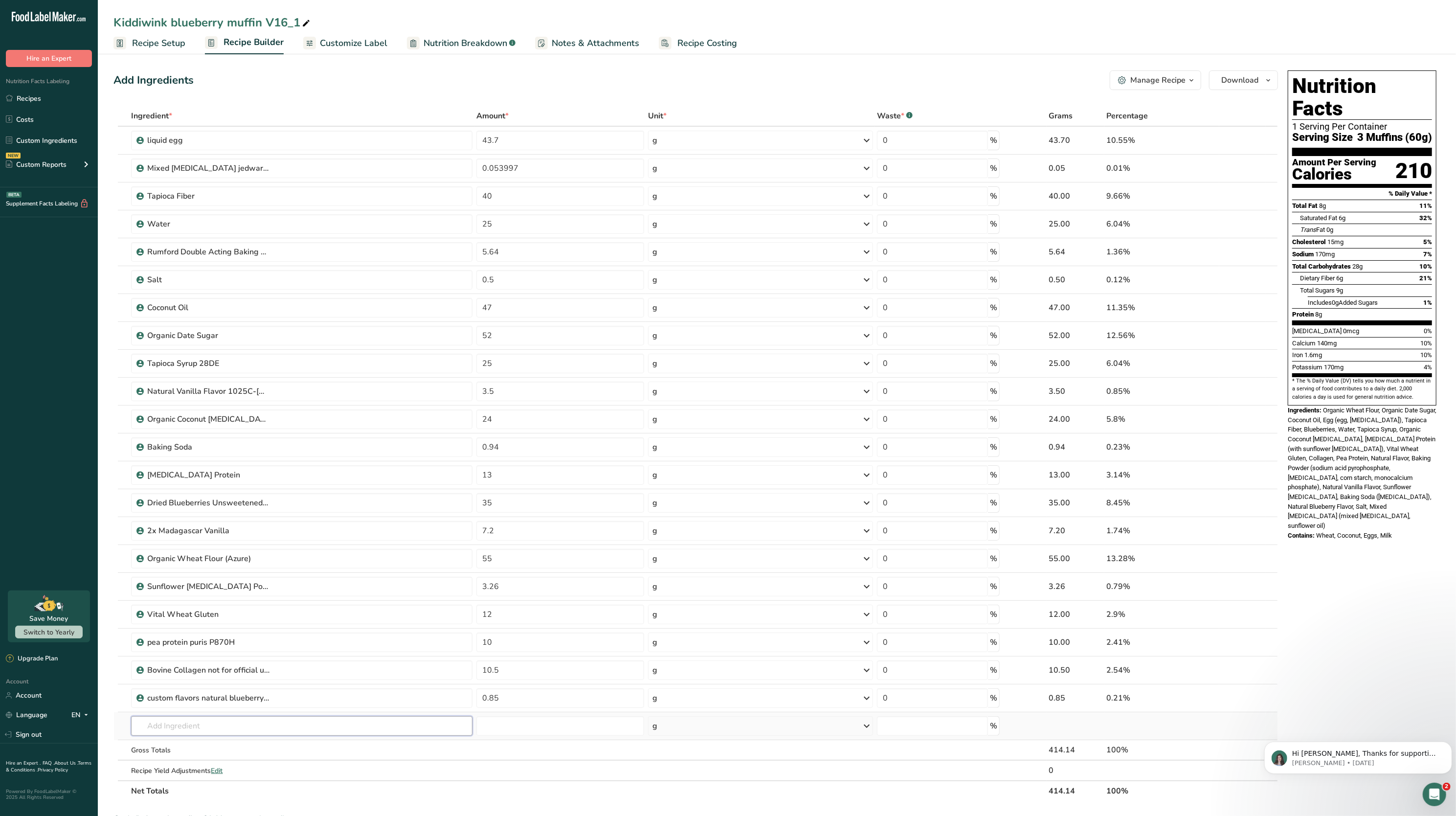
click at [218, 730] on input "text" at bounding box center [302, 726] width 342 height 19
type input "bovine collagen"
click at [211, 684] on link "Bovine Collagen Gensei CCPRO" at bounding box center [302, 676] width 342 height 16
type input "Bovine Collagen Gensei CCPRO"
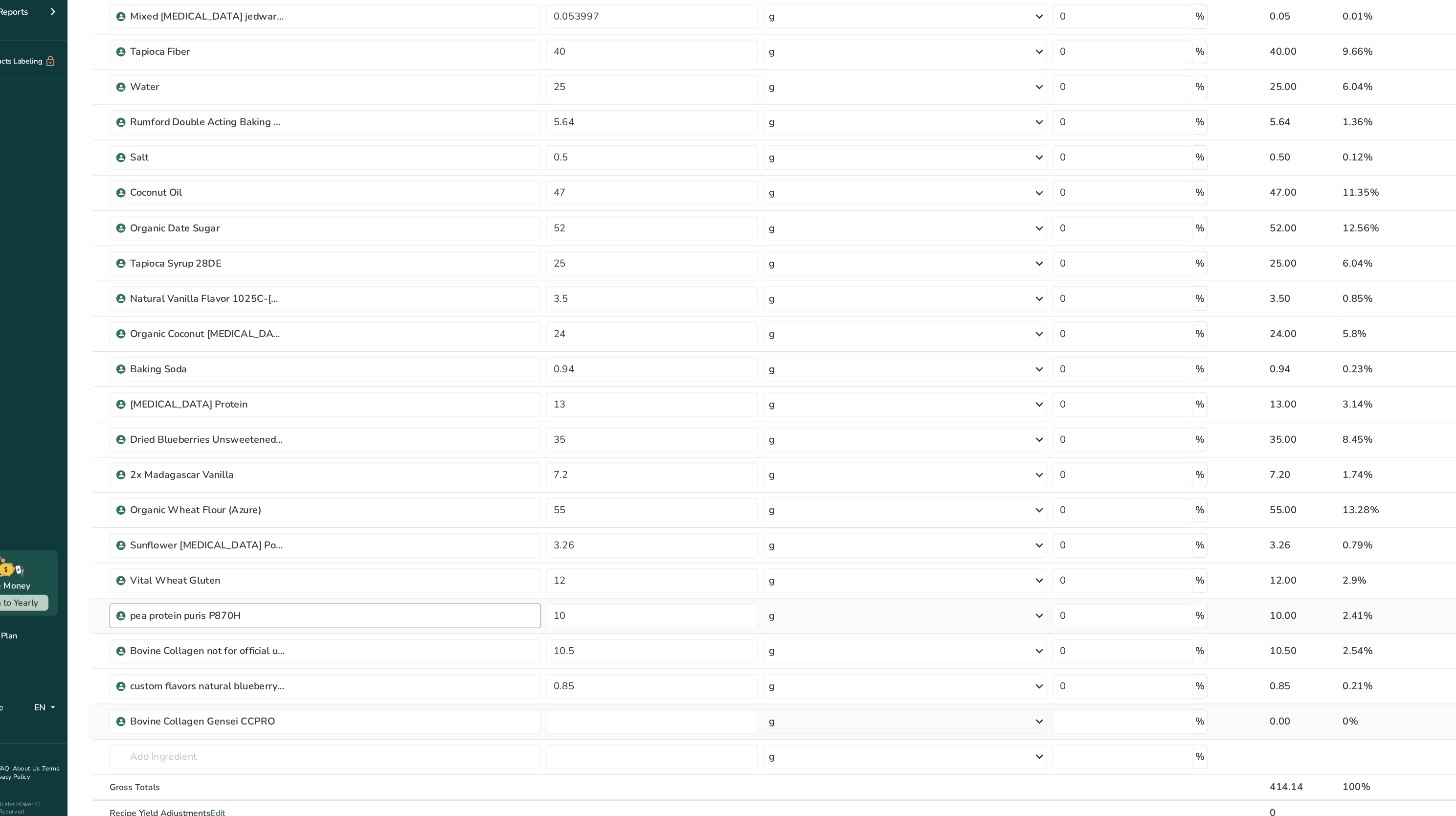
type input "0"
click at [512, 731] on input "0" at bounding box center [560, 726] width 168 height 19
type input "10.5"
click at [517, 680] on div "Ingredient * Amount * Unit * Waste * .a-a{fill:#347362;}.b-a{fill:#fff;} Grams …" at bounding box center [696, 467] width 1165 height 724
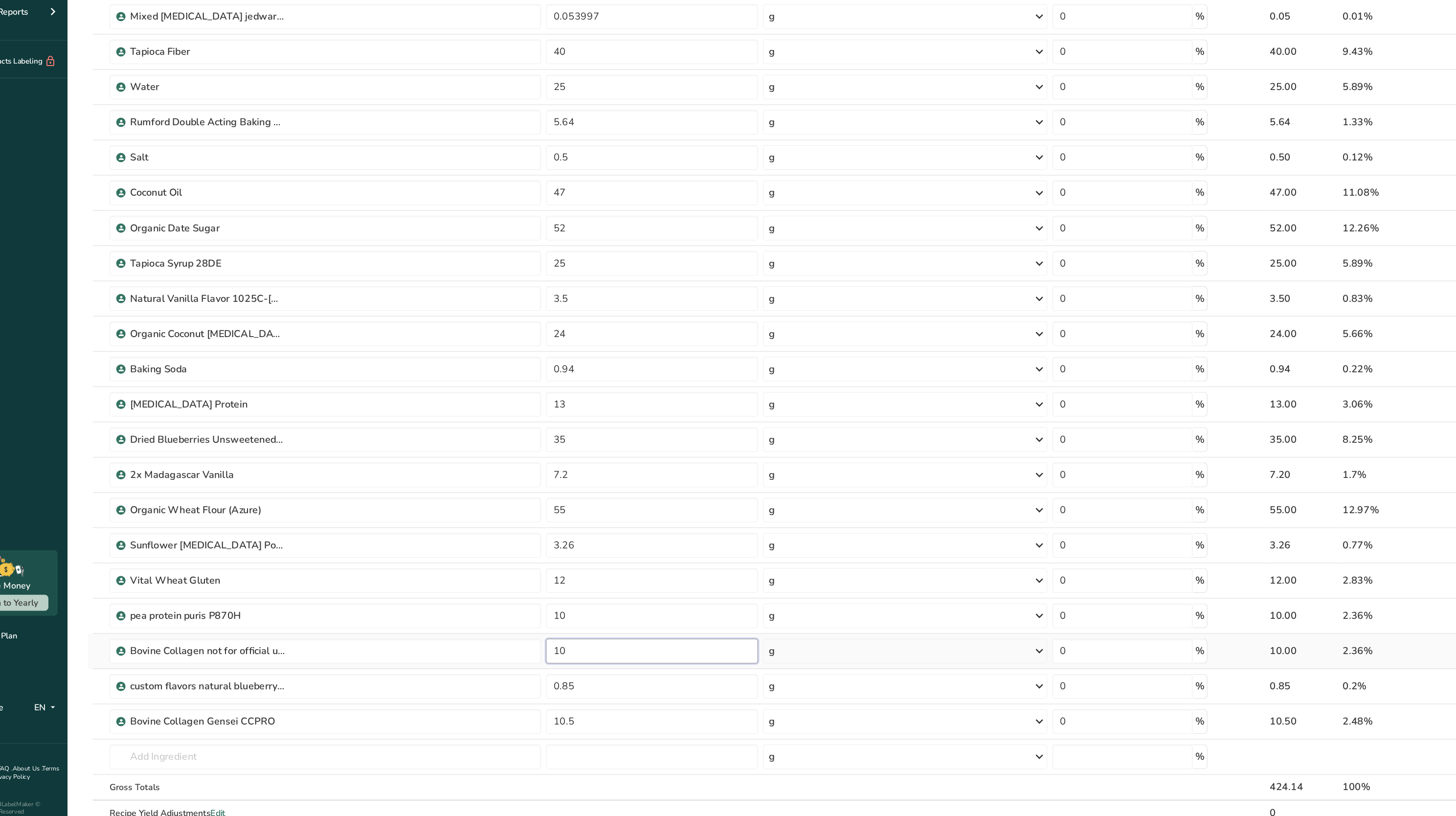
type input "1"
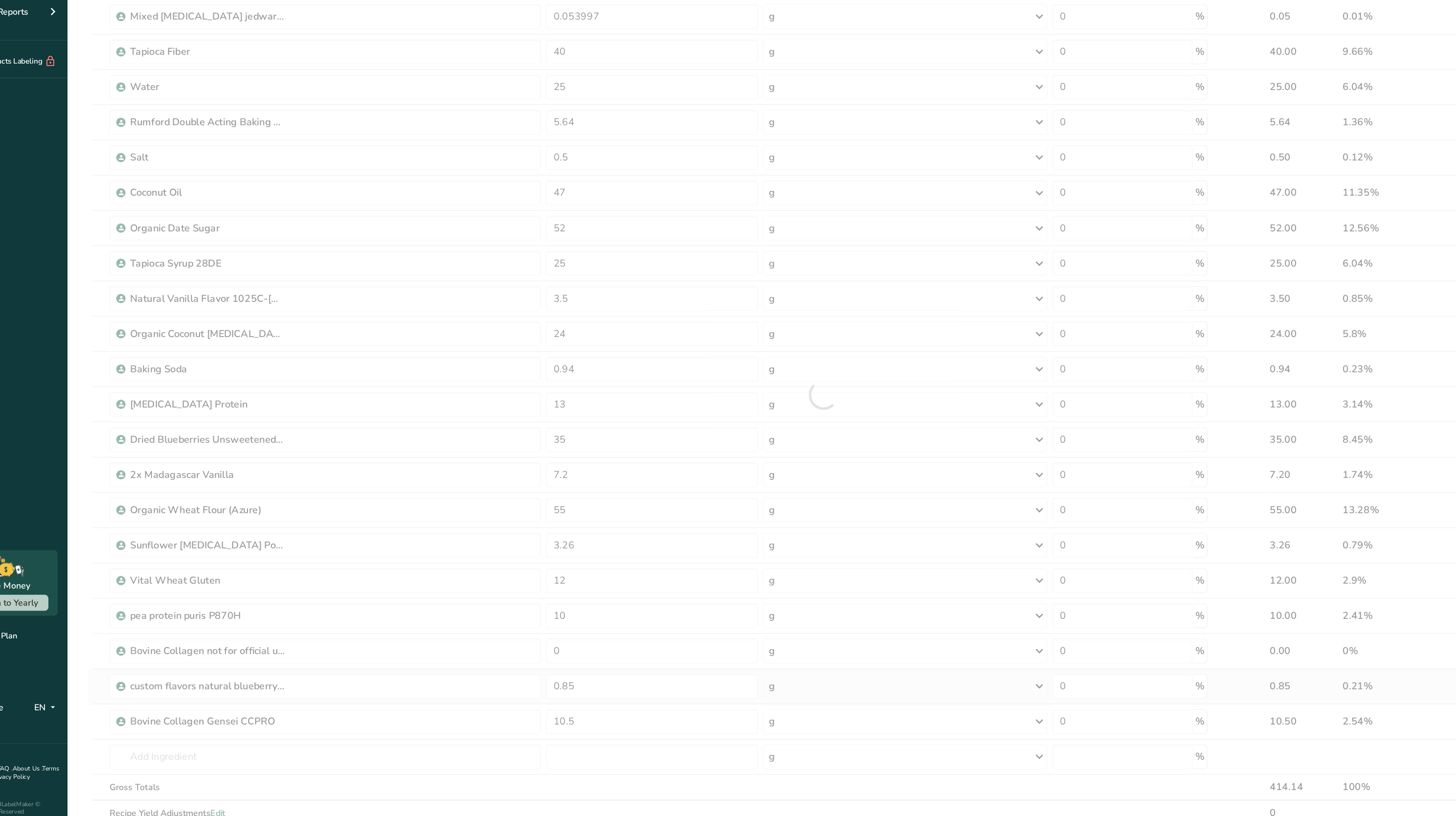
click at [1165, 693] on div "Ingredient * Amount * Unit * Waste * .a-a{fill:#347362;}.b-a{fill:#fff;} Grams …" at bounding box center [696, 467] width 1165 height 724
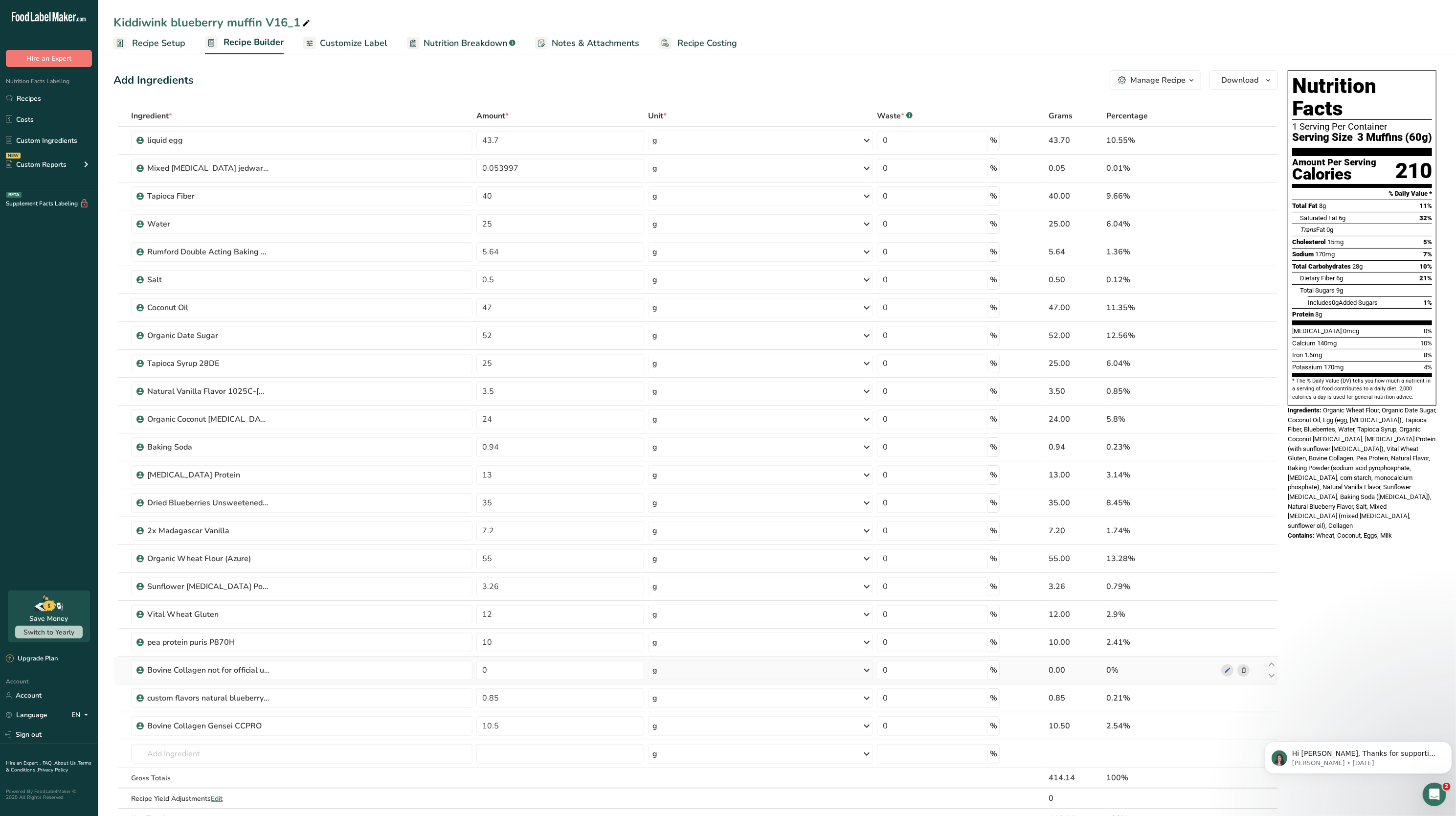
click at [1246, 667] on icon at bounding box center [1244, 671] width 7 height 10
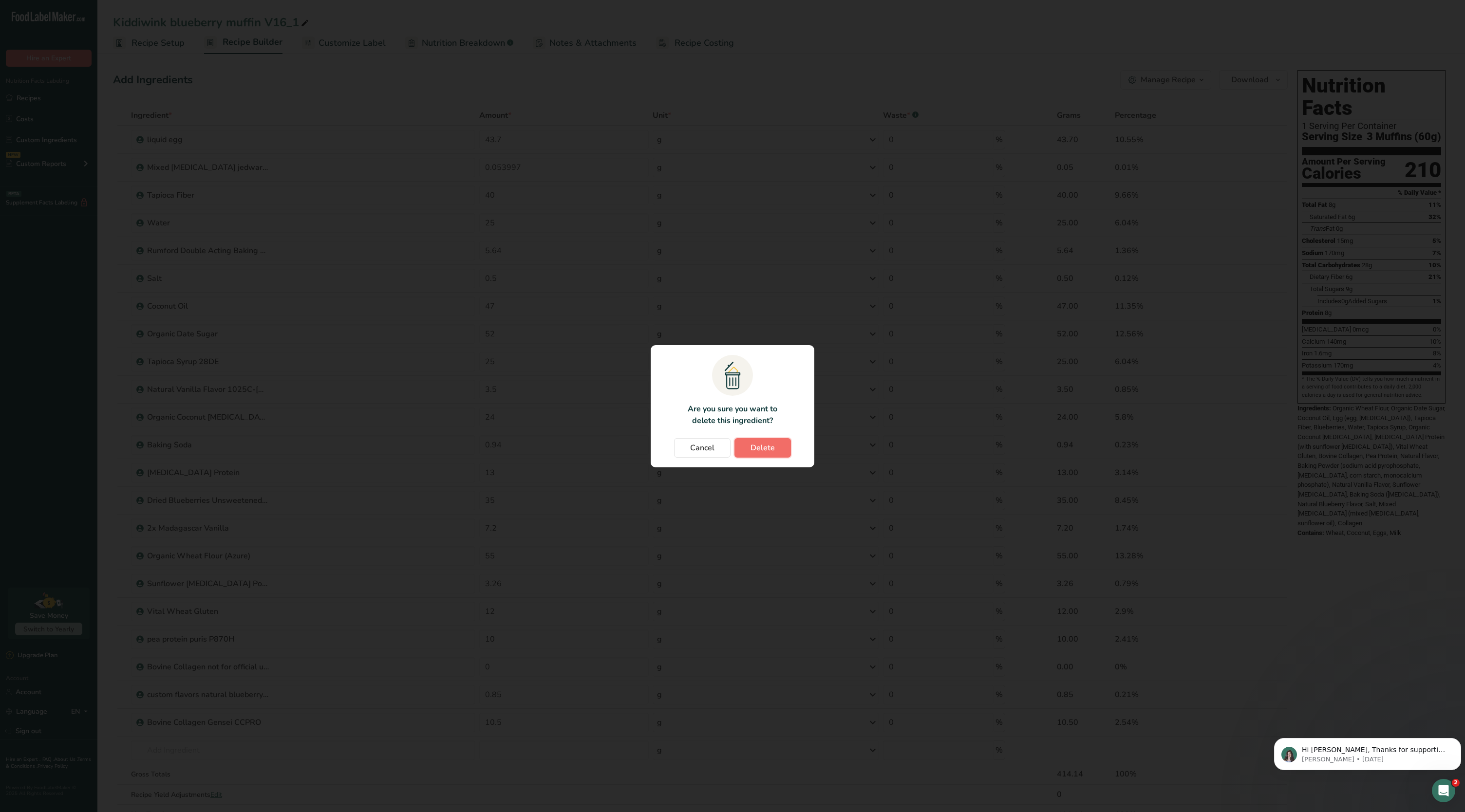
click at [765, 452] on span "Delete" at bounding box center [763, 448] width 24 height 12
type input "0.85"
type input "10.5"
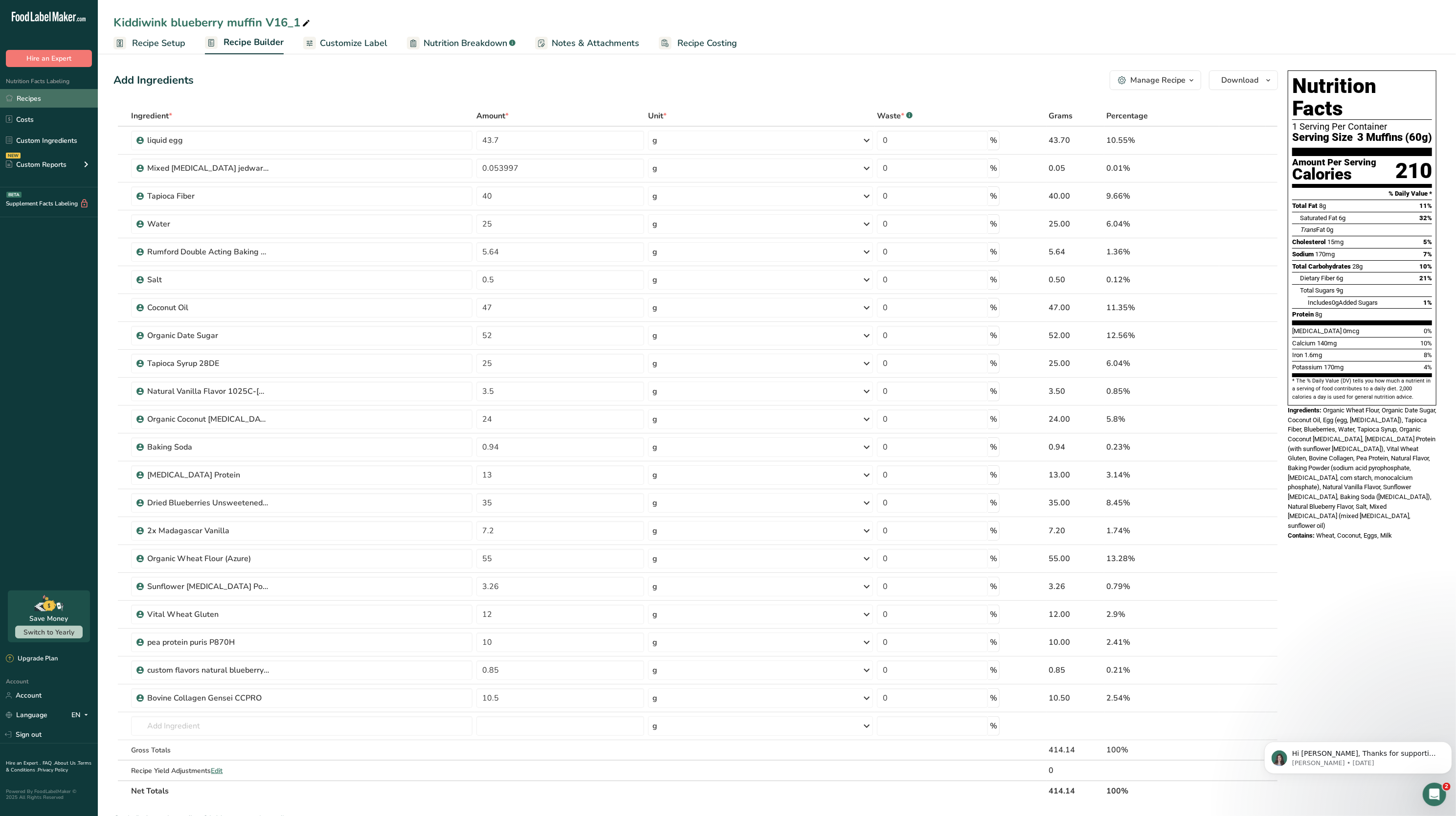
click at [25, 97] on link "Recipes" at bounding box center [49, 98] width 98 height 19
